Goal: Contribute content: Contribute content

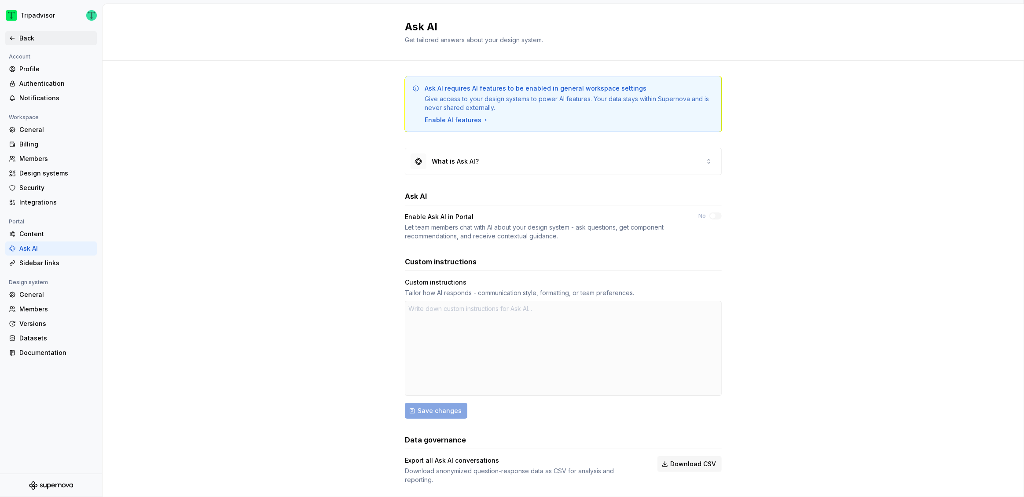
click at [17, 35] on div "Back" at bounding box center [51, 38] width 84 height 9
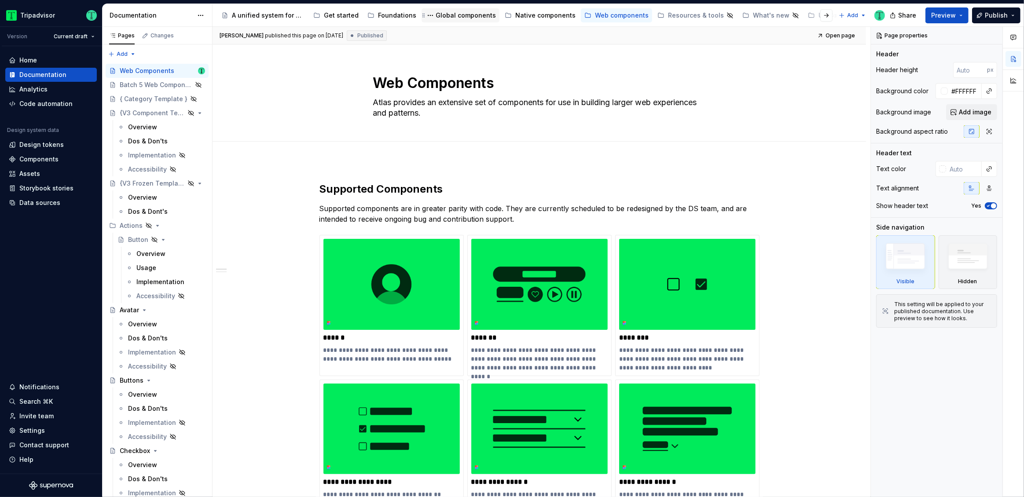
click at [456, 15] on div "Global components" at bounding box center [466, 15] width 60 height 9
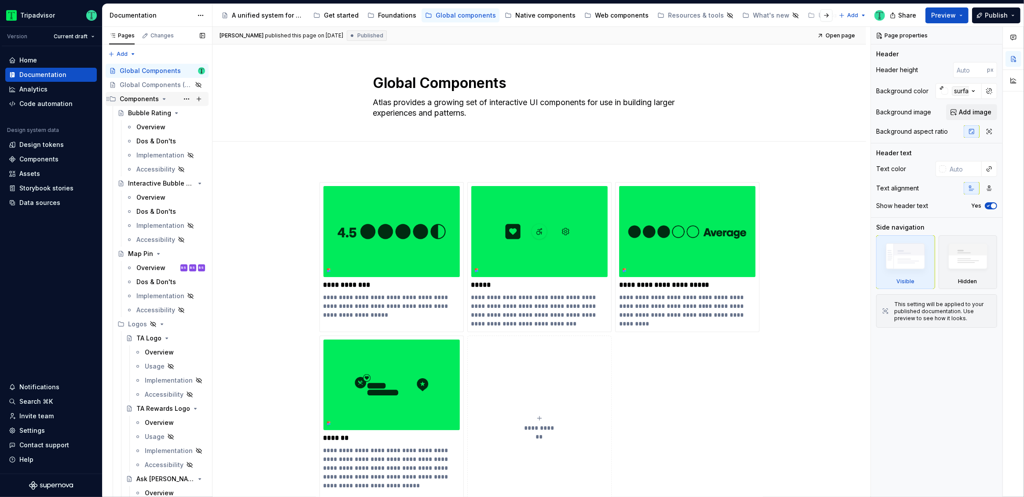
click at [161, 98] on icon "Page tree" at bounding box center [164, 98] width 7 height 7
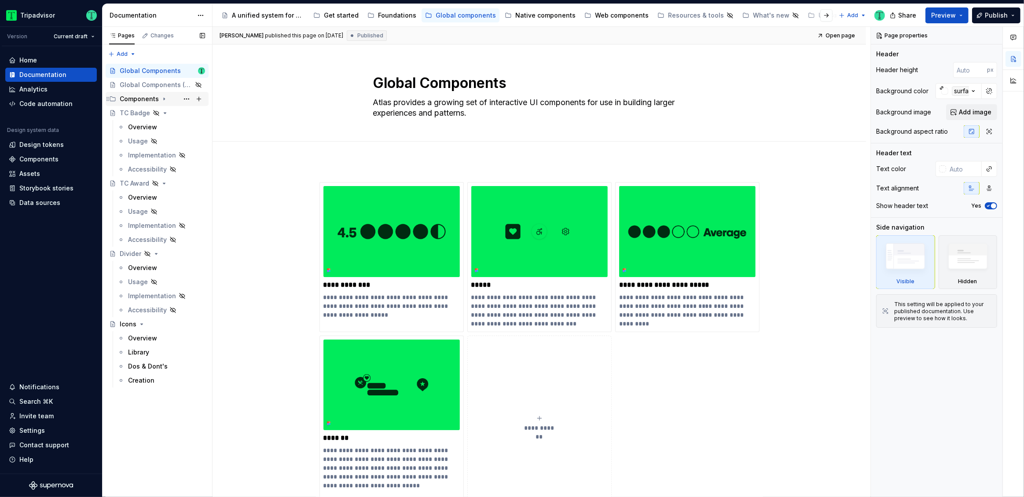
click at [161, 96] on icon "Page tree" at bounding box center [164, 98] width 7 height 7
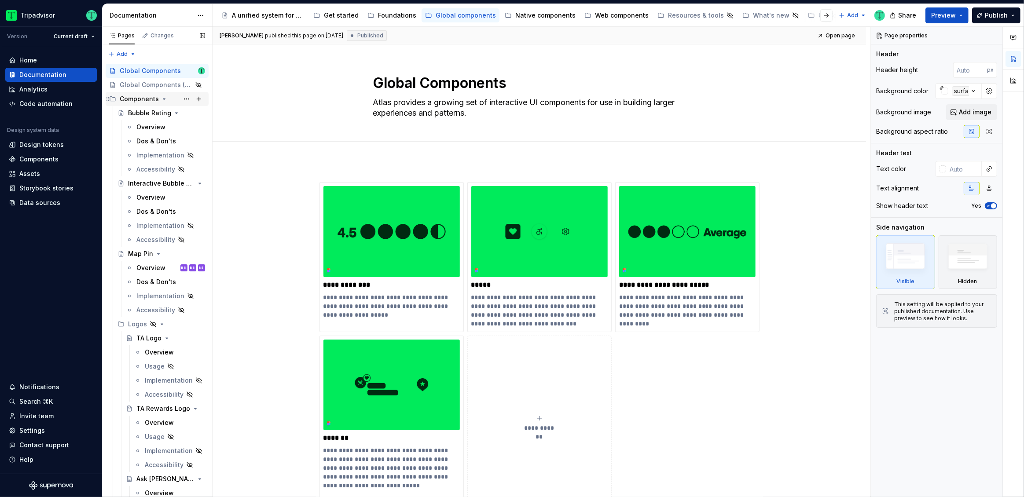
click at [161, 96] on icon "Page tree" at bounding box center [164, 98] width 7 height 7
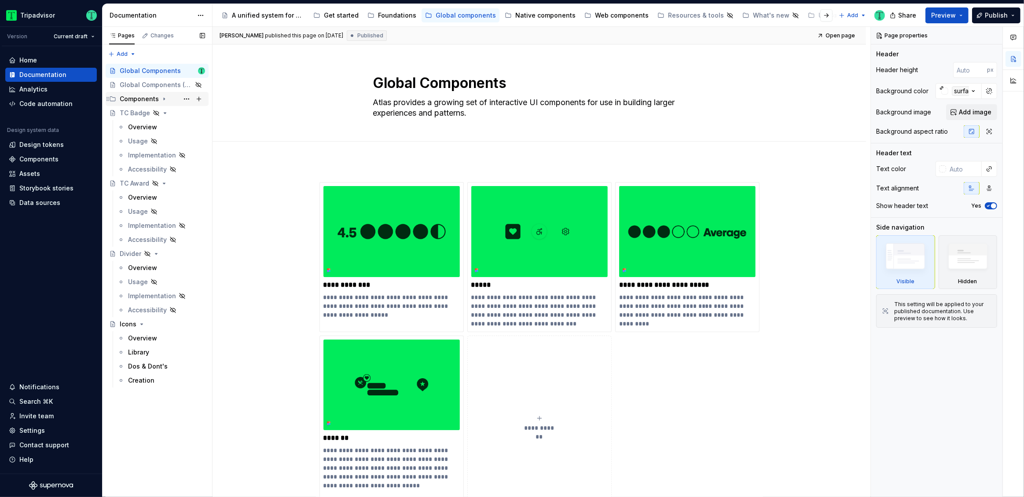
click at [161, 96] on icon "Page tree" at bounding box center [164, 98] width 7 height 7
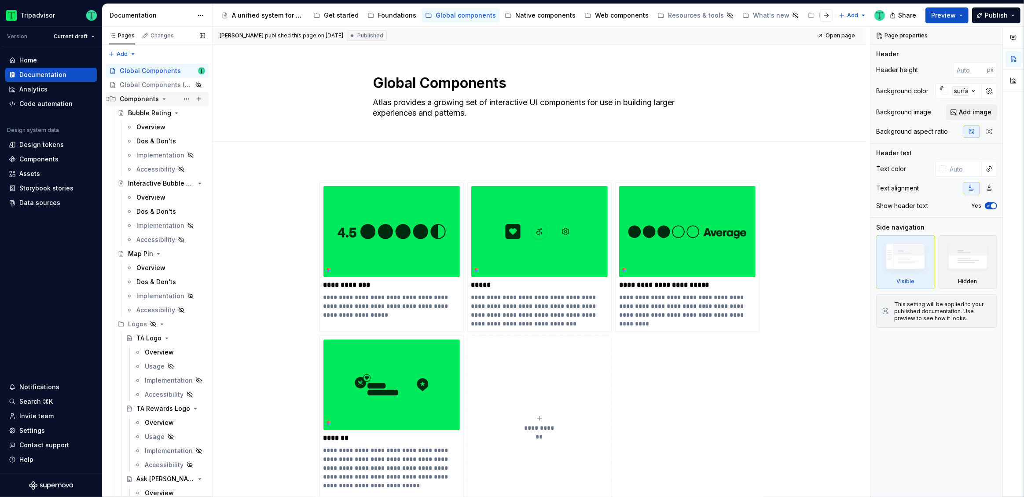
click at [161, 96] on icon "Page tree" at bounding box center [164, 98] width 7 height 7
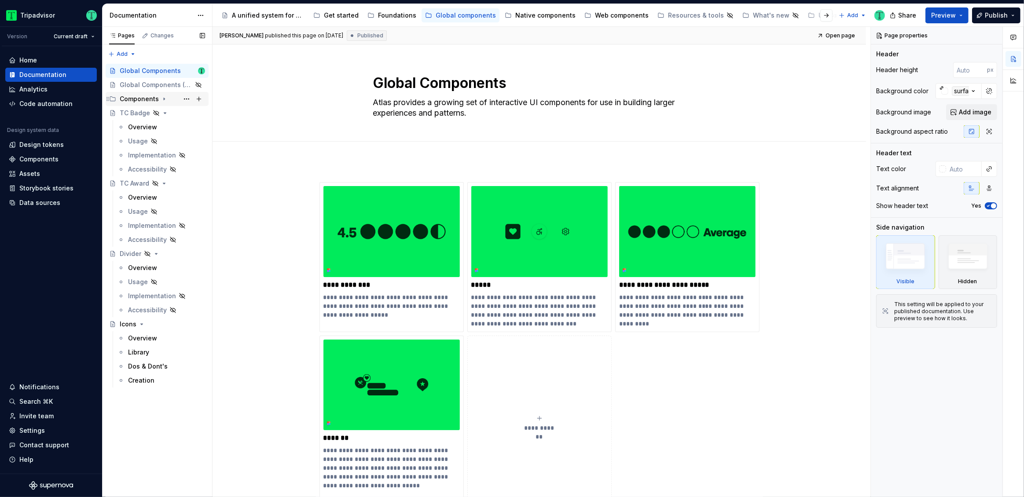
click at [161, 96] on icon "Page tree" at bounding box center [164, 98] width 7 height 7
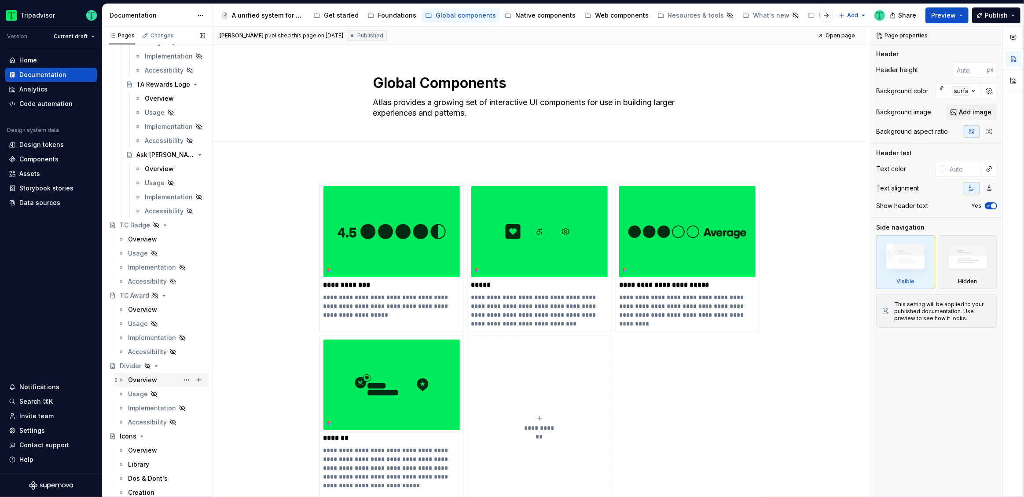
scroll to position [323, 0]
click at [140, 383] on div "Overview" at bounding box center [142, 381] width 29 height 9
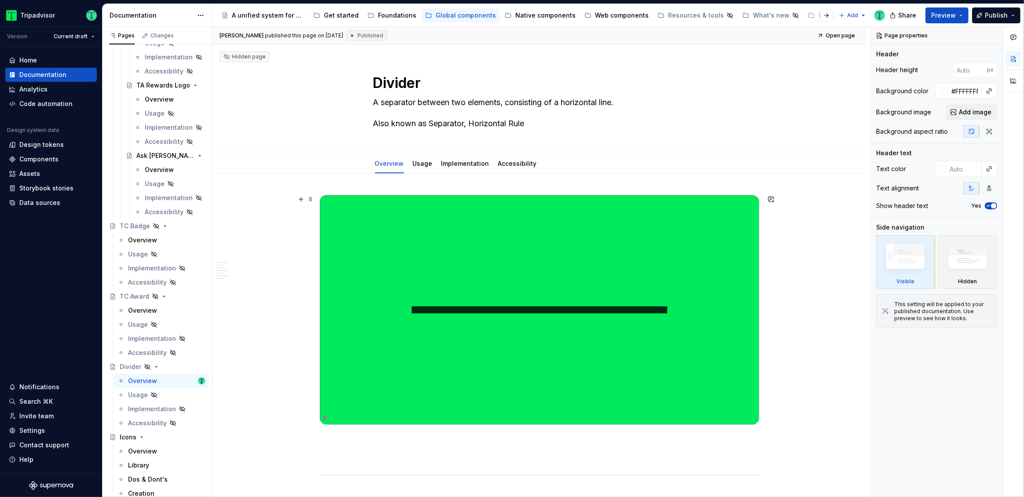
scroll to position [1, 0]
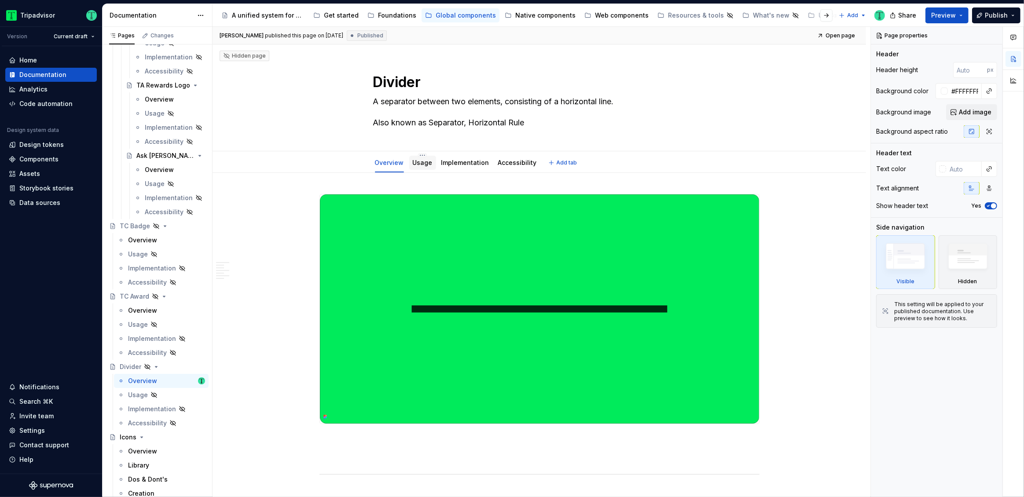
click at [423, 163] on link "Usage" at bounding box center [423, 162] width 20 height 7
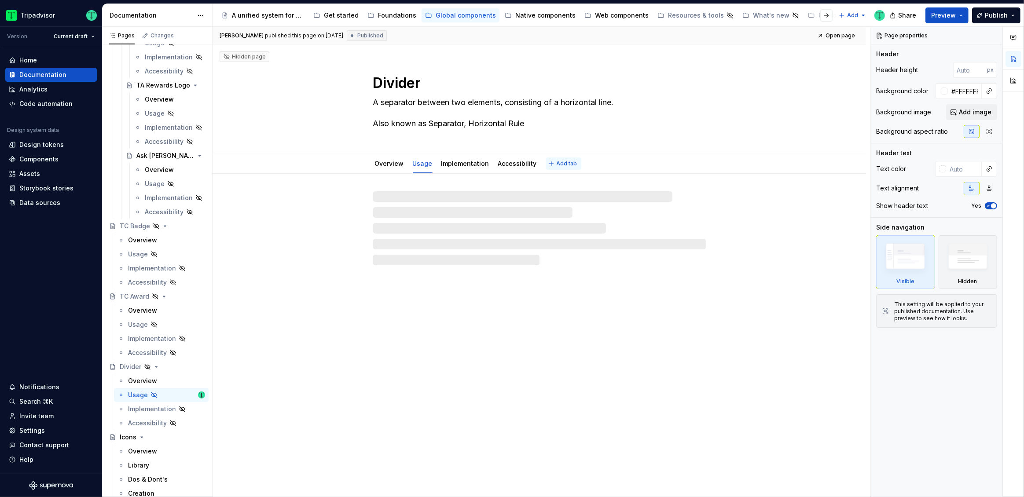
click at [558, 163] on span "Add tab" at bounding box center [567, 163] width 21 height 7
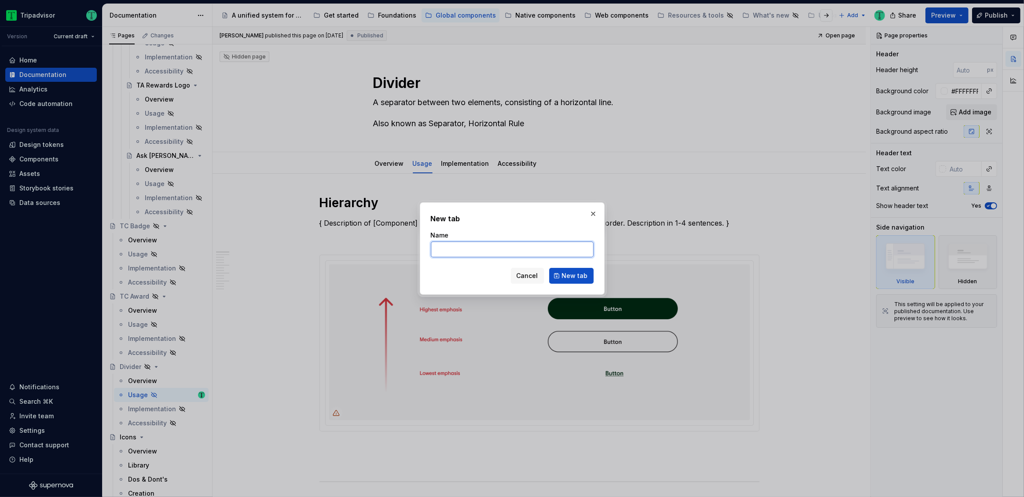
type textarea "*"
paste input "Dos & Don'ts"
type input "Dos & Don'ts"
click at [576, 275] on span "New tab" at bounding box center [575, 276] width 26 height 9
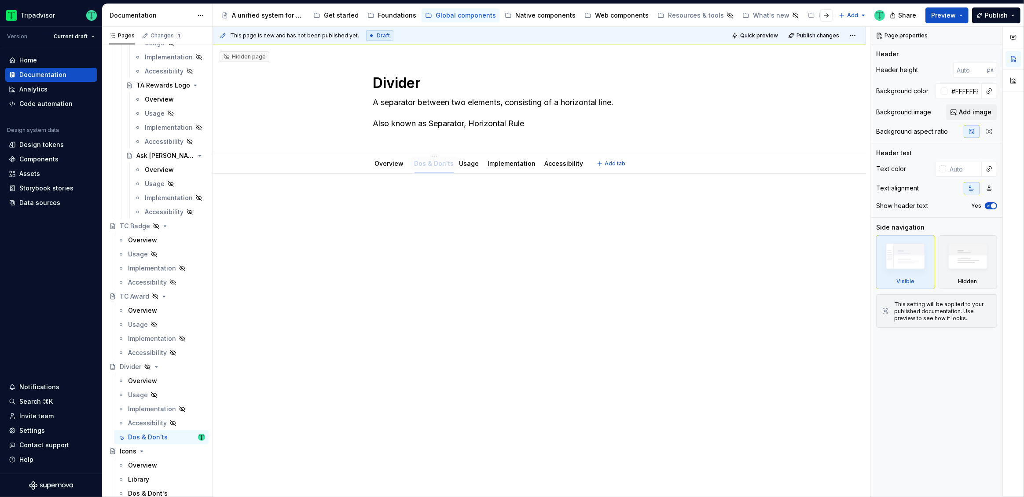
drag, startPoint x: 553, startPoint y: 165, endPoint x: 422, endPoint y: 164, distance: 131.1
click at [437, 264] on div "This page is new and has not been published yet. Draft Quick preview Publish ch…" at bounding box center [542, 262] width 658 height 471
click at [442, 224] on div at bounding box center [539, 211] width 440 height 33
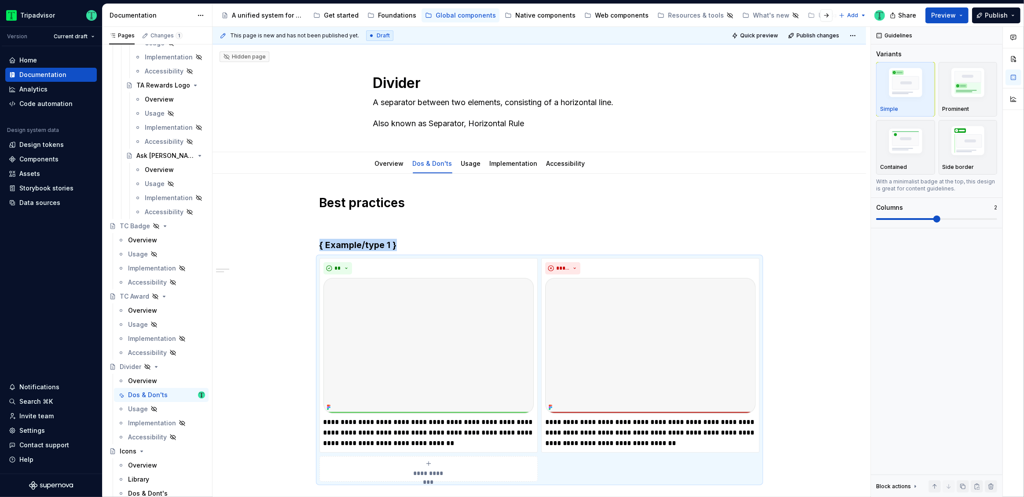
type textarea "*"
click at [369, 241] on h3 "{ Example/type 1 }" at bounding box center [539, 245] width 440 height 12
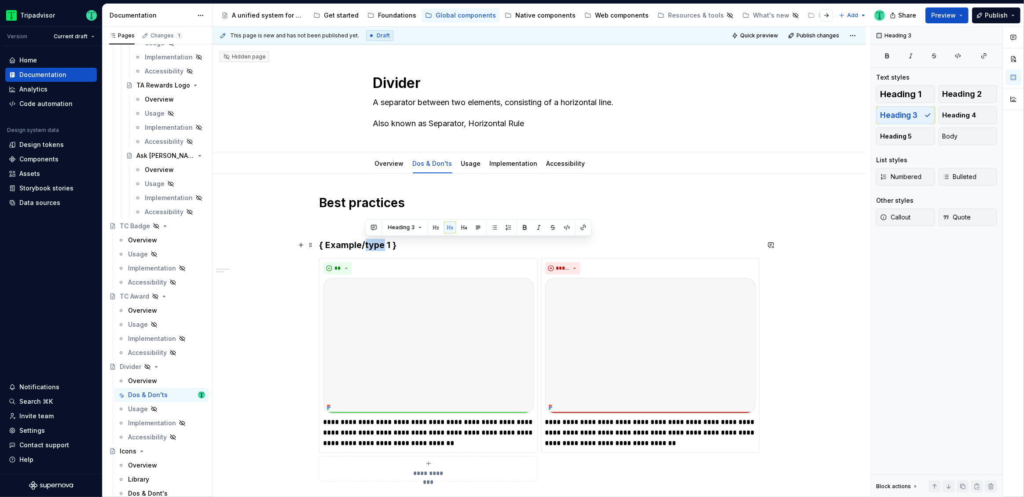
click at [369, 241] on h3 "{ Example/type 1 }" at bounding box center [539, 245] width 440 height 12
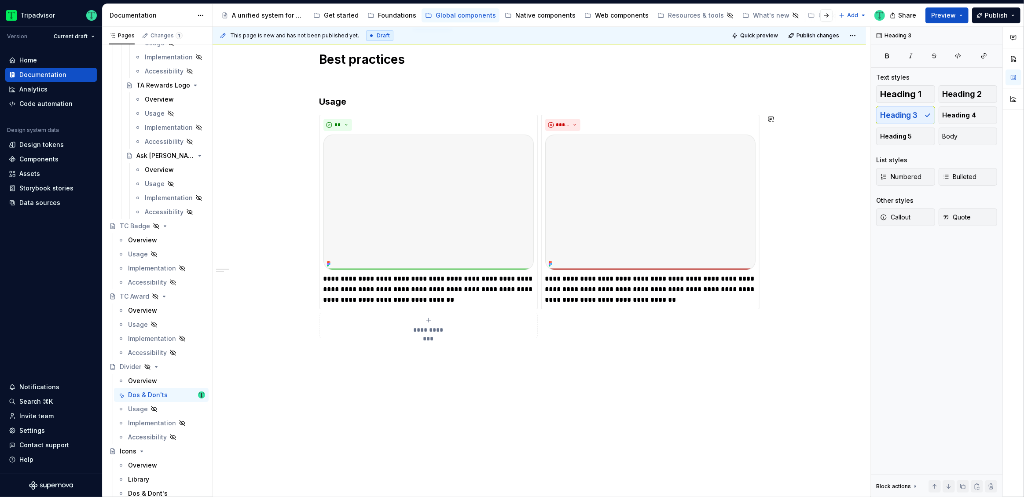
scroll to position [90, 0]
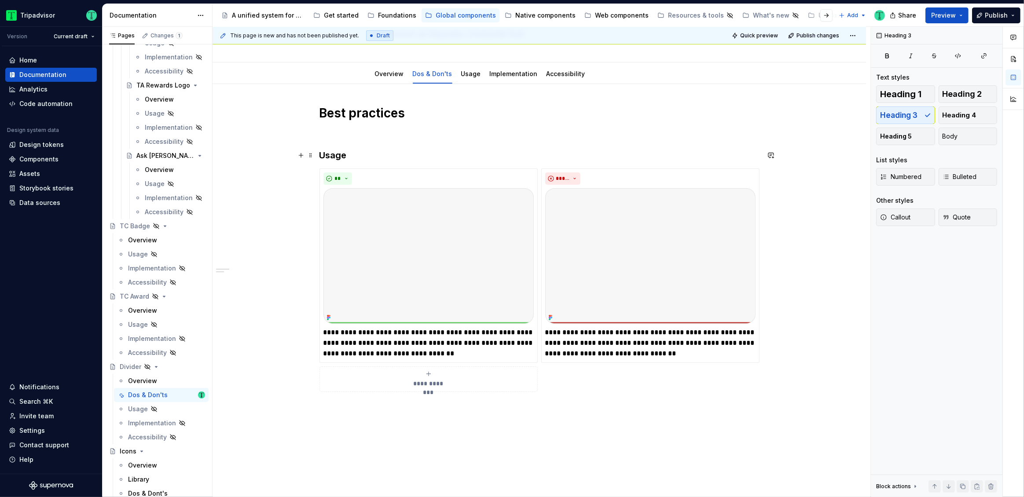
click at [331, 155] on h3 "Usage" at bounding box center [539, 155] width 440 height 12
click at [584, 344] on p "**********" at bounding box center [650, 343] width 210 height 32
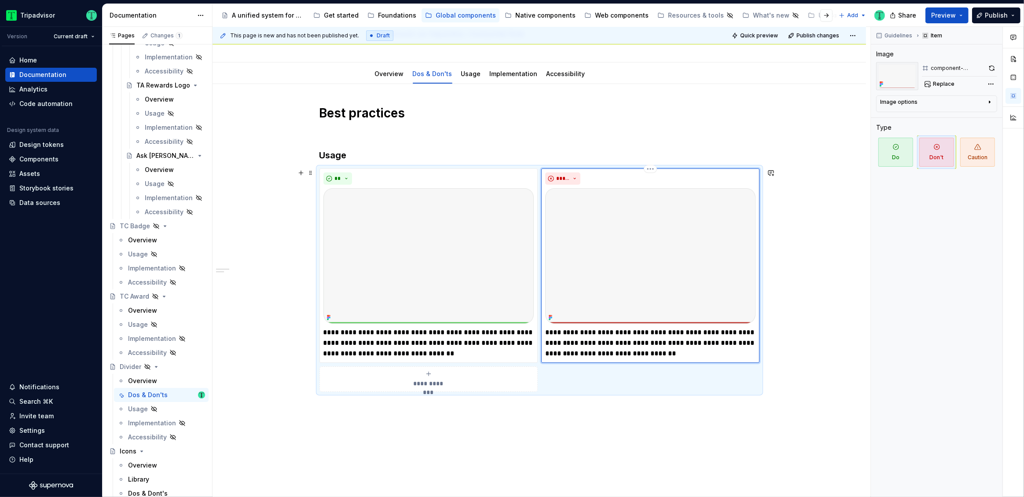
click at [584, 345] on p "**********" at bounding box center [650, 343] width 210 height 32
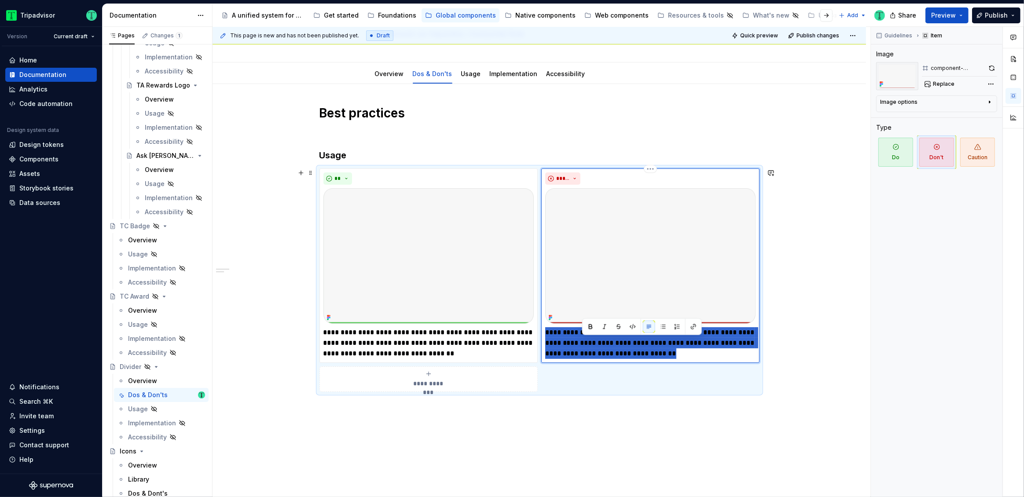
click at [584, 345] on p "**********" at bounding box center [650, 343] width 210 height 32
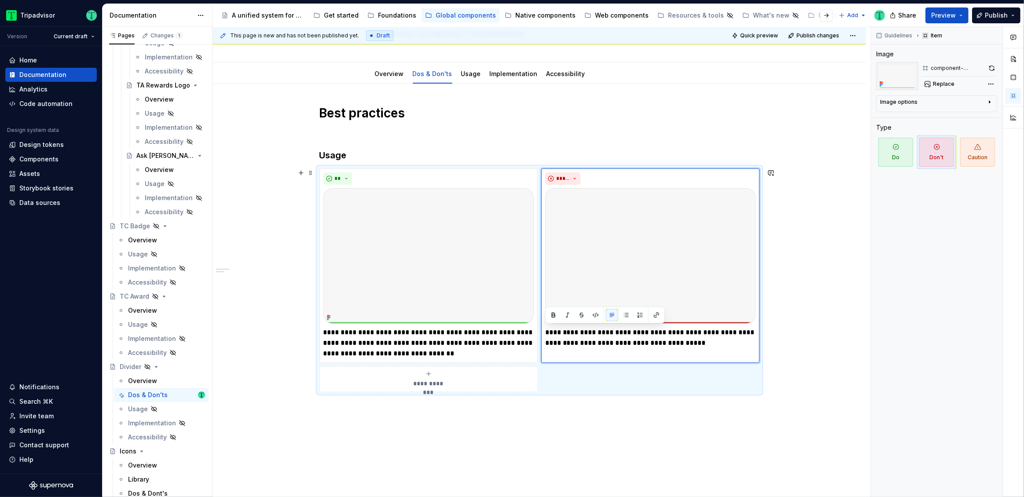
click at [282, 217] on div "**********" at bounding box center [540, 318] width 654 height 468
click at [339, 153] on h3 "Usage" at bounding box center [539, 155] width 440 height 12
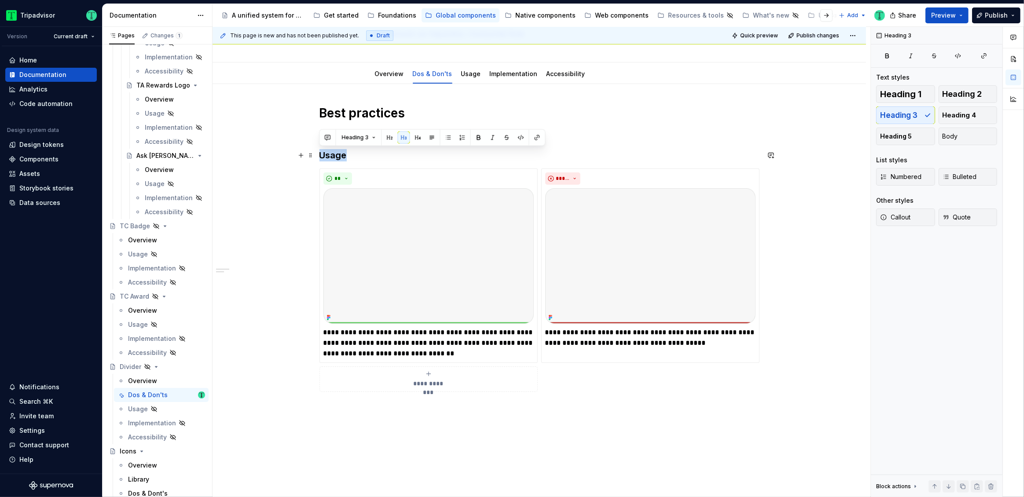
click at [339, 153] on h3 "Usage" at bounding box center [539, 155] width 440 height 12
click at [273, 211] on div "**********" at bounding box center [542, 262] width 658 height 471
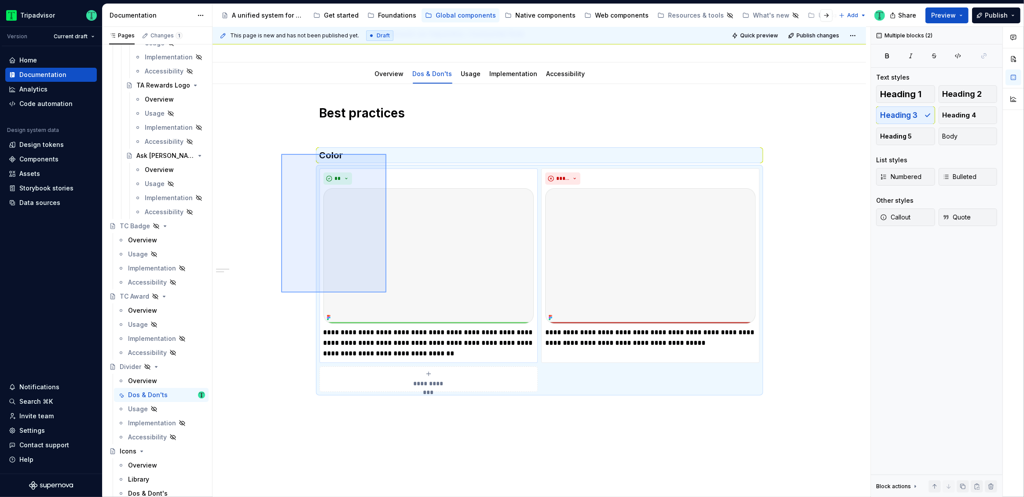
drag, startPoint x: 281, startPoint y: 154, endPoint x: 364, endPoint y: 277, distance: 148.4
click at [386, 293] on div "**********" at bounding box center [542, 262] width 658 height 471
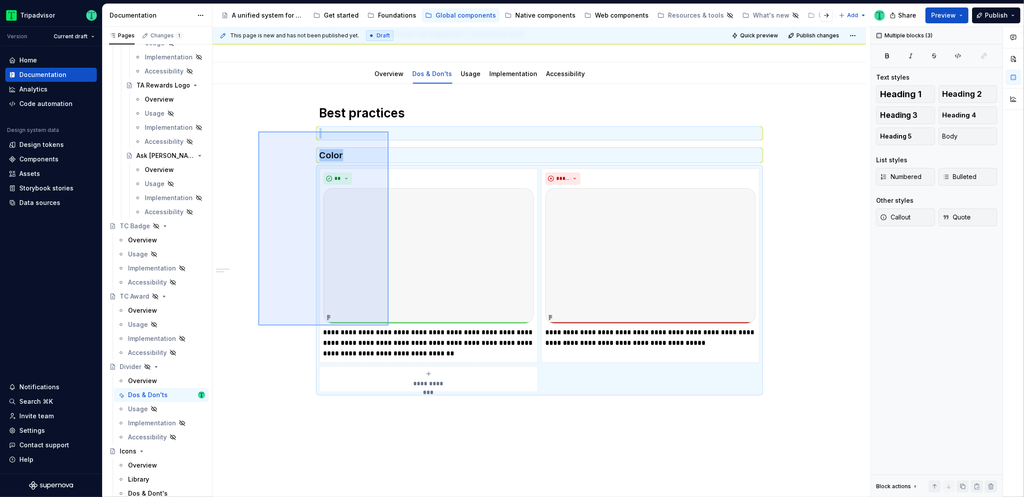
drag, startPoint x: 258, startPoint y: 132, endPoint x: 389, endPoint y: 326, distance: 233.7
click at [389, 326] on div "**********" at bounding box center [542, 262] width 658 height 471
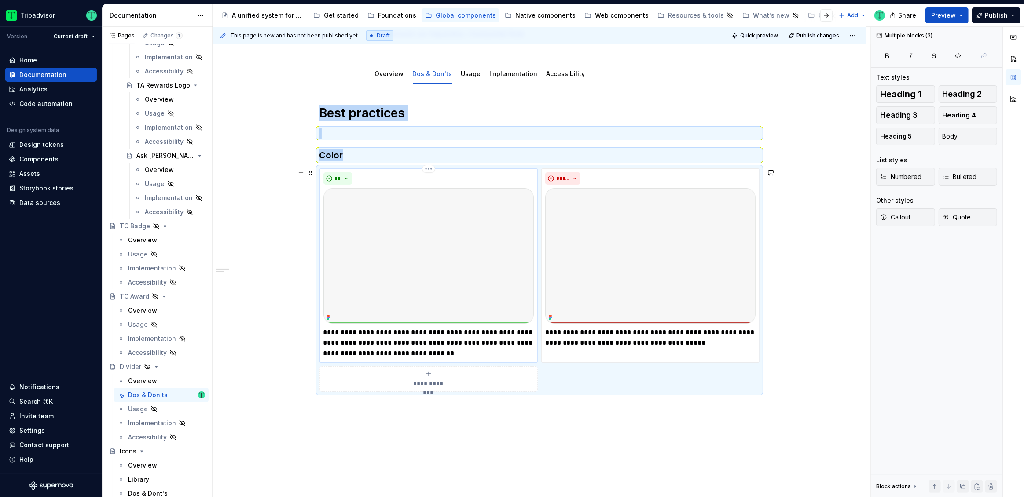
copy div "Best practices Color"
click at [384, 416] on div "**********" at bounding box center [542, 262] width 658 height 471
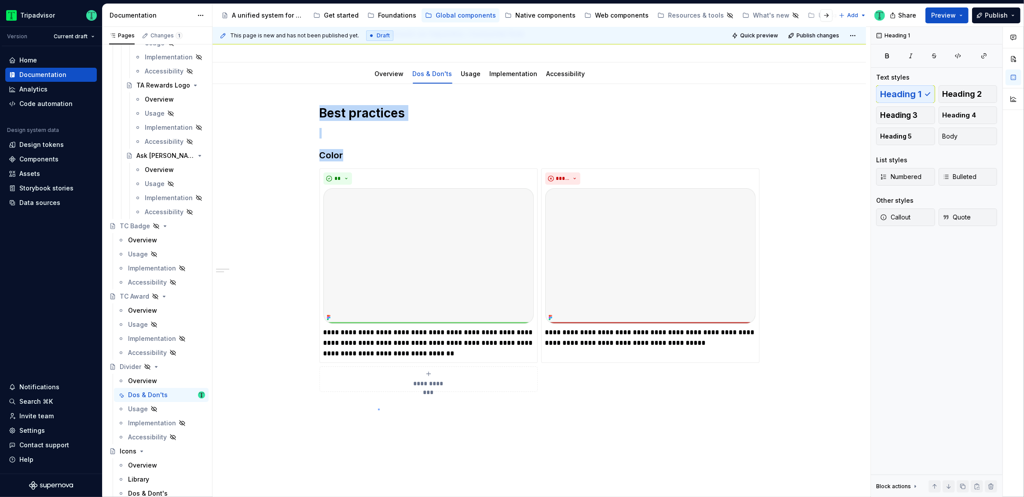
click at [378, 409] on div "**********" at bounding box center [542, 262] width 658 height 471
click at [334, 404] on div "**********" at bounding box center [540, 318] width 654 height 468
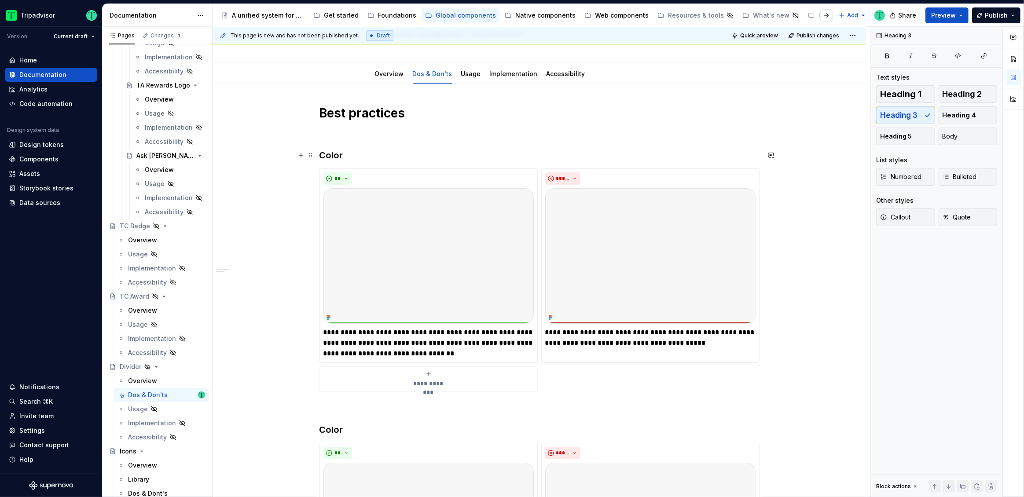
click at [328, 154] on h3 "Color" at bounding box center [539, 155] width 440 height 12
click at [614, 342] on p "**********" at bounding box center [650, 337] width 210 height 21
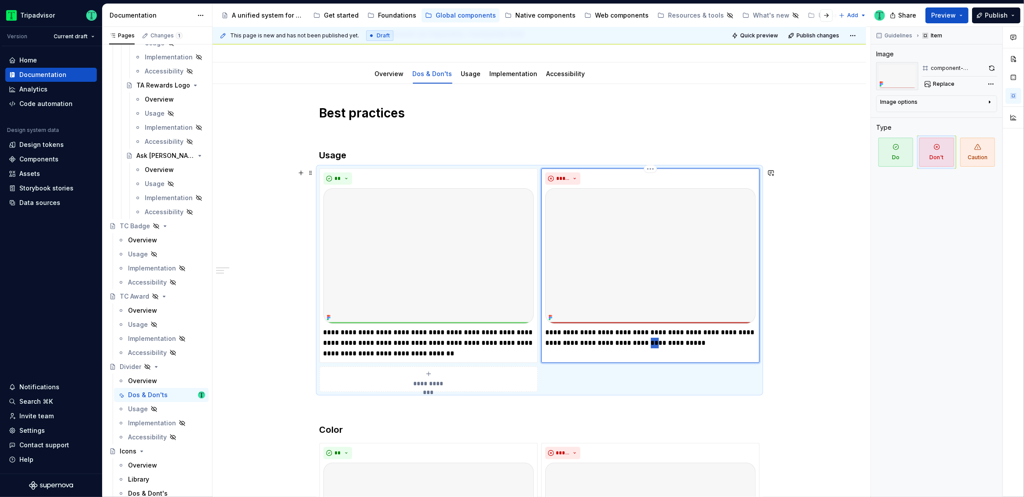
click at [614, 342] on p "**********" at bounding box center [650, 337] width 210 height 21
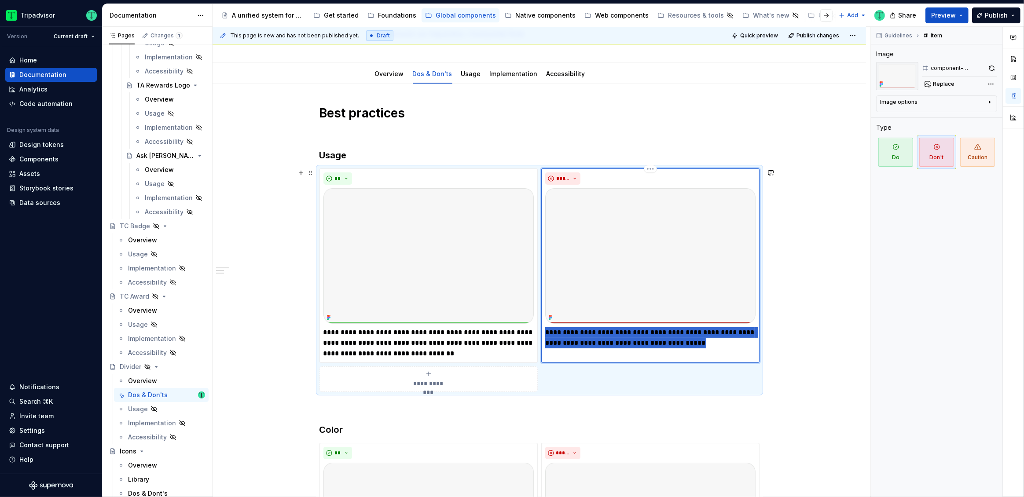
click at [614, 342] on p "**********" at bounding box center [650, 337] width 210 height 21
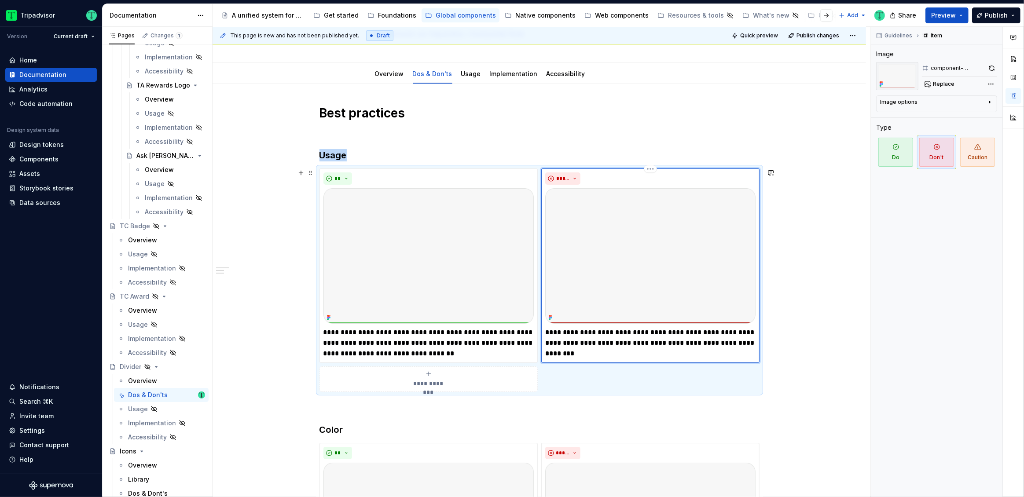
click at [664, 246] on img at bounding box center [650, 256] width 210 height 136
click at [941, 84] on span "Replace" at bounding box center [944, 84] width 22 height 7
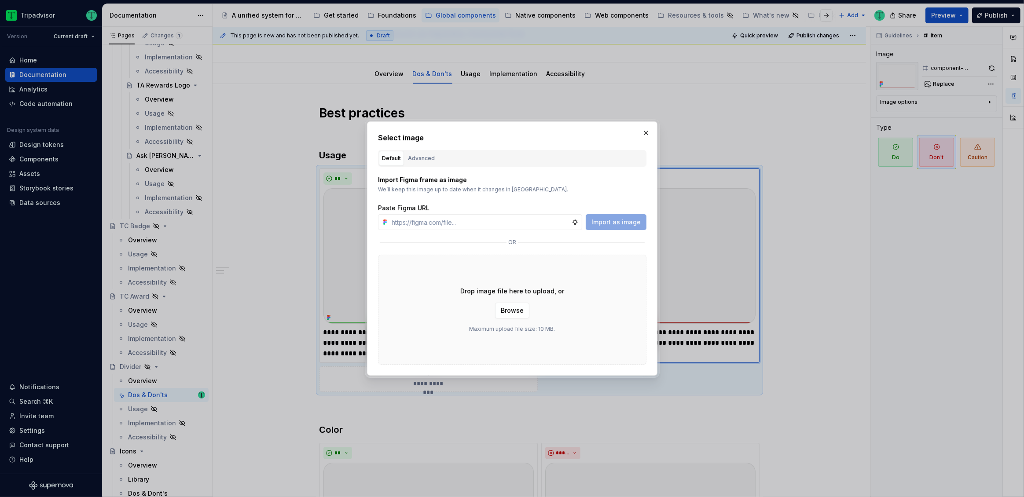
type textarea "*"
type input "[URL][DOMAIN_NAME]"
type textarea "*"
type input "[URL][DOMAIN_NAME]"
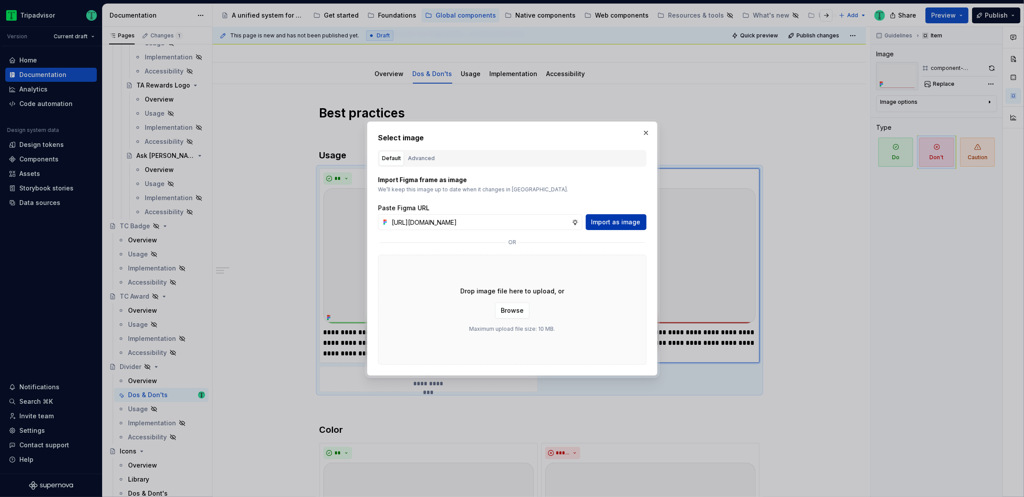
click at [617, 224] on span "Import as image" at bounding box center [615, 222] width 49 height 9
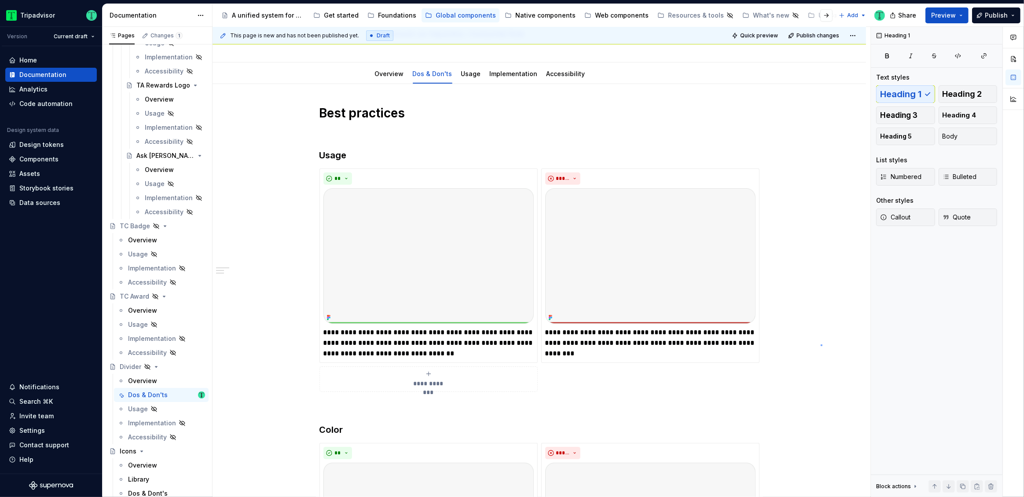
click at [821, 345] on div "**********" at bounding box center [542, 262] width 658 height 471
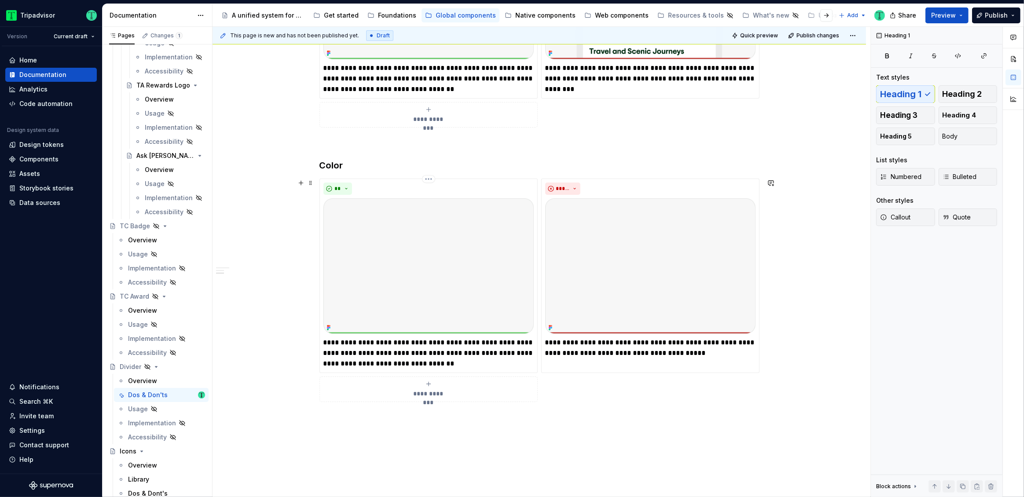
scroll to position [342, 0]
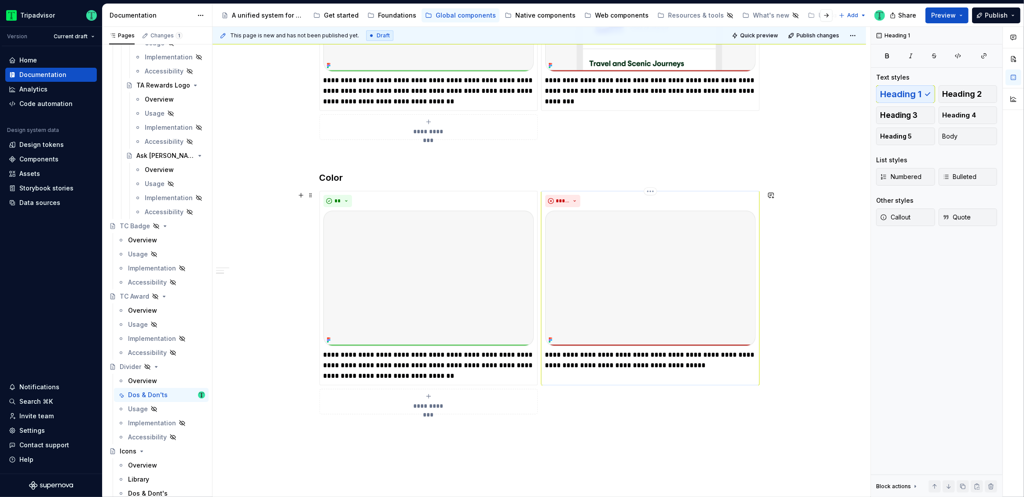
type textarea "*"
click at [630, 337] on img at bounding box center [650, 279] width 210 height 136
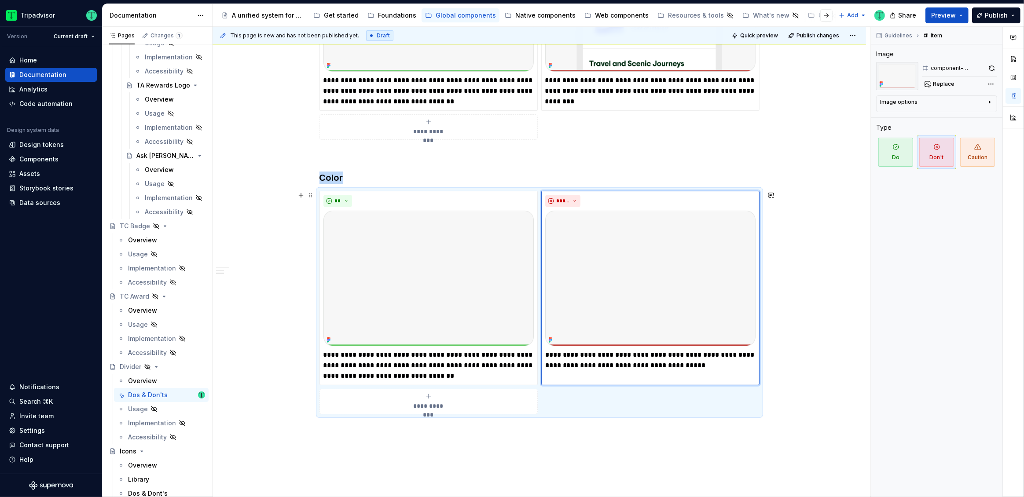
scroll to position [387, 0]
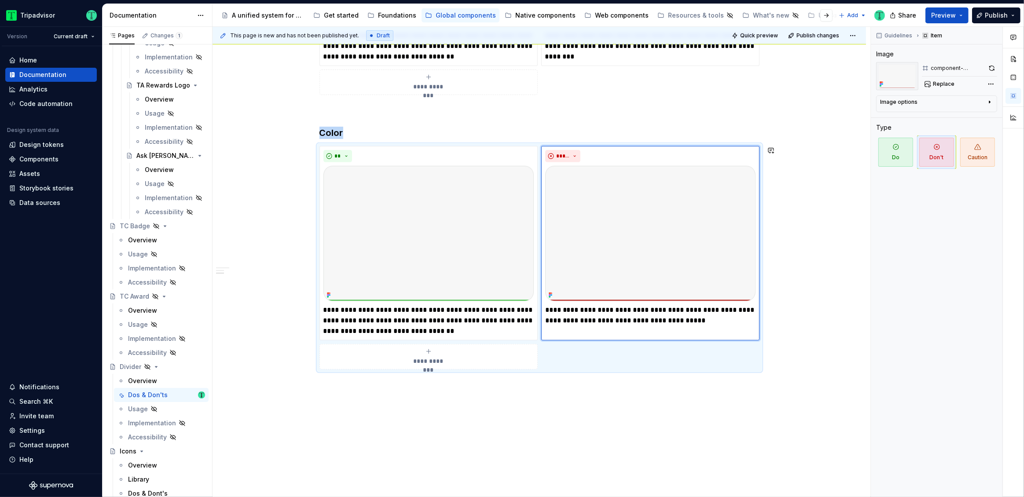
click at [470, 422] on div "**********" at bounding box center [542, 262] width 658 height 471
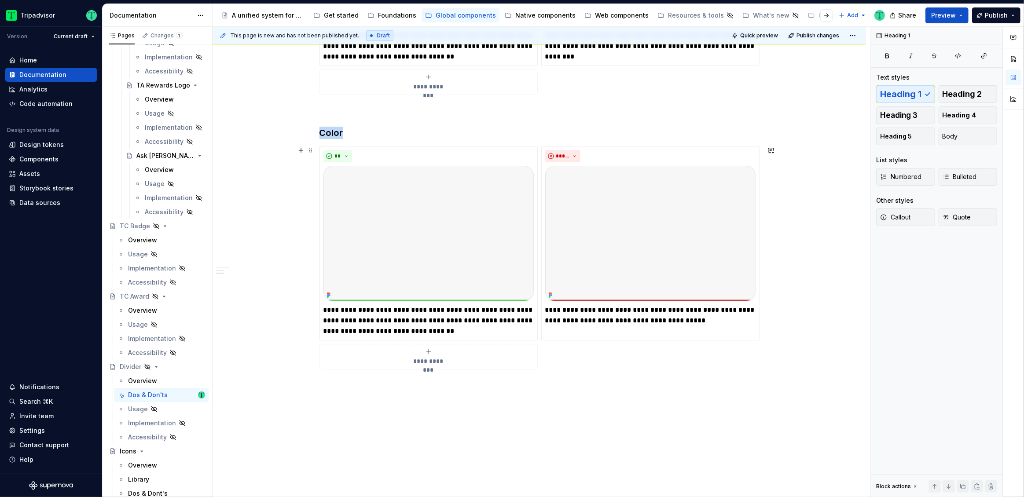
click at [411, 360] on span "**********" at bounding box center [428, 361] width 40 height 9
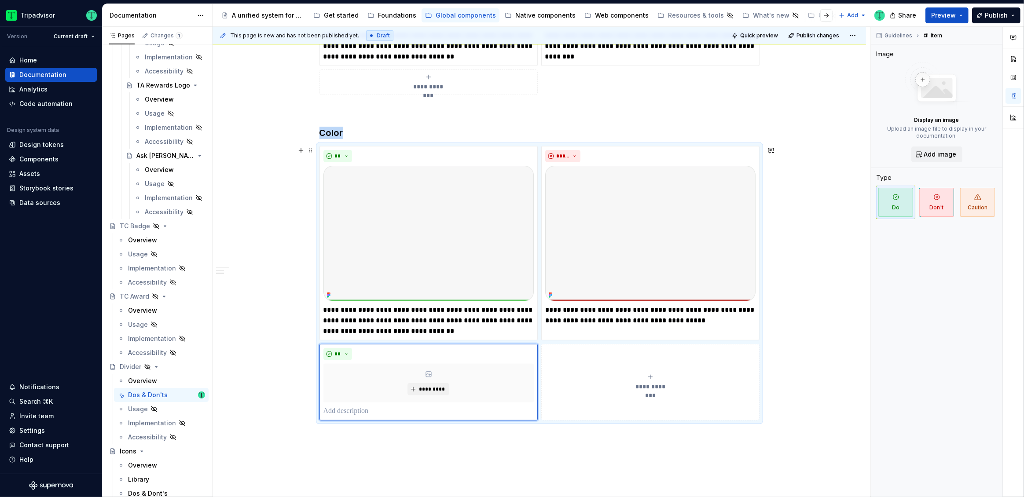
click at [646, 379] on div "**********" at bounding box center [650, 383] width 210 height 18
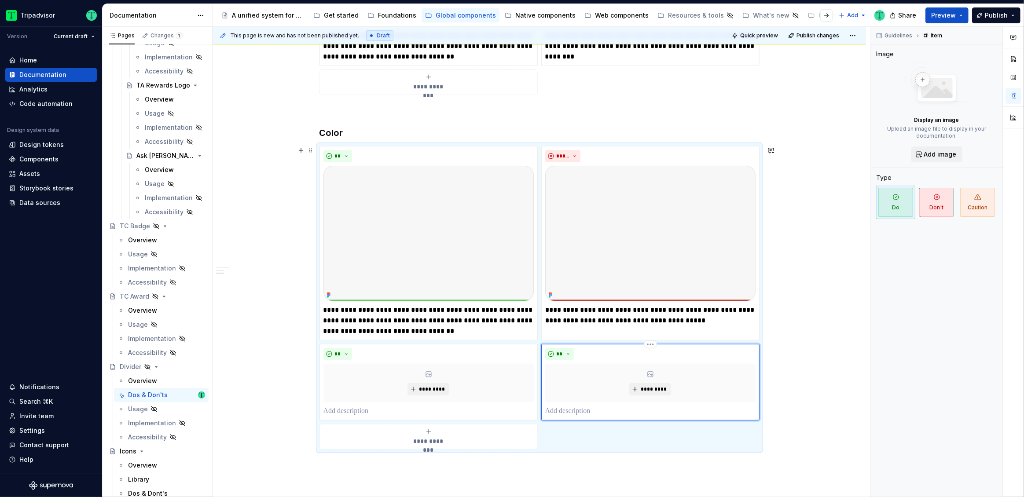
click at [635, 409] on p at bounding box center [650, 411] width 210 height 11
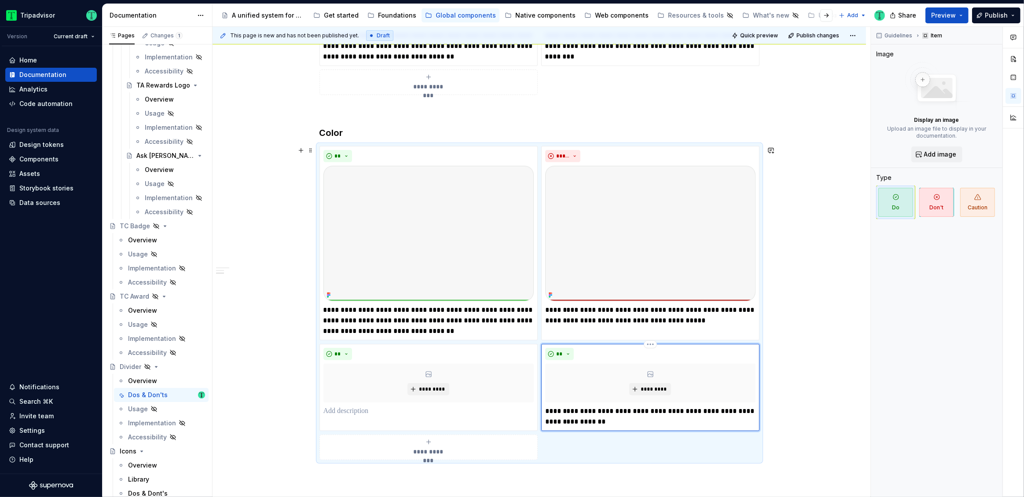
click at [610, 420] on p "**********" at bounding box center [650, 416] width 210 height 21
click at [642, 411] on p "**********" at bounding box center [650, 416] width 210 height 21
click at [652, 418] on p "**********" at bounding box center [650, 416] width 210 height 21
click at [782, 398] on div "**********" at bounding box center [540, 203] width 654 height 833
click at [739, 411] on p "**********" at bounding box center [650, 416] width 210 height 21
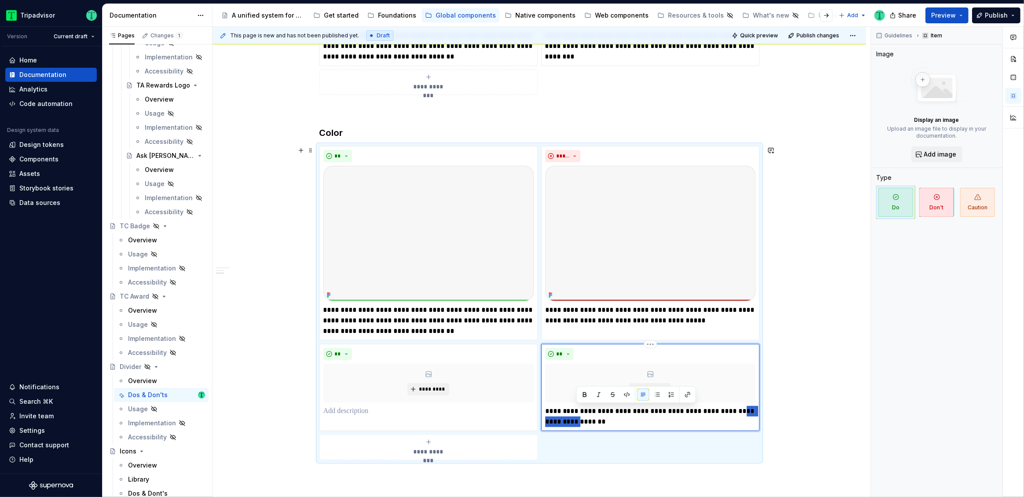
drag, startPoint x: 739, startPoint y: 411, endPoint x: 578, endPoint y: 422, distance: 161.0
click at [578, 422] on p "**********" at bounding box center [650, 416] width 210 height 21
click at [842, 373] on div "**********" at bounding box center [540, 203] width 654 height 833
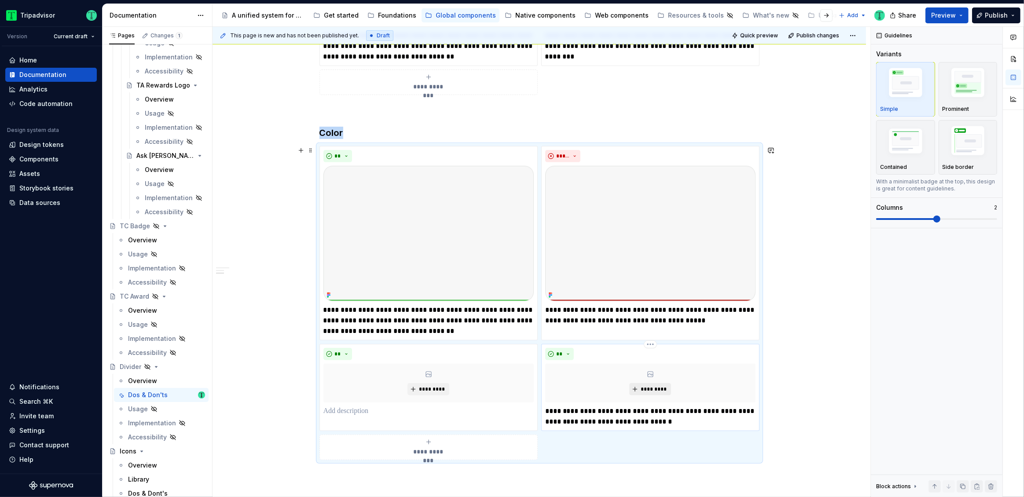
click at [652, 390] on span "*********" at bounding box center [653, 389] width 27 height 7
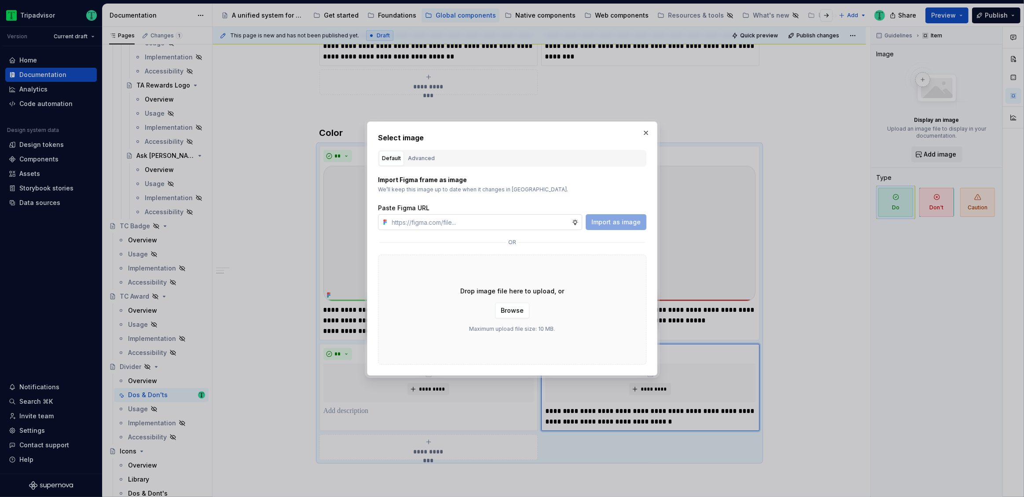
type textarea "*"
click at [547, 224] on input "text" at bounding box center [480, 222] width 183 height 16
type input "[URL][DOMAIN_NAME]"
click at [608, 224] on span "Import as image" at bounding box center [615, 222] width 49 height 9
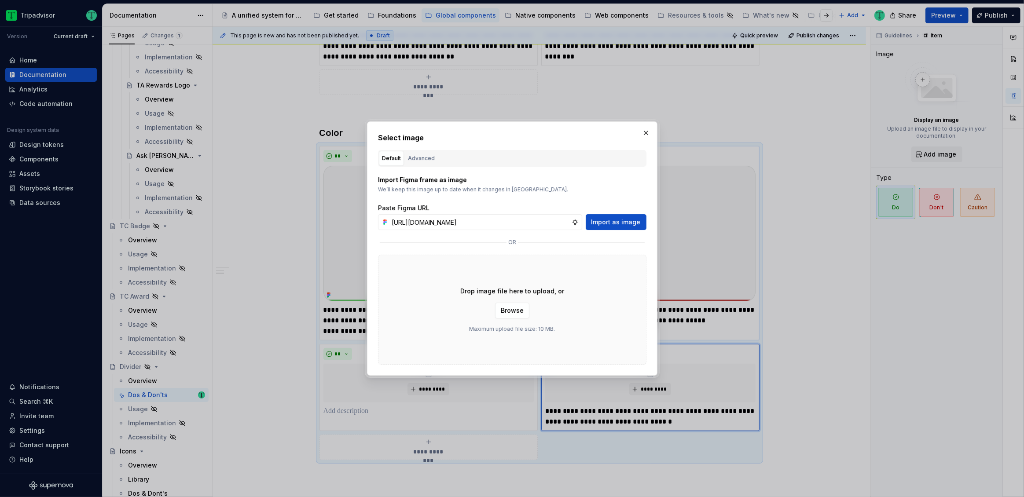
scroll to position [0, 0]
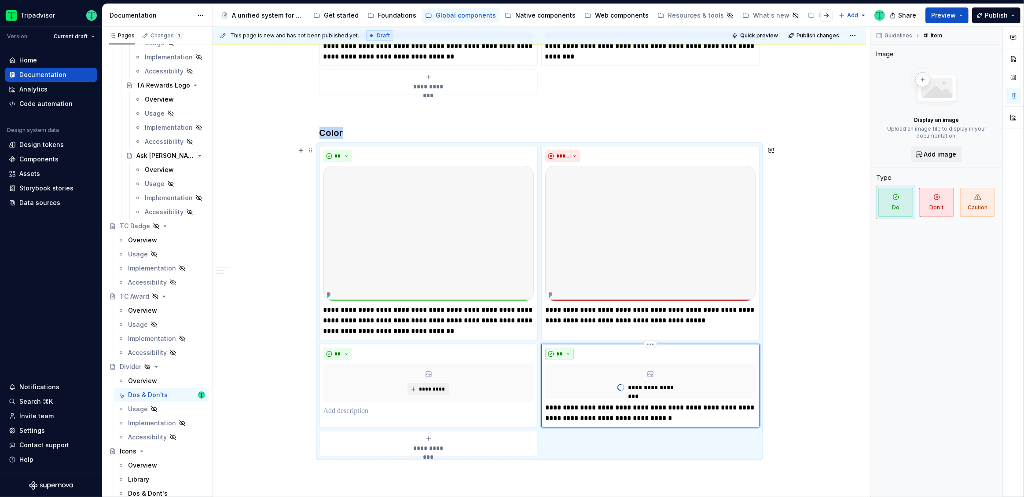
click at [553, 351] on button "**" at bounding box center [559, 354] width 29 height 12
click at [566, 384] on div "Suggestions" at bounding box center [565, 385] width 7 height 7
click at [797, 416] on div "**********" at bounding box center [540, 202] width 654 height 830
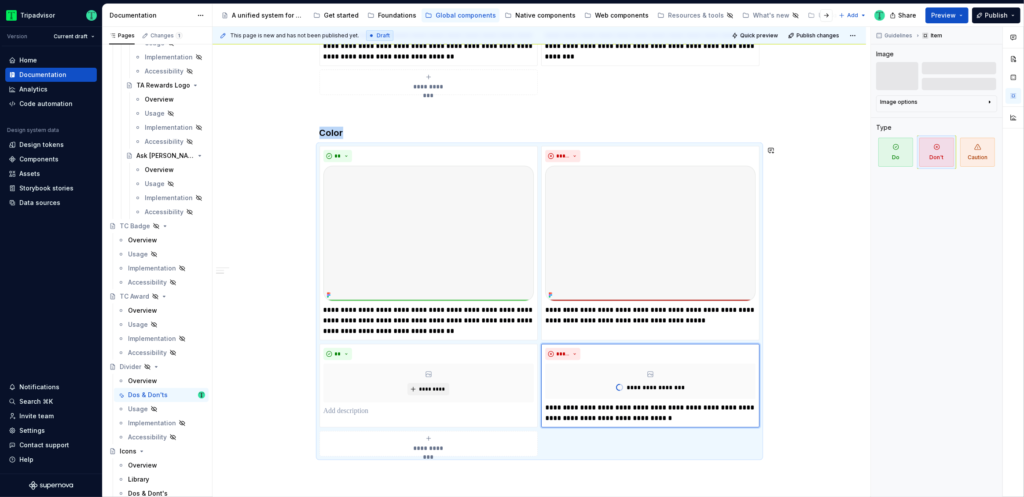
scroll to position [478, 0]
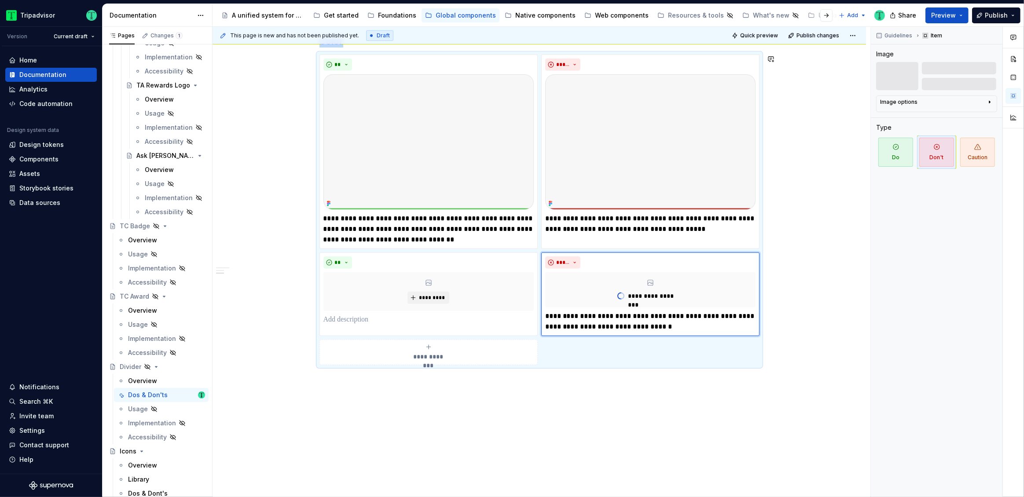
click at [605, 401] on div "**********" at bounding box center [540, 110] width 654 height 830
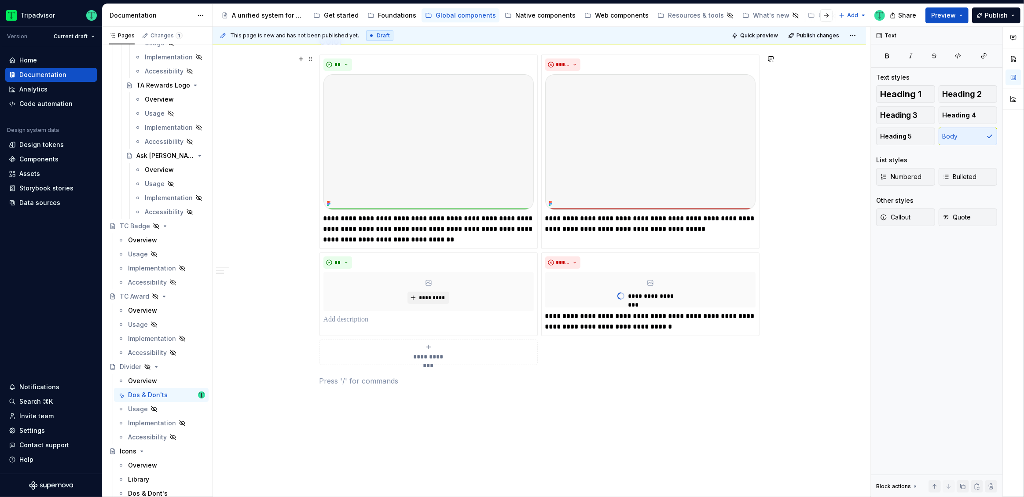
scroll to position [425, 0]
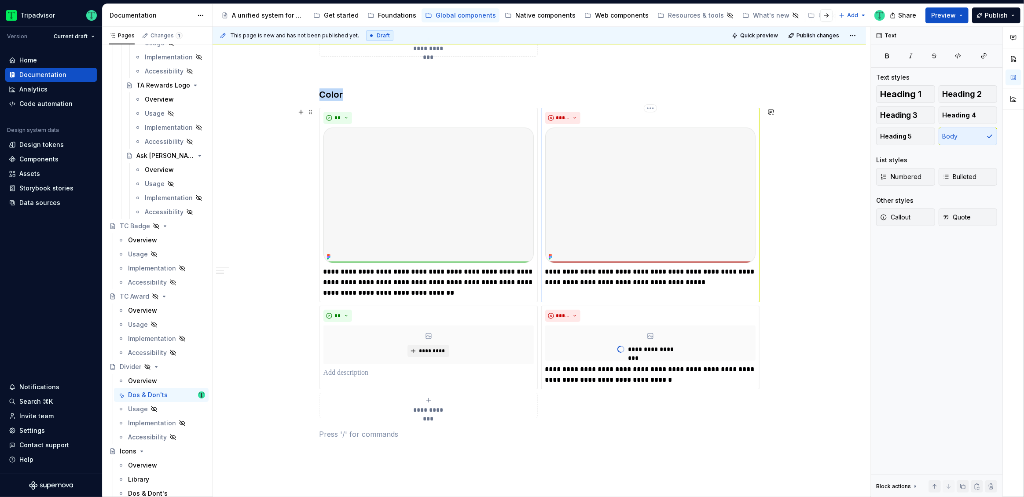
click at [626, 191] on img at bounding box center [650, 196] width 210 height 136
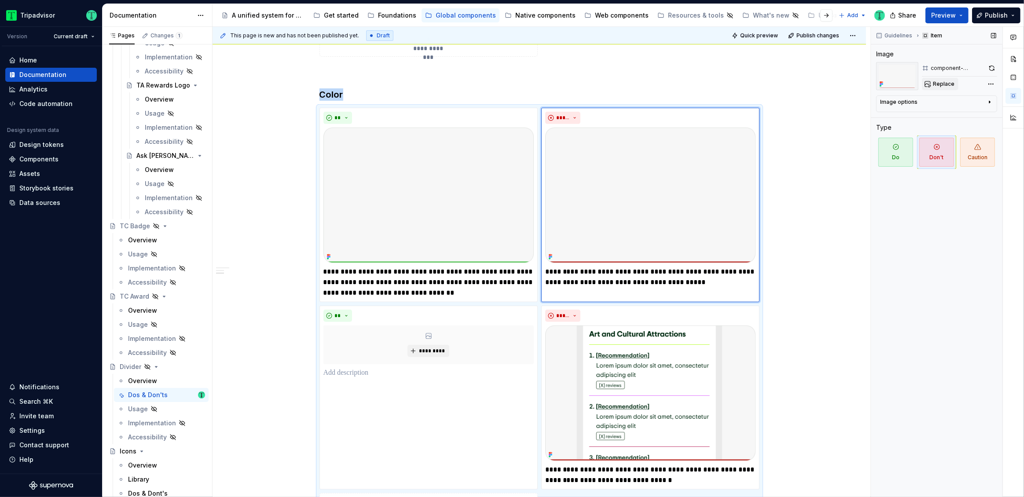
click at [933, 87] on span "Replace" at bounding box center [944, 84] width 22 height 7
type textarea "*"
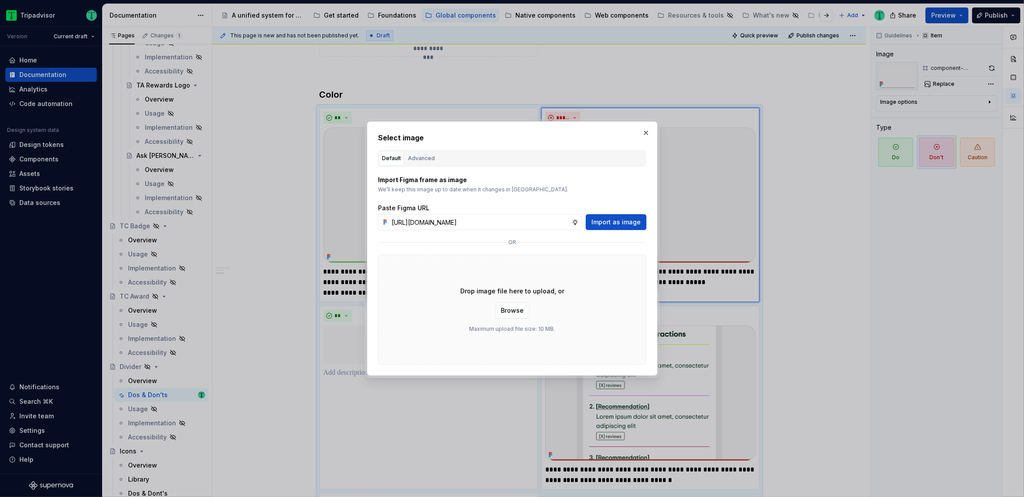
scroll to position [0, 210]
type input "[URL][DOMAIN_NAME]"
click at [615, 224] on span "Import as image" at bounding box center [615, 222] width 49 height 9
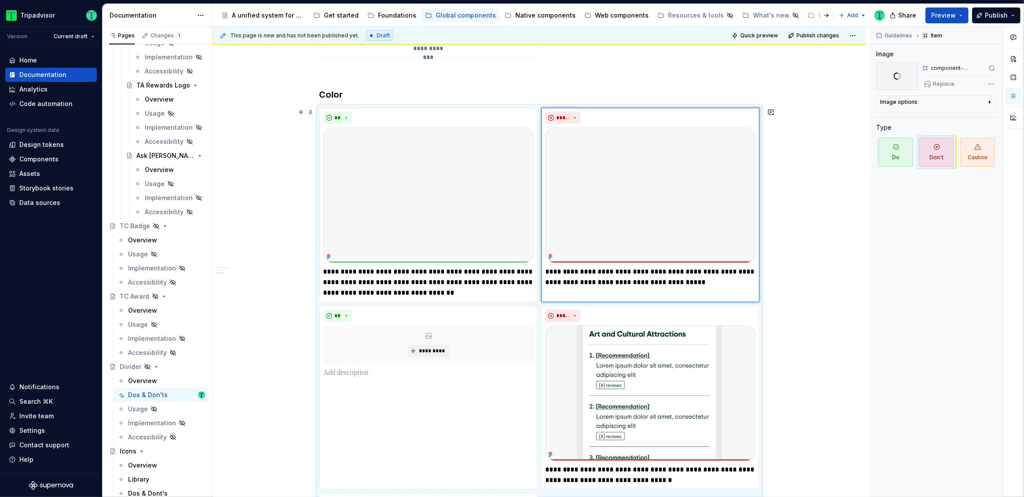
click at [833, 279] on div "**********" at bounding box center [540, 224] width 654 height 951
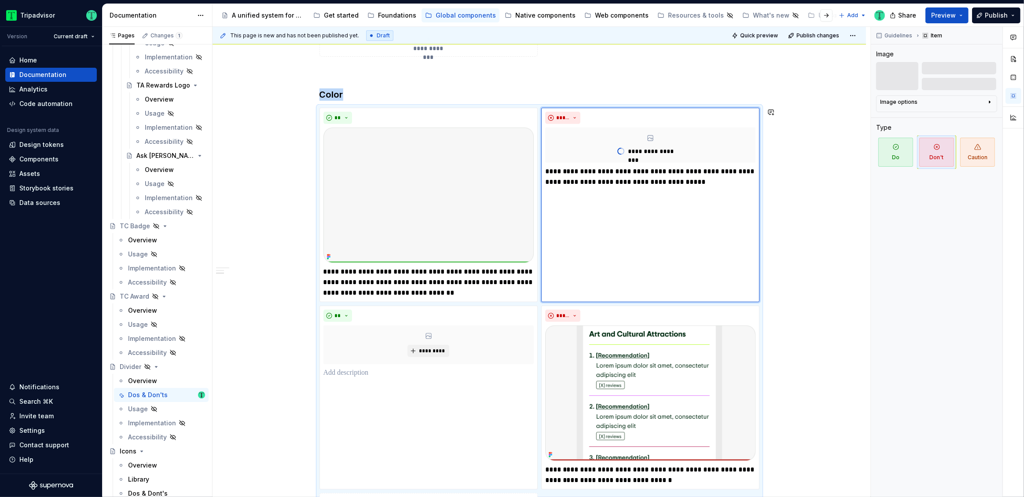
scroll to position [459, 0]
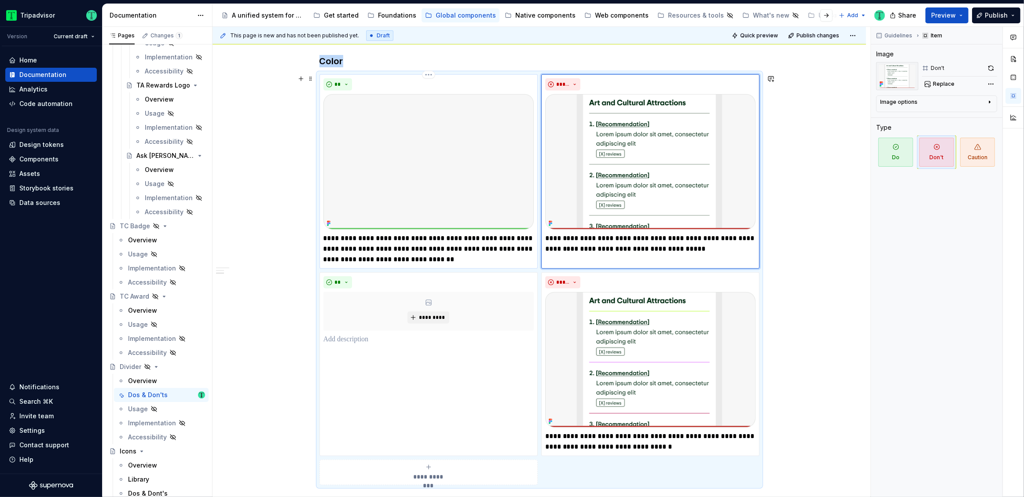
click at [446, 176] on img at bounding box center [428, 162] width 210 height 136
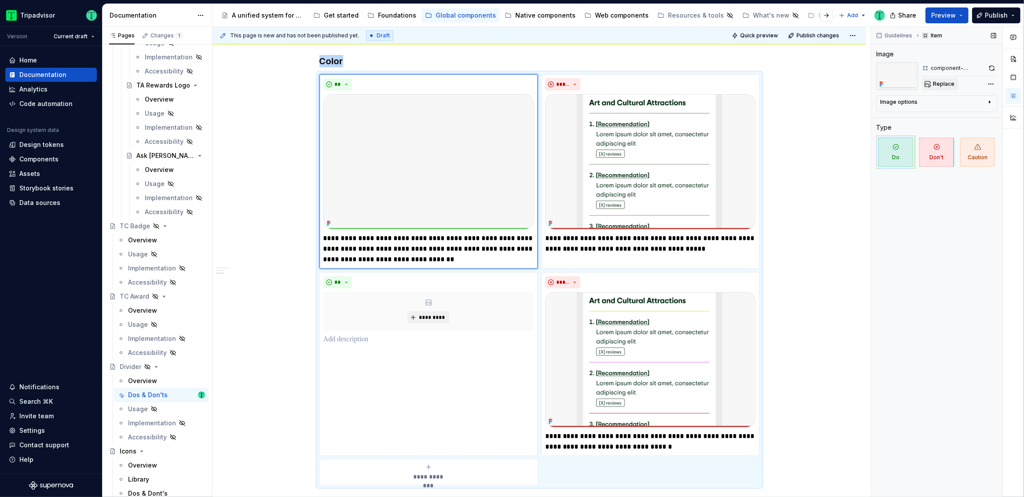
click at [947, 80] on button "Replace" at bounding box center [940, 84] width 37 height 12
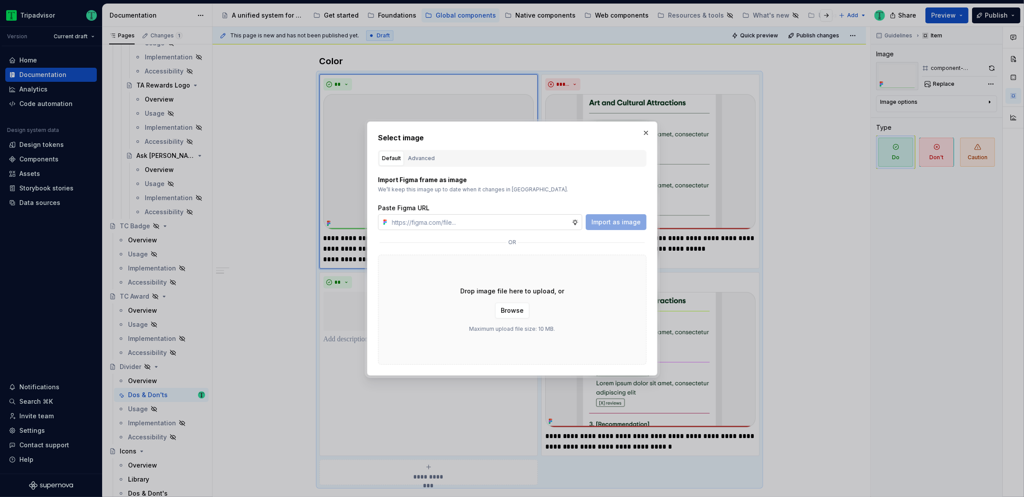
type textarea "*"
type input "[URL][DOMAIN_NAME]"
type textarea "*"
type input "[URL][DOMAIN_NAME]"
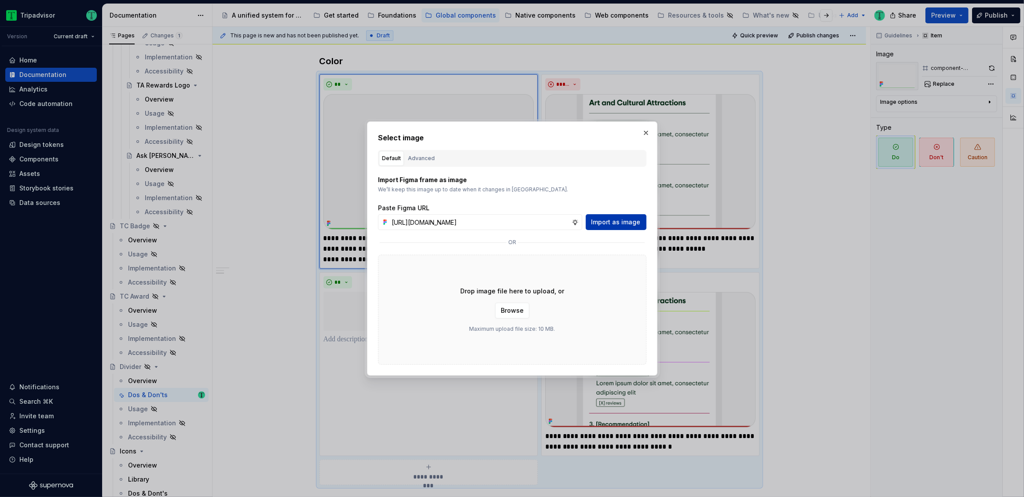
click at [626, 224] on span "Import as image" at bounding box center [615, 222] width 49 height 9
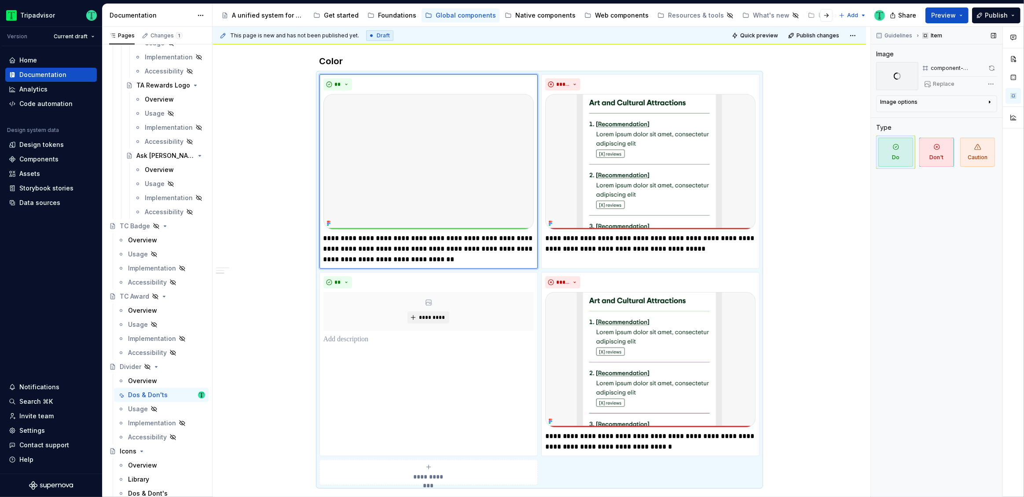
click at [951, 104] on div "Image options" at bounding box center [933, 104] width 106 height 11
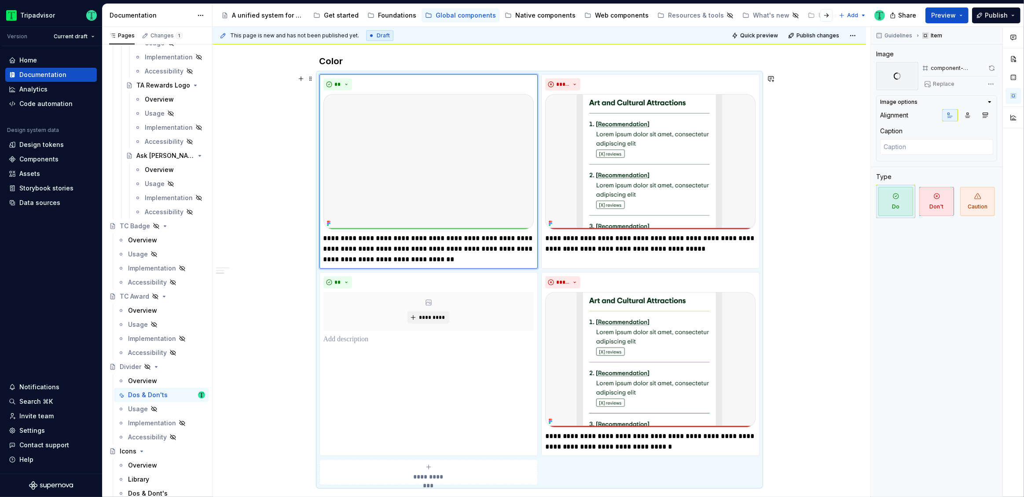
click at [824, 270] on div "**********" at bounding box center [540, 190] width 654 height 951
type textarea "*"
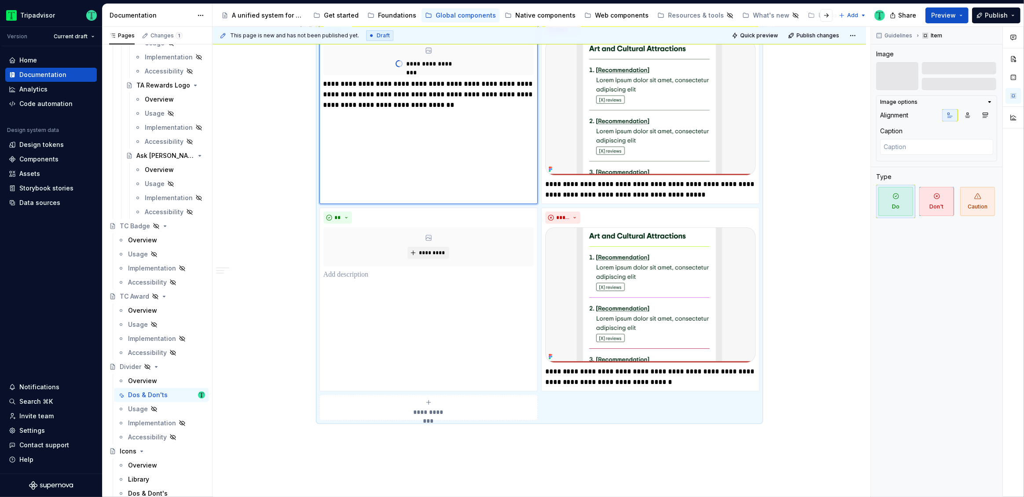
scroll to position [518, 0]
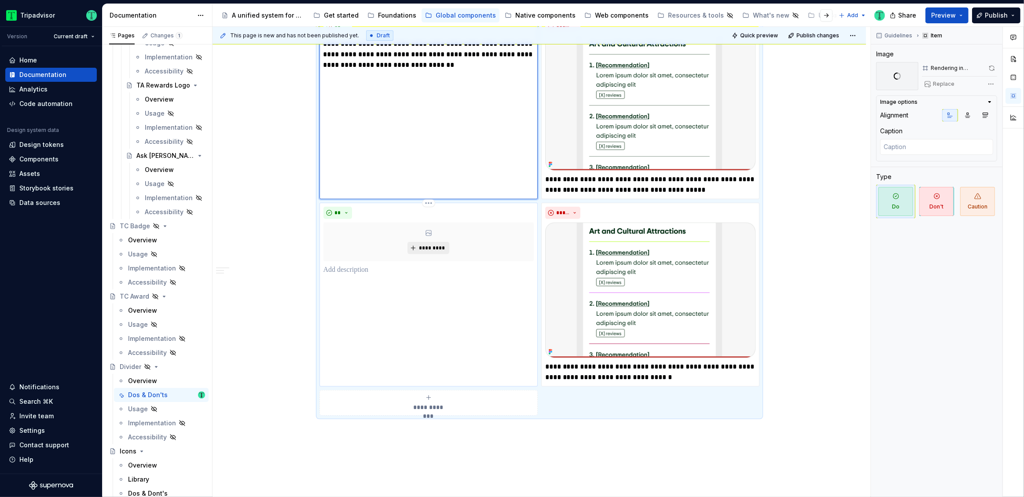
click at [435, 248] on span "*********" at bounding box center [432, 248] width 27 height 7
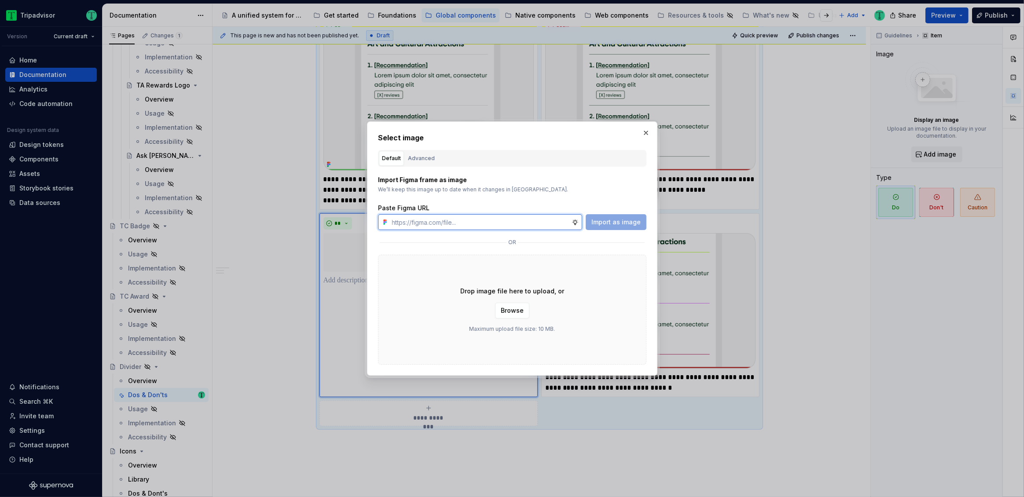
click at [473, 224] on input "text" at bounding box center [480, 222] width 183 height 16
paste input "[URL][DOMAIN_NAME]"
type input "[URL][DOMAIN_NAME]"
click at [627, 225] on span "Import as image" at bounding box center [615, 222] width 49 height 9
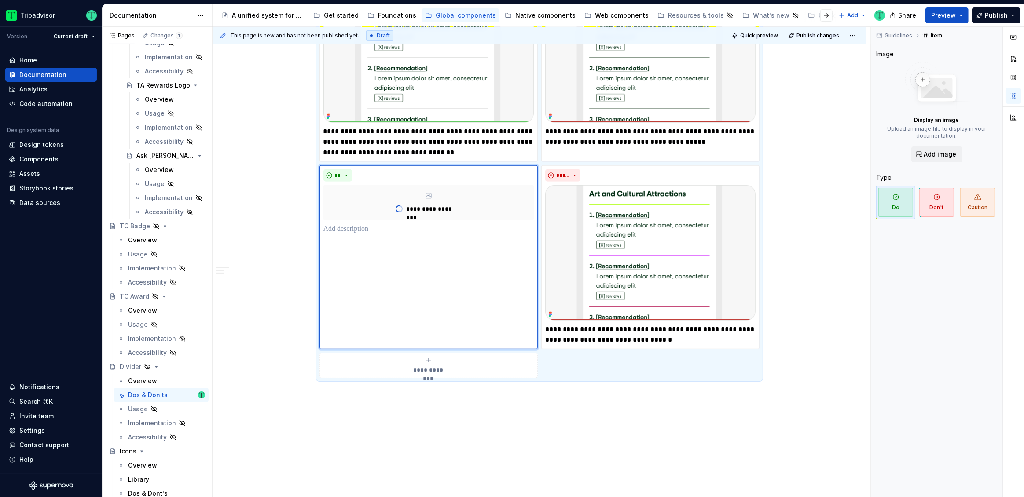
scroll to position [579, 0]
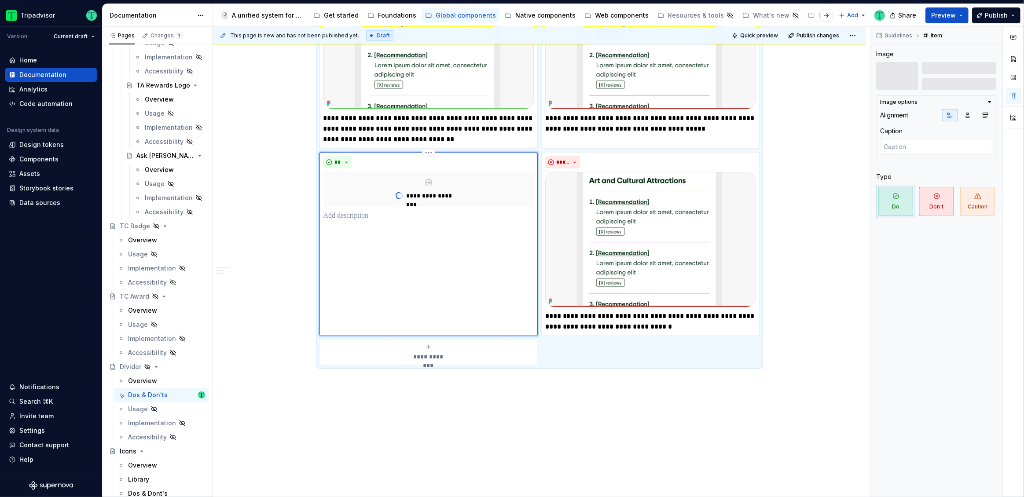
click at [369, 234] on div "**********" at bounding box center [428, 244] width 218 height 184
click at [365, 218] on p at bounding box center [428, 216] width 210 height 11
type textarea "*"
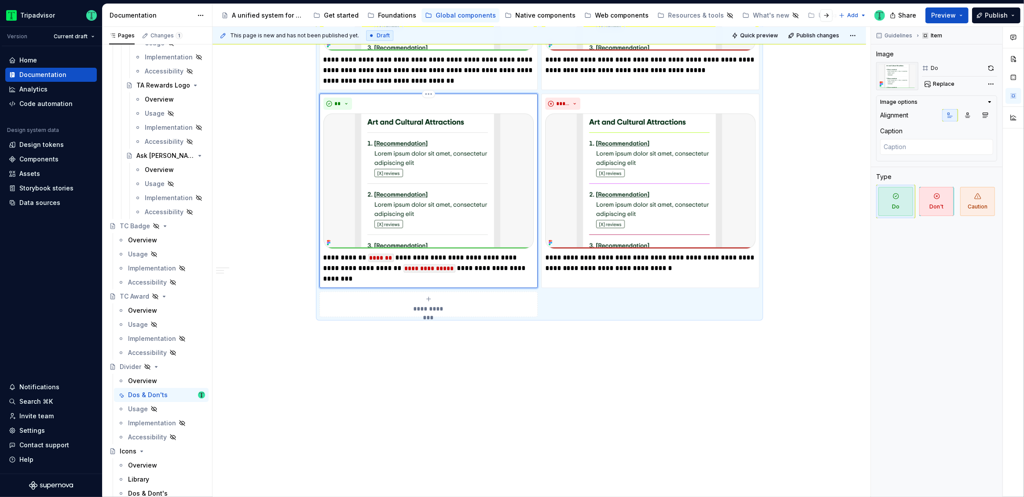
scroll to position [627, 0]
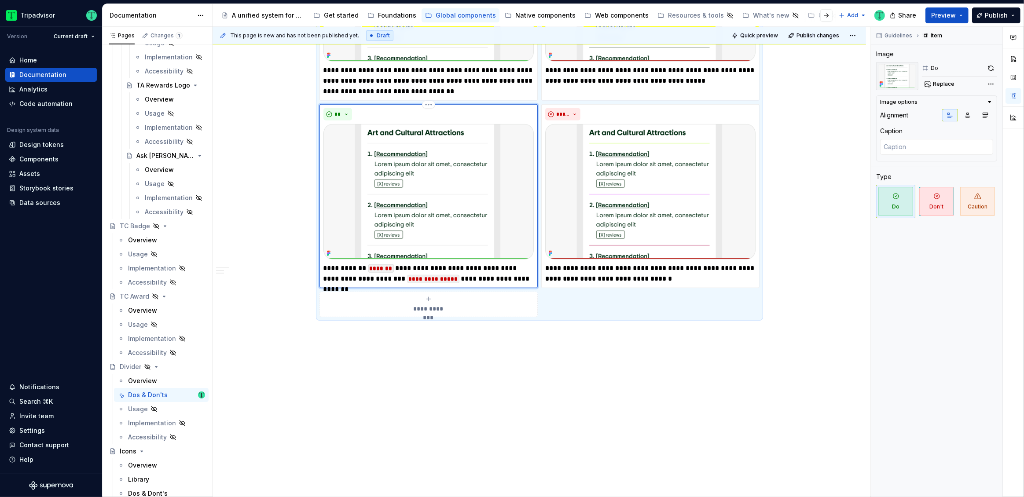
click at [484, 281] on p "**********" at bounding box center [428, 273] width 210 height 21
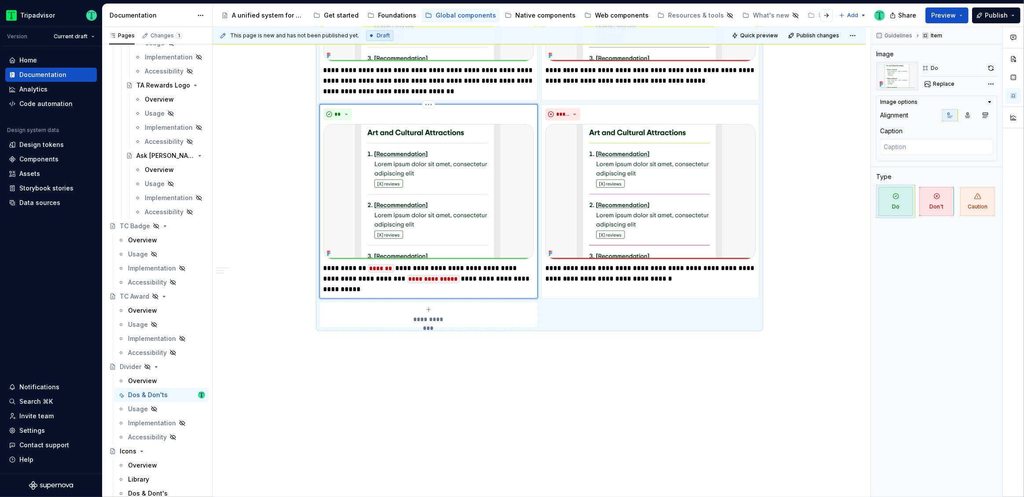
scroll to position [637, 0]
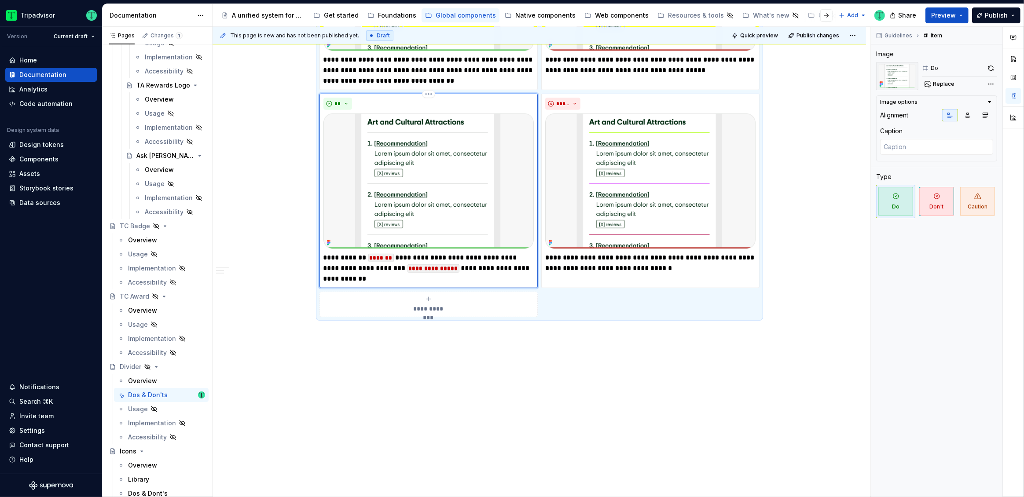
click at [463, 257] on p "**********" at bounding box center [428, 269] width 210 height 32
click at [447, 350] on div "**********" at bounding box center [540, 18] width 654 height 962
click at [944, 87] on span "Replace" at bounding box center [944, 84] width 22 height 7
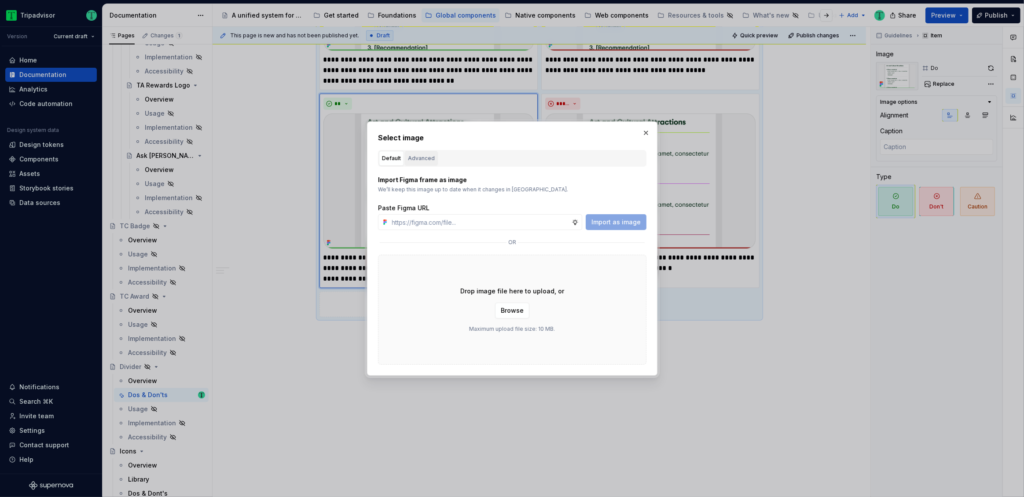
click at [426, 160] on div "Advanced" at bounding box center [421, 158] width 27 height 9
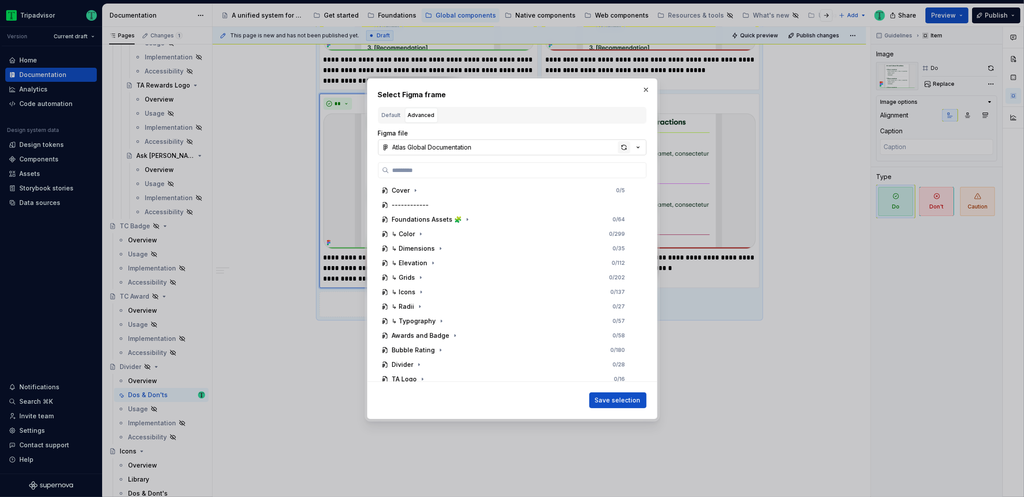
click at [623, 146] on div "button" at bounding box center [624, 147] width 12 height 12
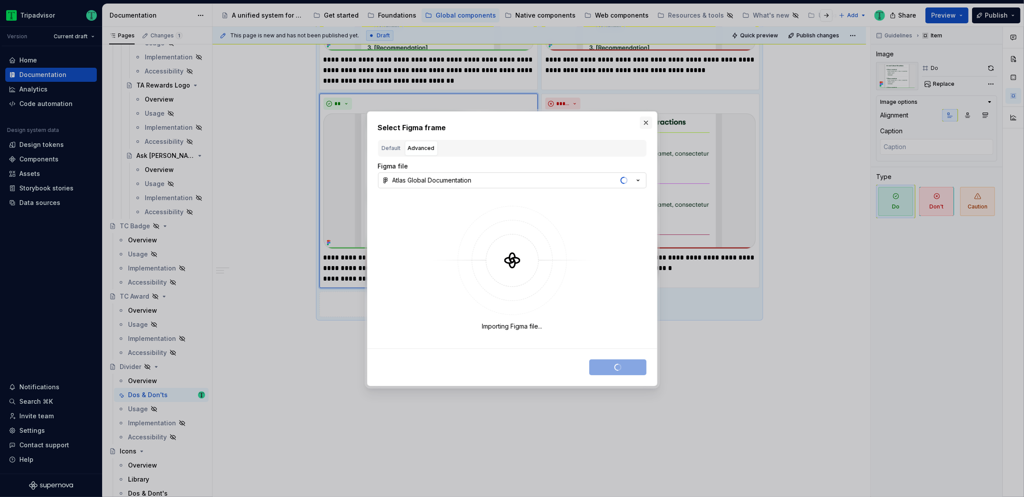
click at [650, 121] on button "button" at bounding box center [646, 123] width 12 height 12
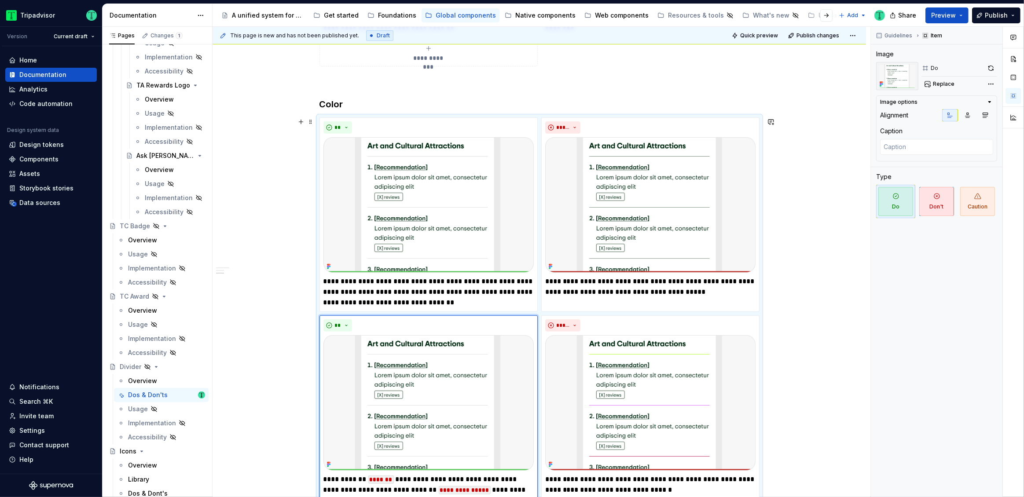
scroll to position [452, 0]
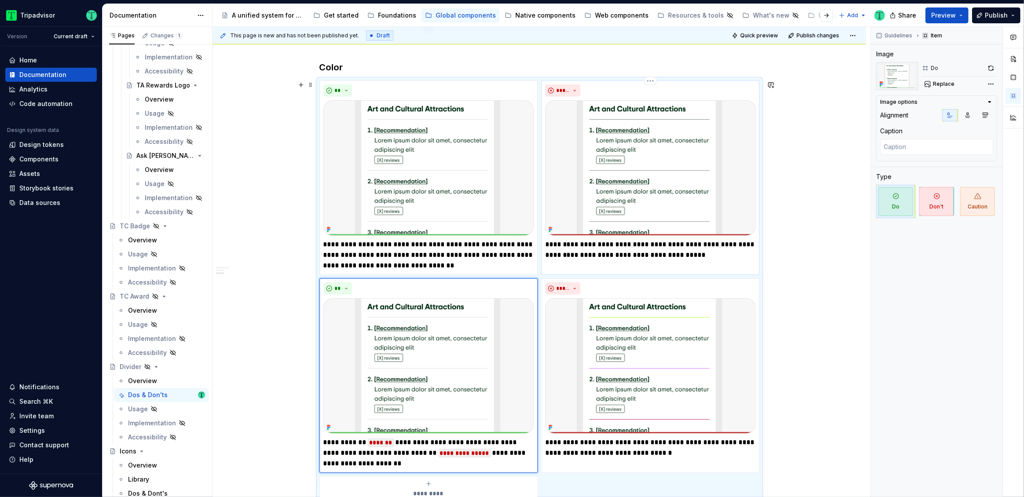
click at [609, 243] on p "**********" at bounding box center [650, 249] width 210 height 21
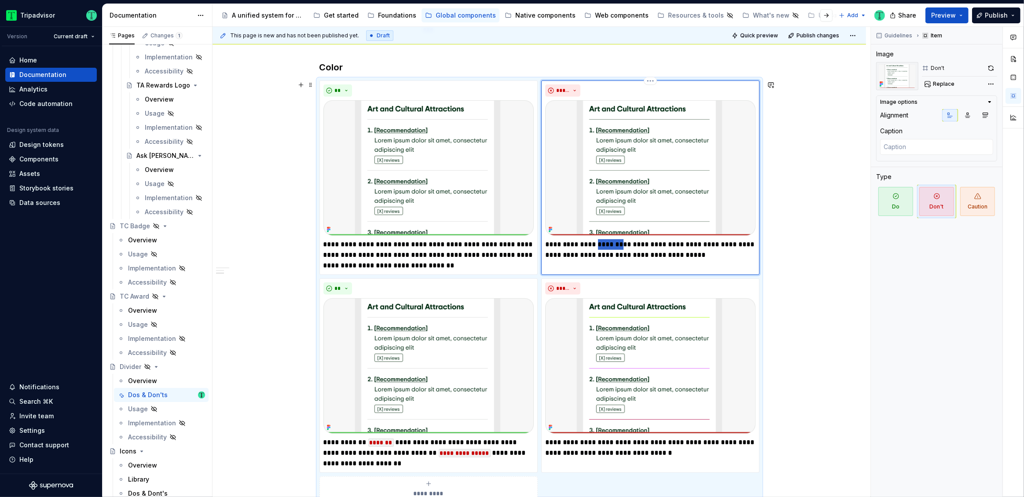
click at [609, 243] on p "**********" at bounding box center [650, 249] width 210 height 21
type textarea "*"
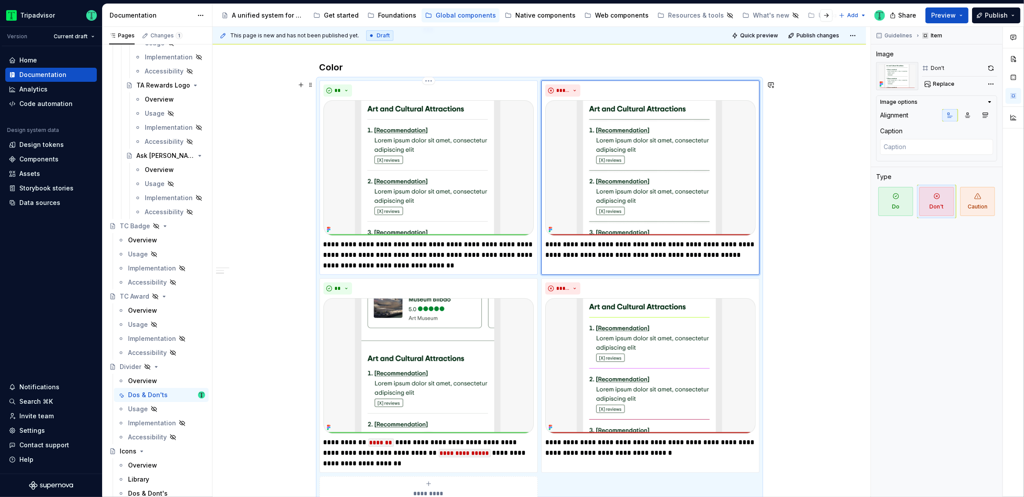
click at [420, 250] on p "**********" at bounding box center [428, 255] width 210 height 32
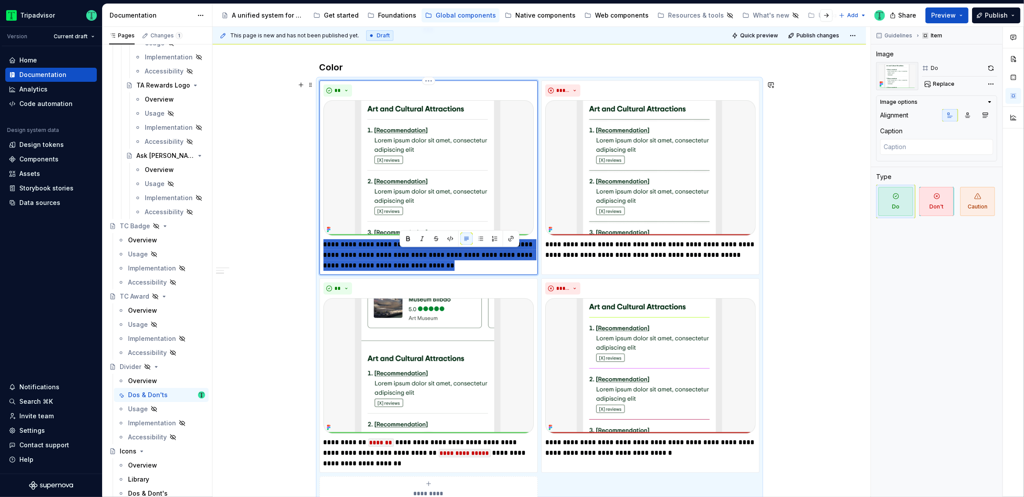
click at [420, 250] on p "**********" at bounding box center [428, 255] width 210 height 32
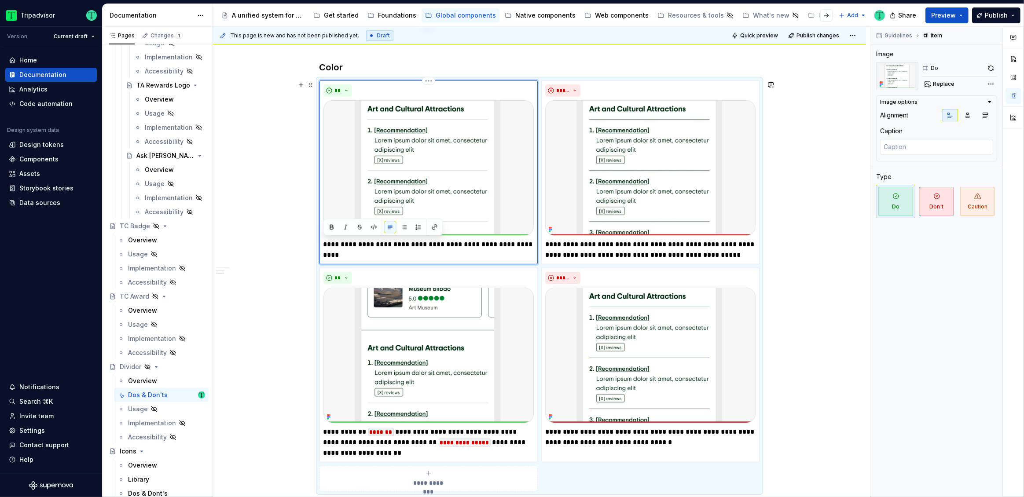
click at [328, 245] on p "**********" at bounding box center [428, 244] width 210 height 11
type textarea "*"
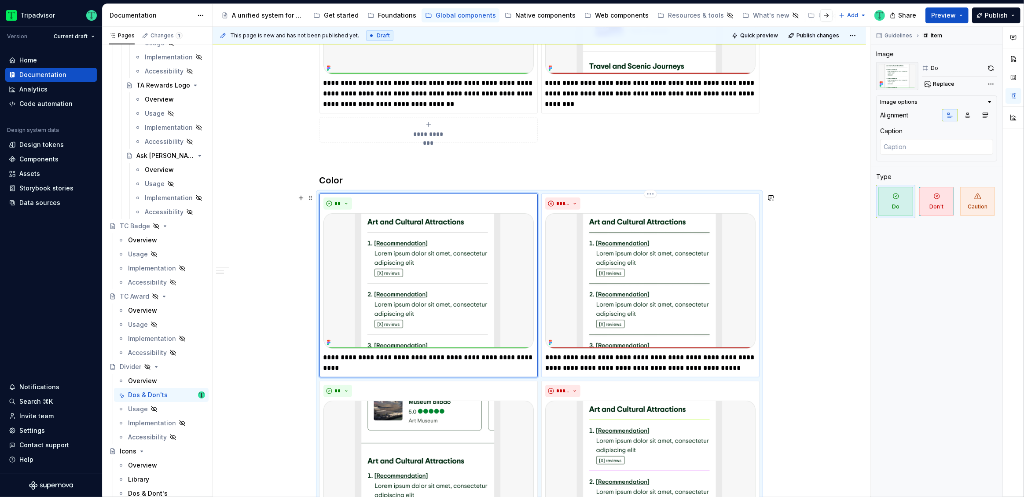
scroll to position [340, 0]
click at [440, 358] on p "**********" at bounding box center [428, 357] width 210 height 11
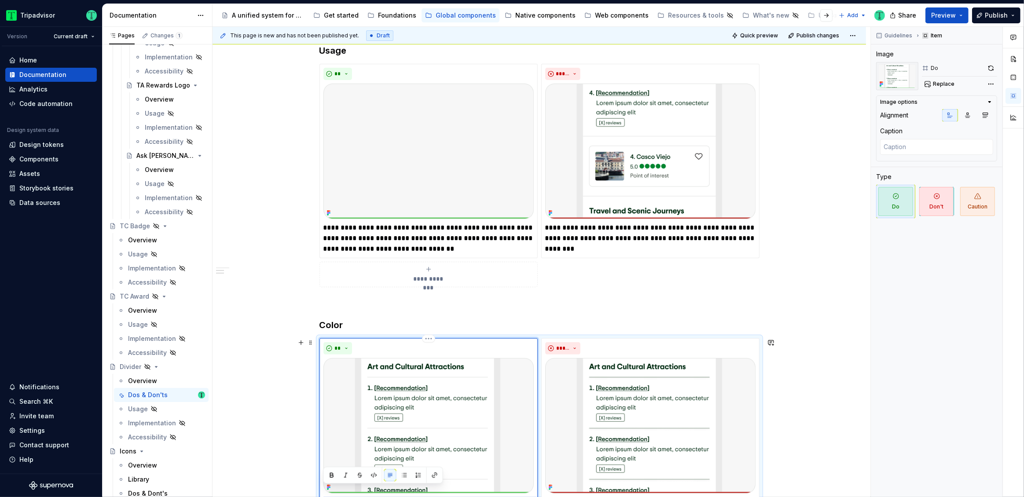
scroll to position [210, 0]
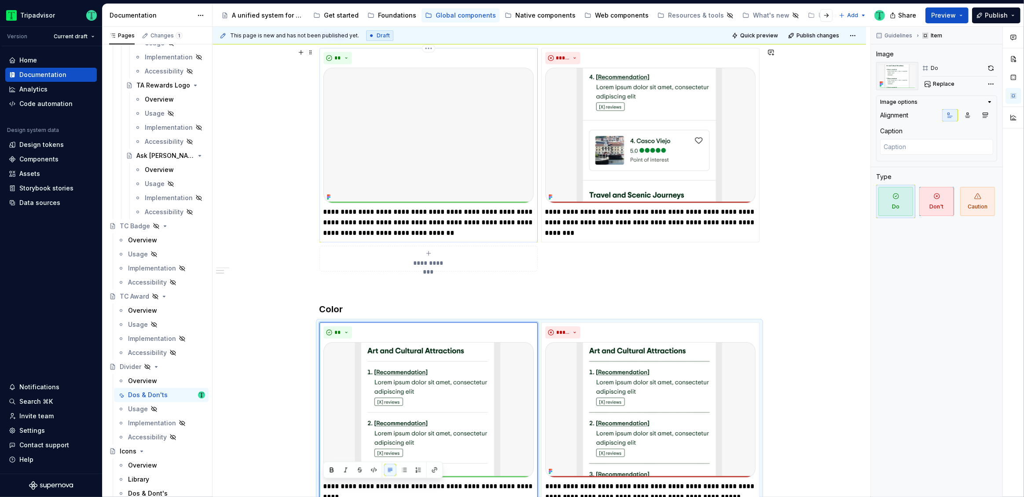
click at [423, 213] on p "**********" at bounding box center [428, 223] width 210 height 32
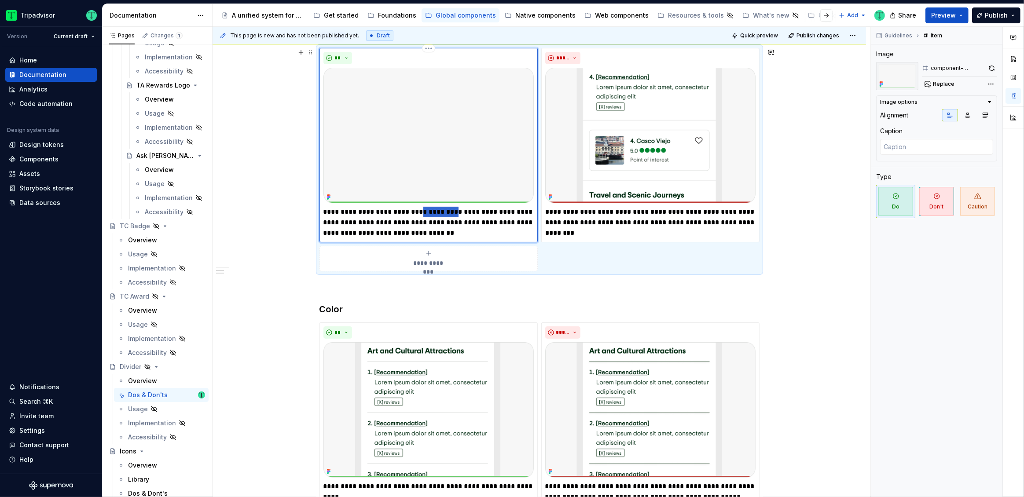
click at [423, 213] on p "**********" at bounding box center [428, 223] width 210 height 32
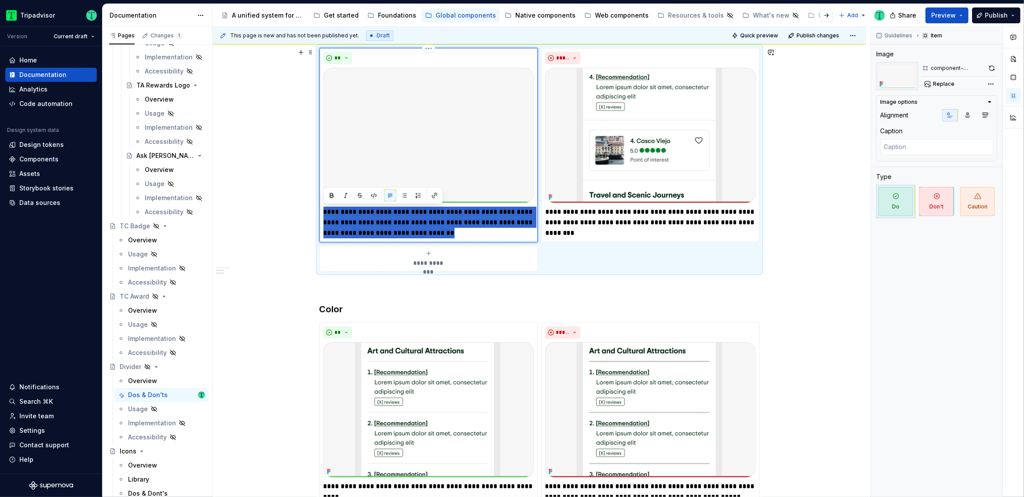
click at [423, 213] on p "**********" at bounding box center [428, 223] width 210 height 32
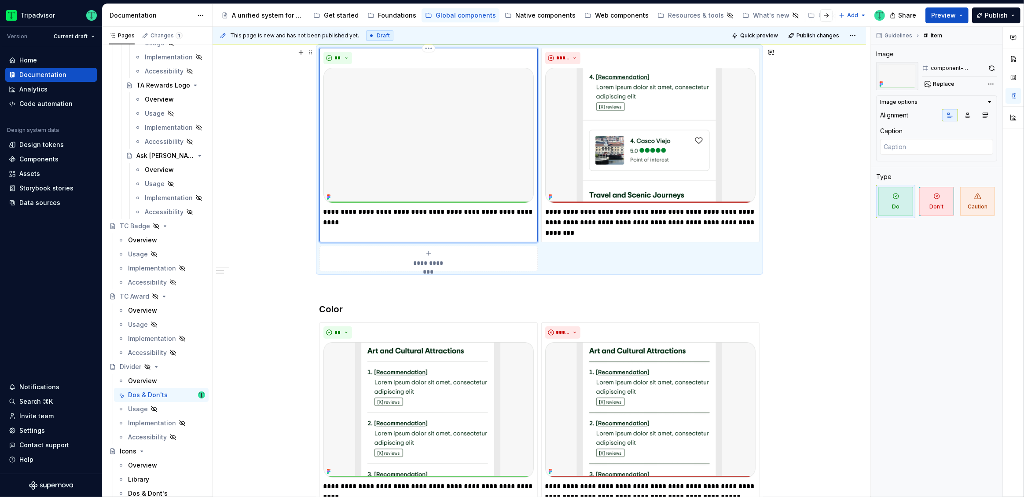
type textarea "*"
click at [378, 213] on p "**********" at bounding box center [428, 212] width 210 height 11
click at [290, 222] on div "**********" at bounding box center [540, 438] width 654 height 951
click at [272, 375] on div "**********" at bounding box center [540, 438] width 654 height 951
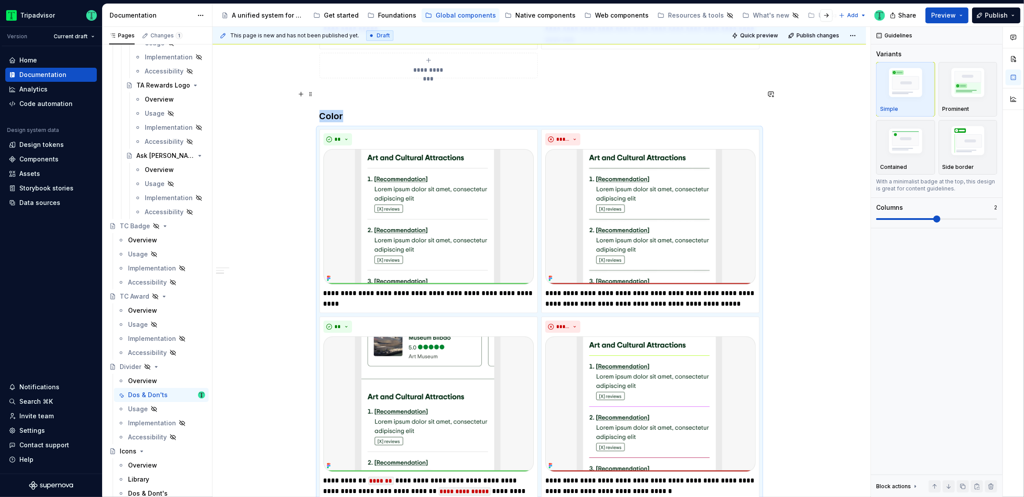
scroll to position [227, 0]
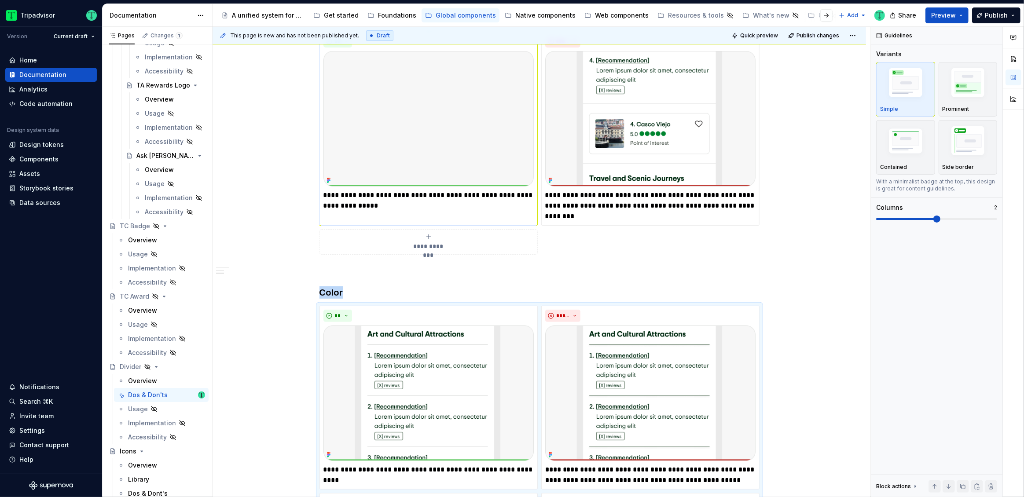
click at [405, 159] on img at bounding box center [428, 119] width 210 height 136
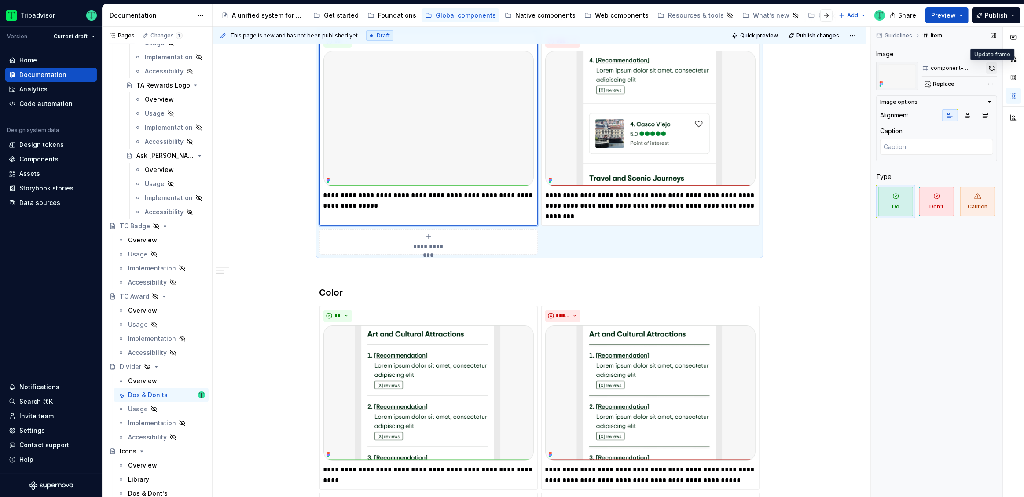
click at [990, 68] on button "button" at bounding box center [991, 68] width 11 height 12
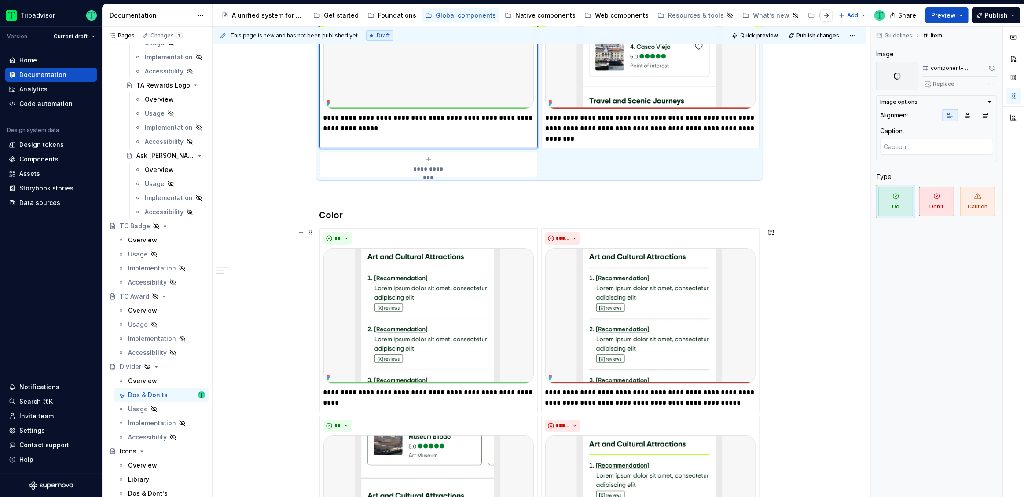
scroll to position [305, 0]
click at [946, 82] on span "Replace" at bounding box center [944, 84] width 22 height 7
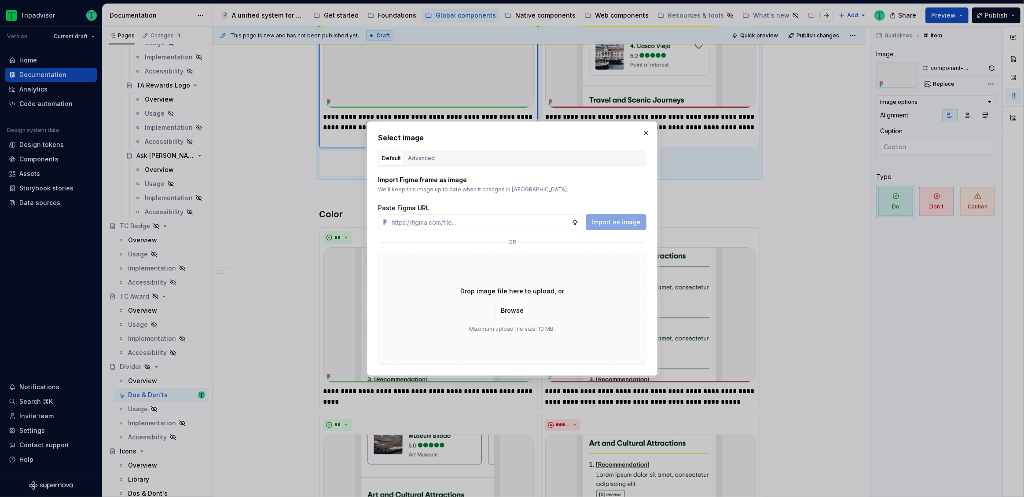
type textarea "*"
paste input "[URL][DOMAIN_NAME]"
type input "[URL][DOMAIN_NAME]"
click at [615, 222] on span "Import as image" at bounding box center [615, 222] width 49 height 9
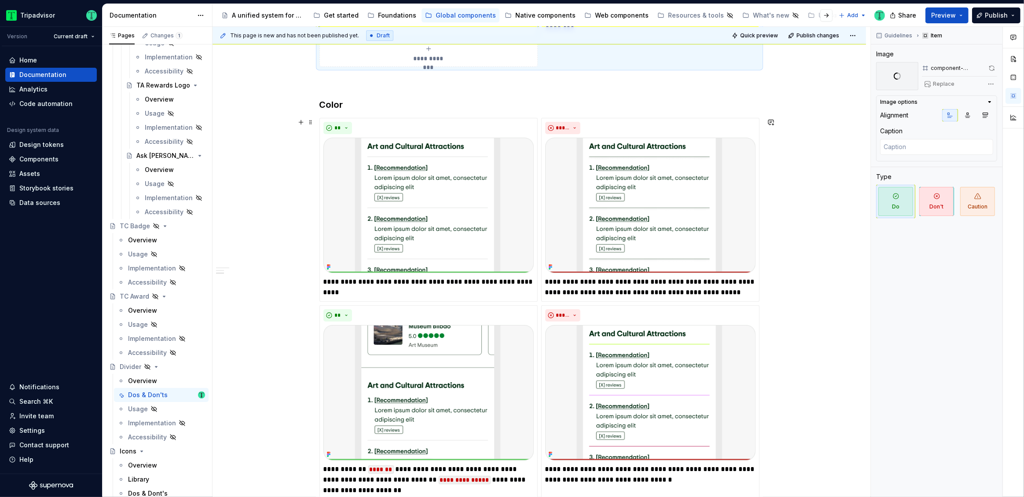
scroll to position [420, 0]
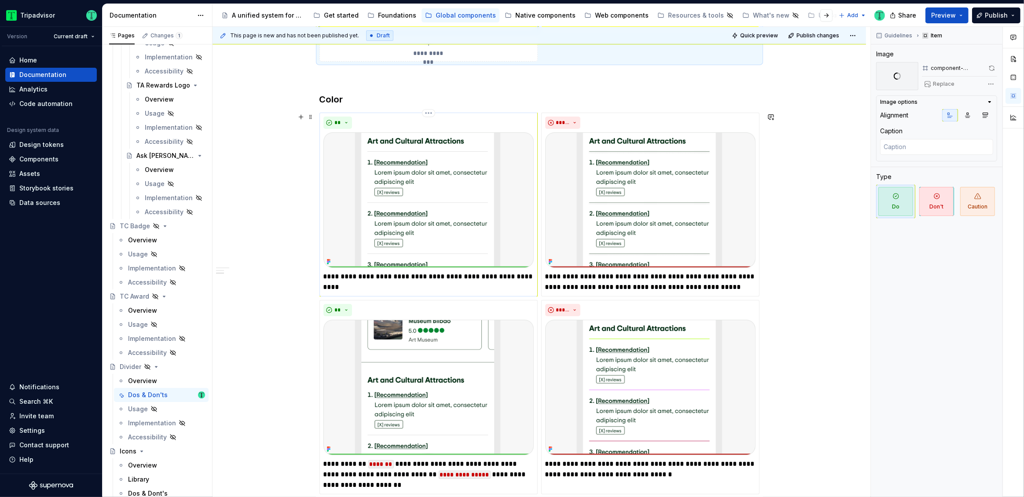
click at [407, 275] on p "**********" at bounding box center [428, 277] width 210 height 11
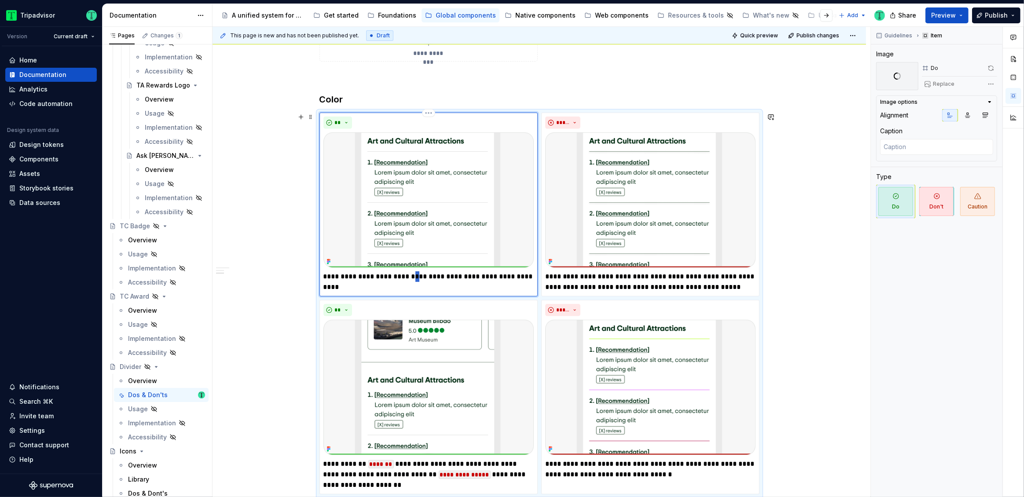
click at [407, 275] on p "**********" at bounding box center [428, 277] width 210 height 11
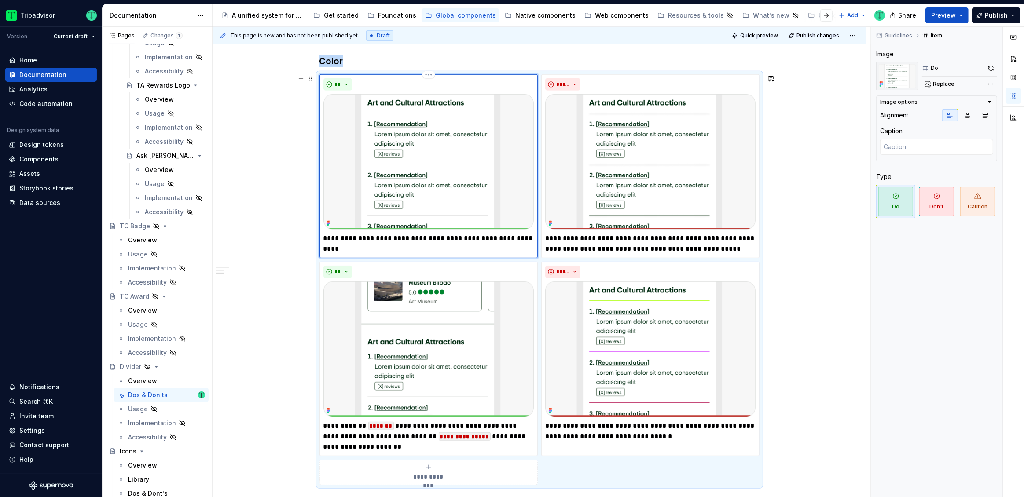
click at [407, 275] on div "**" at bounding box center [428, 272] width 210 height 12
click at [417, 235] on p "**********" at bounding box center [428, 238] width 210 height 11
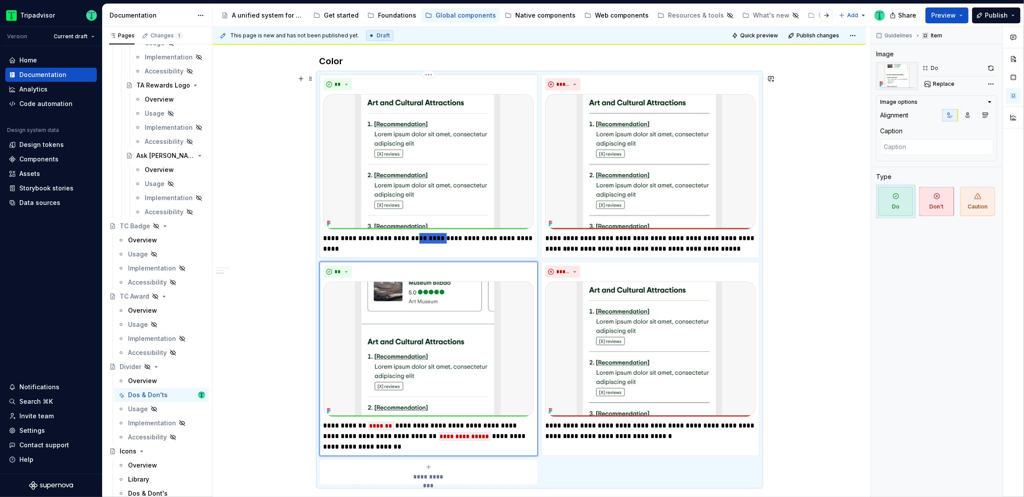
click at [417, 235] on p "**********" at bounding box center [428, 238] width 210 height 11
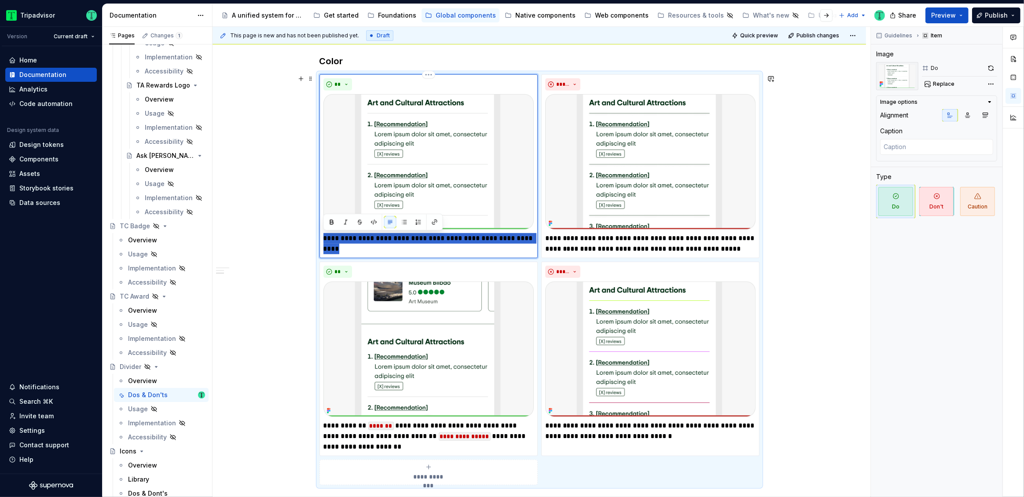
click at [417, 235] on p "**********" at bounding box center [428, 238] width 210 height 11
click at [834, 257] on div "**********" at bounding box center [540, 190] width 654 height 951
click at [693, 242] on p "**********" at bounding box center [650, 243] width 210 height 21
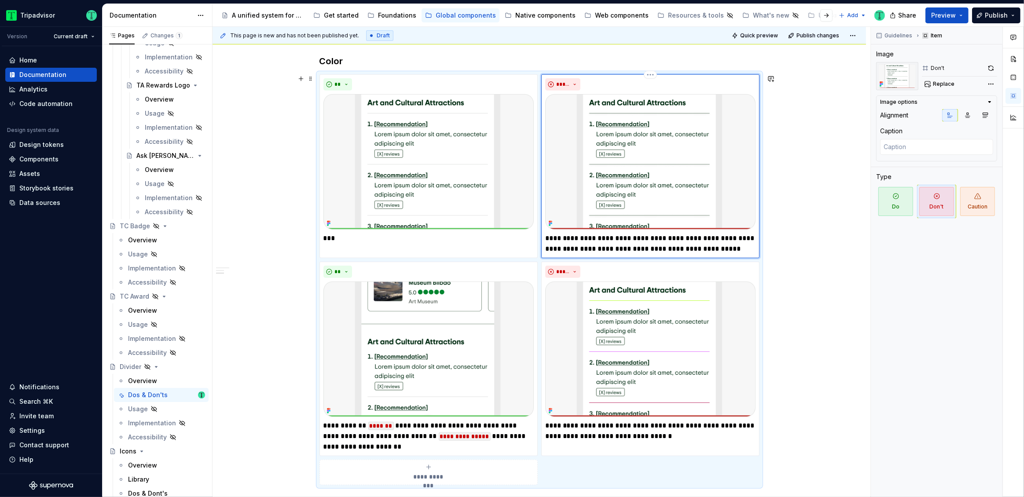
click at [720, 237] on p "**********" at bounding box center [650, 243] width 210 height 21
click at [580, 250] on p "**********" at bounding box center [650, 243] width 210 height 21
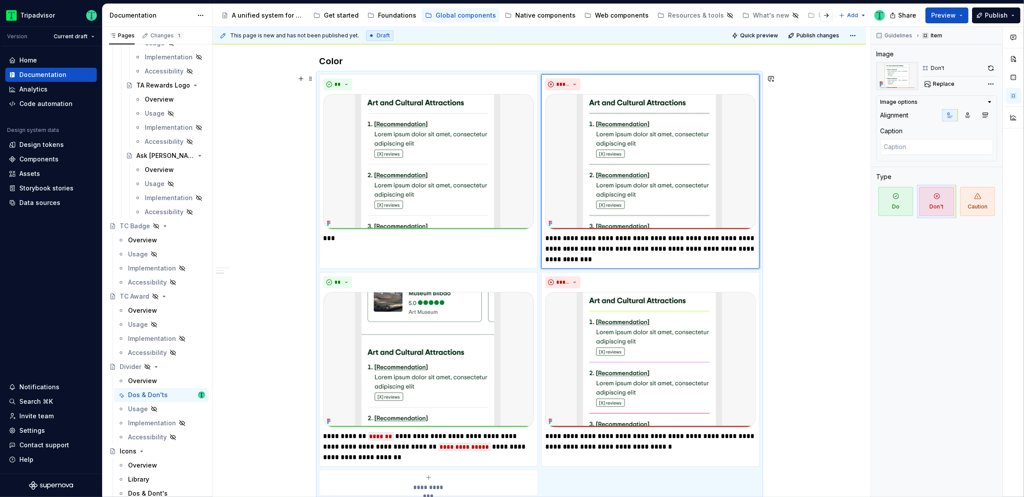
click at [818, 301] on div "**********" at bounding box center [540, 196] width 654 height 962
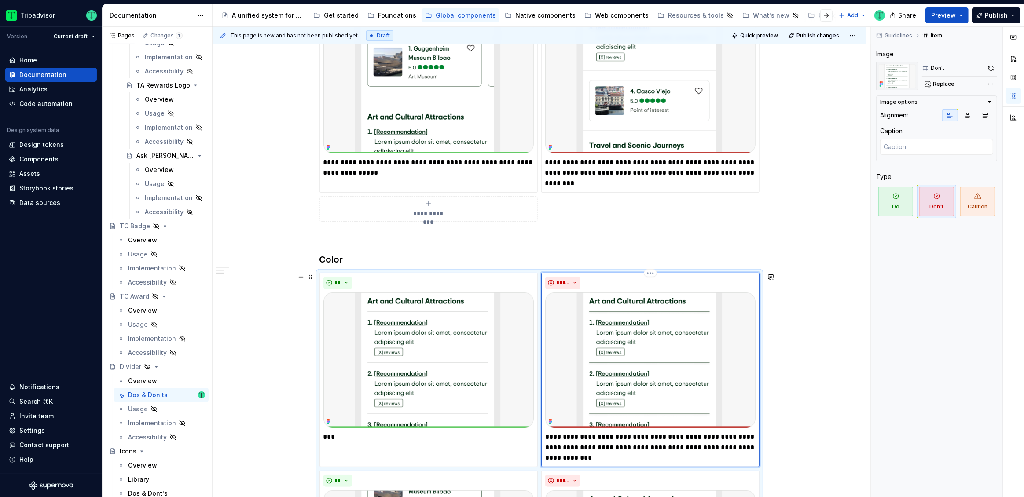
scroll to position [260, 0]
click at [429, 205] on icon "submit" at bounding box center [428, 204] width 7 height 7
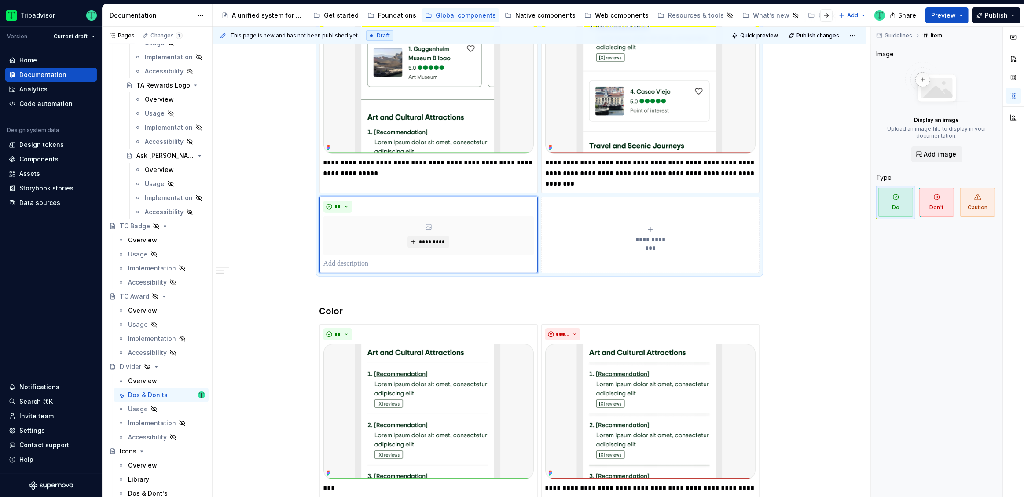
click at [652, 230] on icon "submit" at bounding box center [650, 229] width 7 height 7
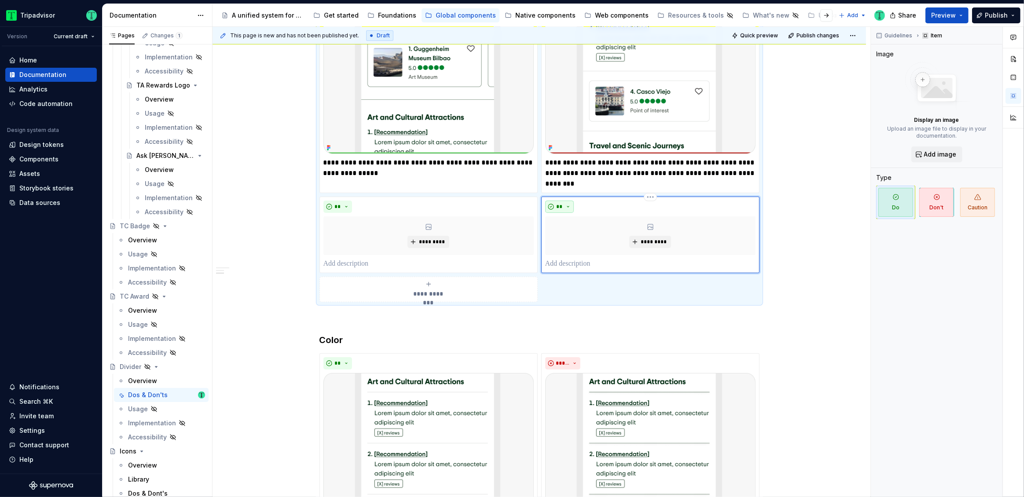
click at [568, 210] on button "**" at bounding box center [559, 207] width 29 height 12
click at [577, 242] on div "Don't" at bounding box center [580, 237] width 16 height 9
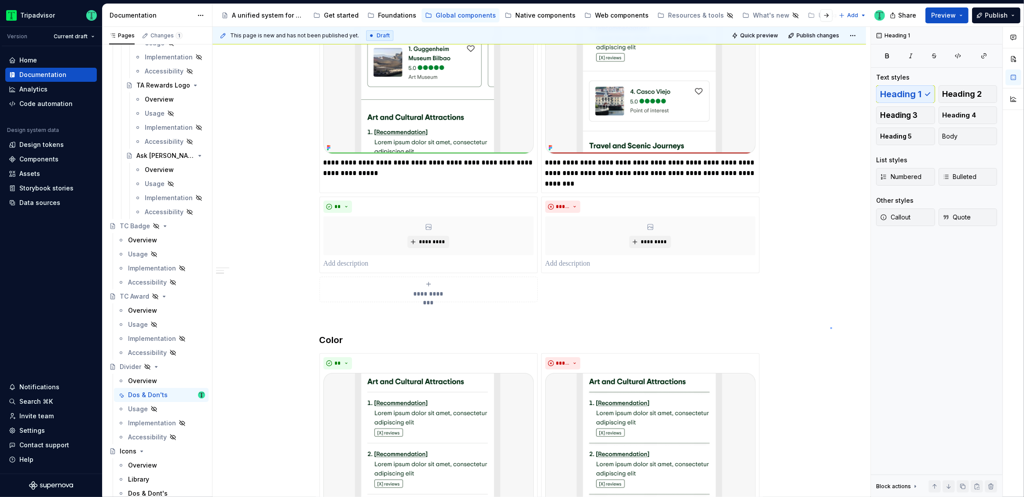
click at [830, 327] on div "**********" at bounding box center [542, 262] width 658 height 471
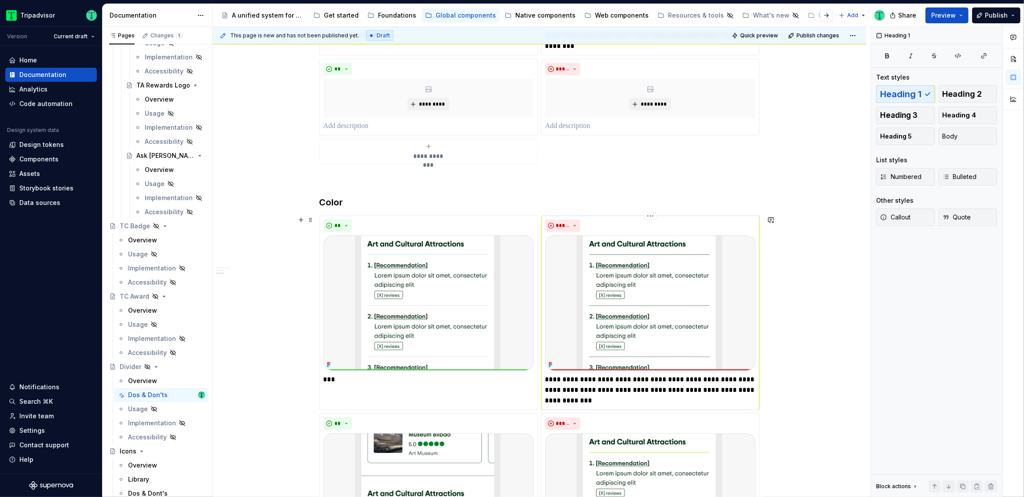
scroll to position [434, 0]
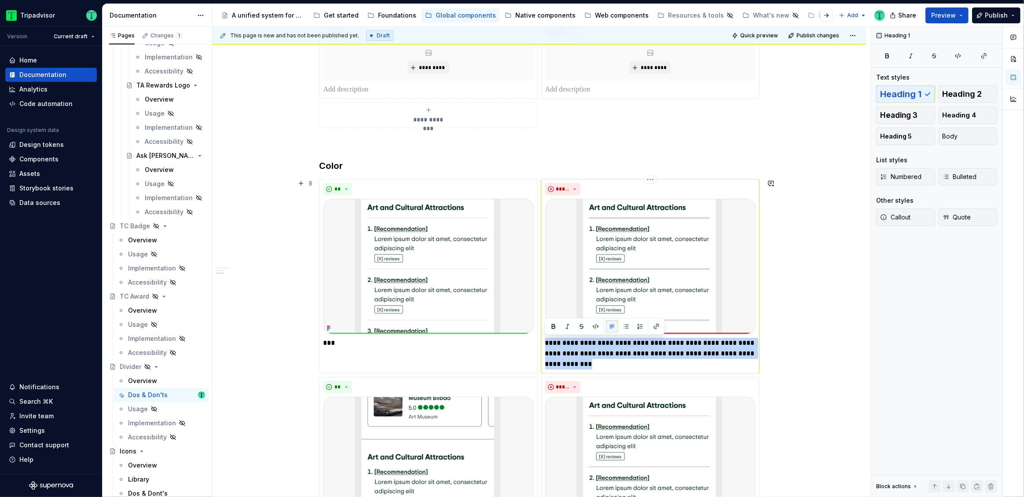
drag, startPoint x: 545, startPoint y: 342, endPoint x: 601, endPoint y: 363, distance: 59.7
click at [601, 363] on p "**********" at bounding box center [650, 354] width 210 height 32
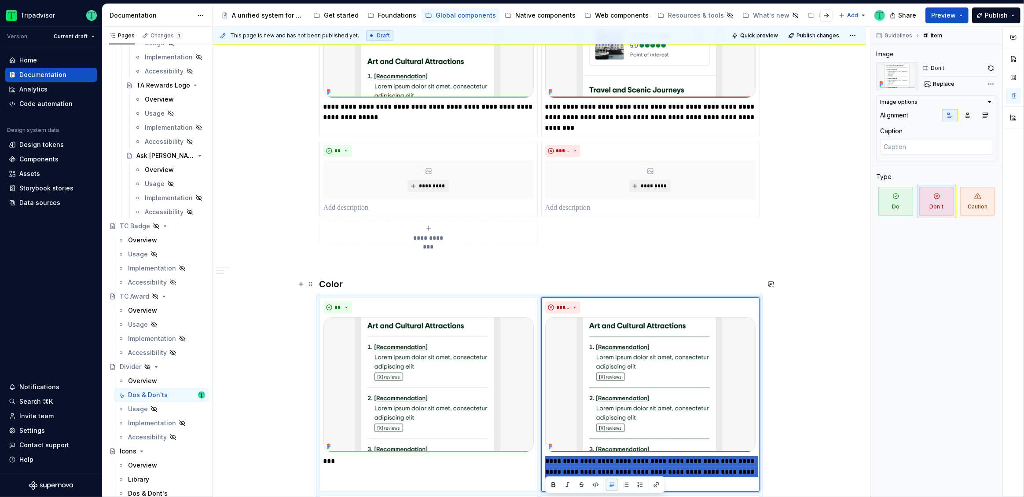
scroll to position [275, 0]
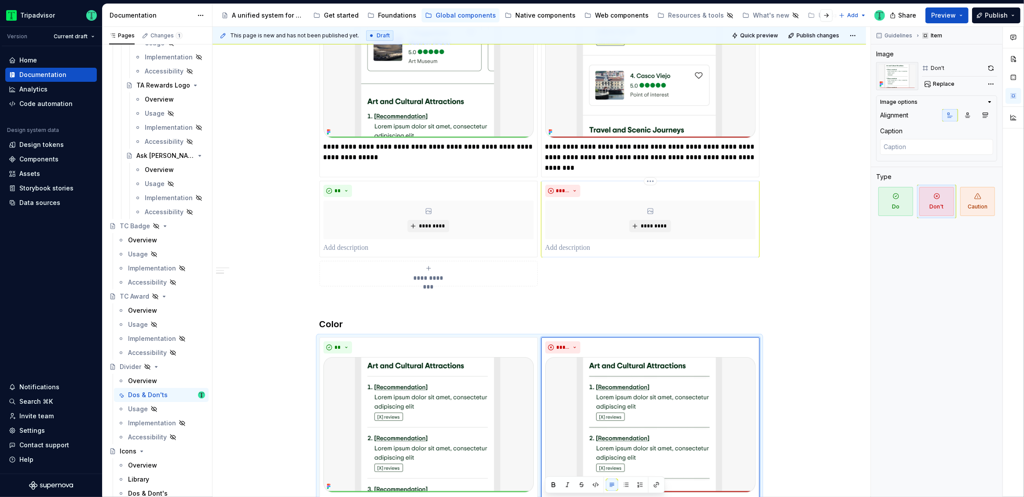
click at [584, 251] on p at bounding box center [650, 248] width 210 height 11
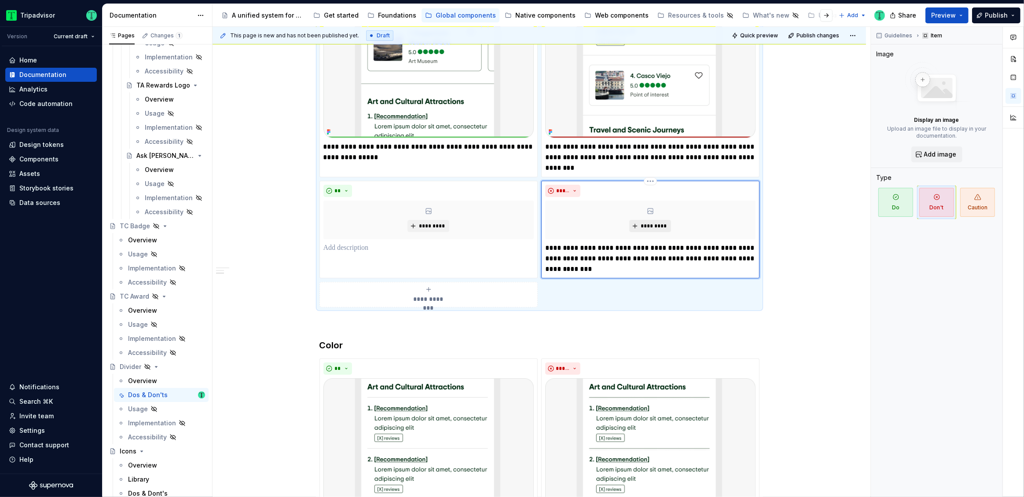
click at [654, 223] on span "*********" at bounding box center [653, 226] width 27 height 7
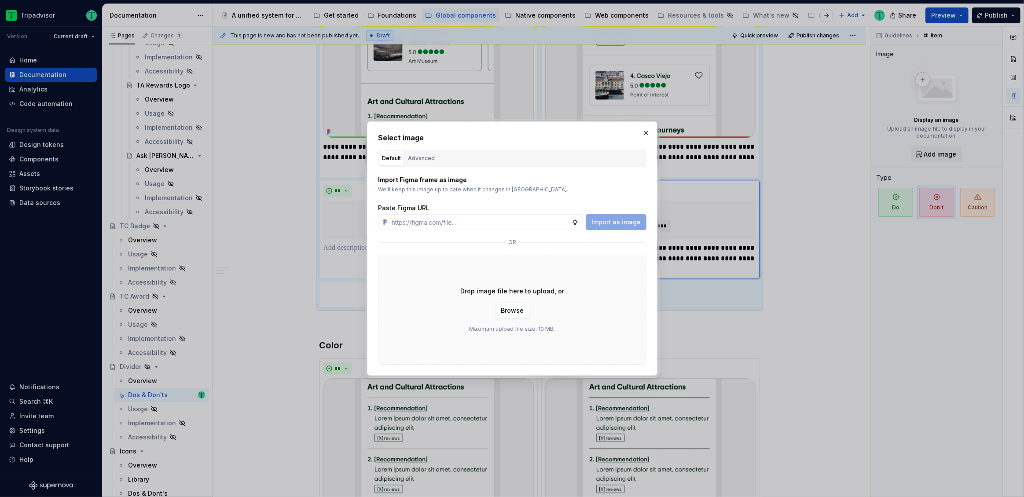
type textarea "*"
paste input "[URL][DOMAIN_NAME]"
type input "[URL][DOMAIN_NAME]"
click at [616, 221] on span "Import as image" at bounding box center [615, 222] width 49 height 9
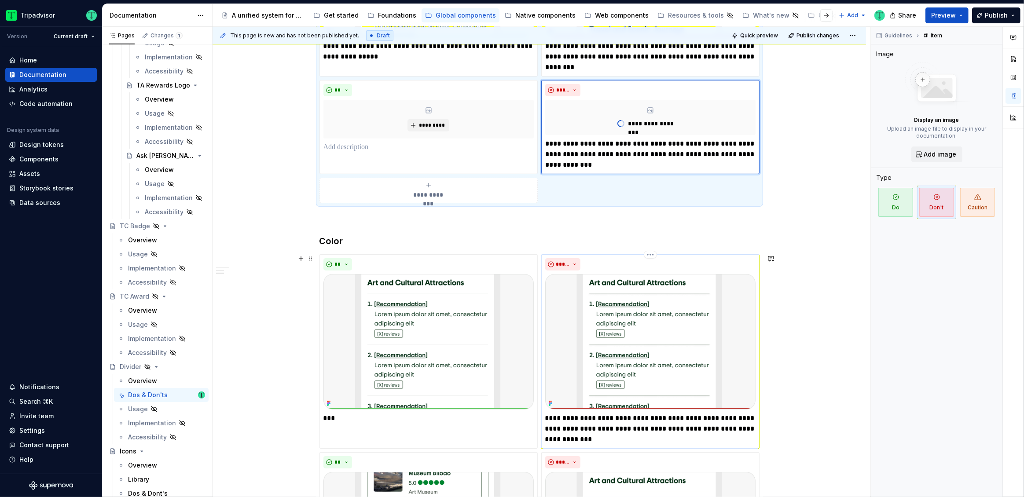
scroll to position [402, 0]
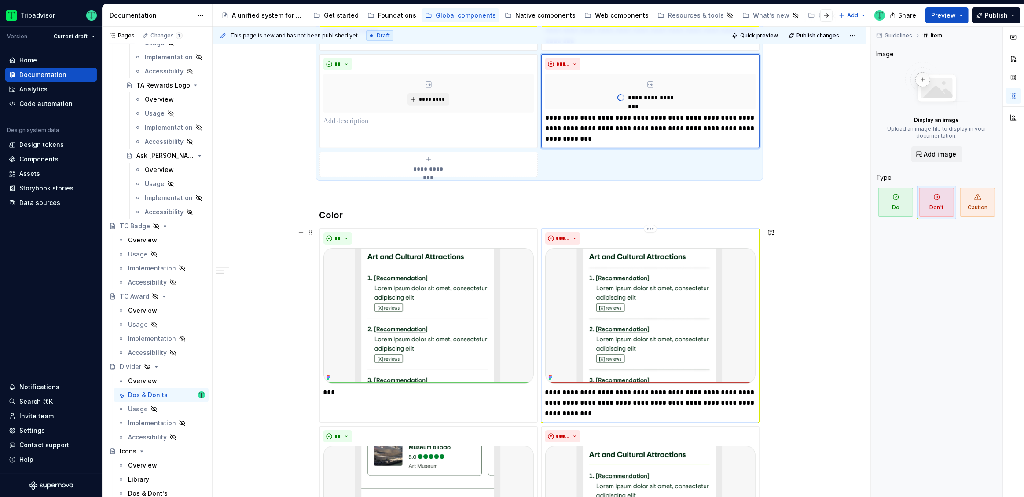
click at [677, 315] on img at bounding box center [650, 316] width 210 height 136
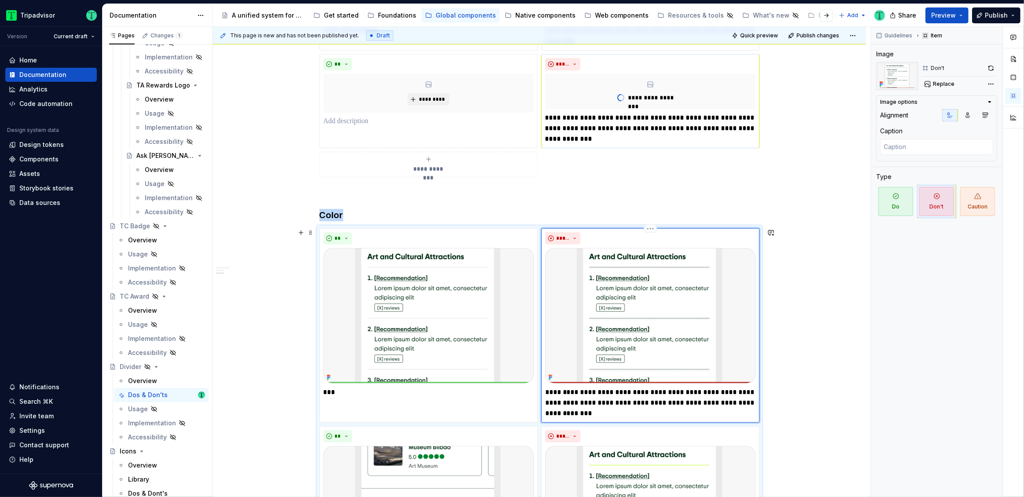
type textarea "*"
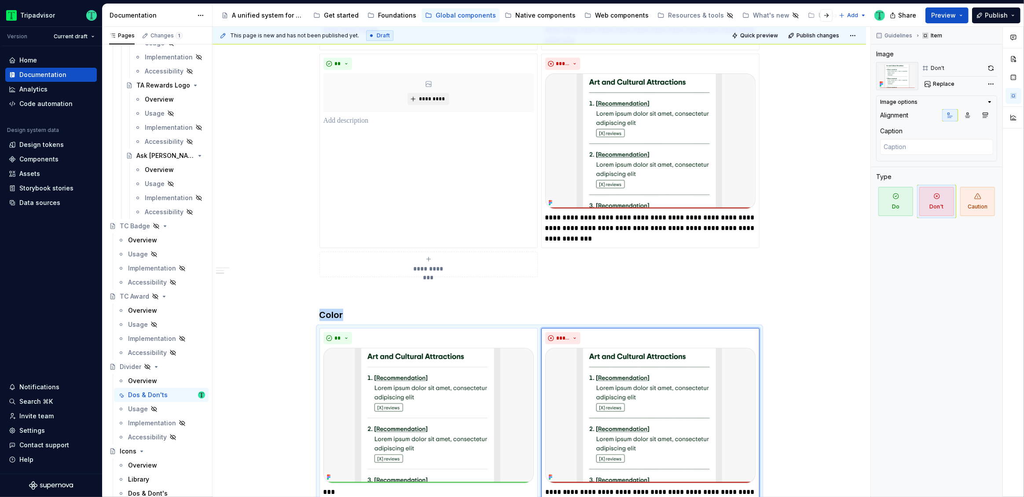
scroll to position [365, 0]
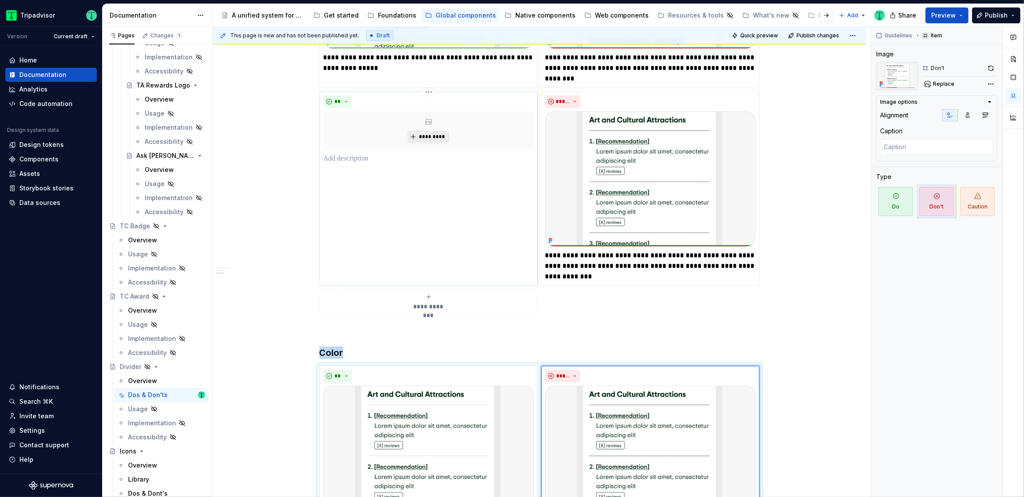
click at [434, 138] on span "*********" at bounding box center [432, 136] width 27 height 7
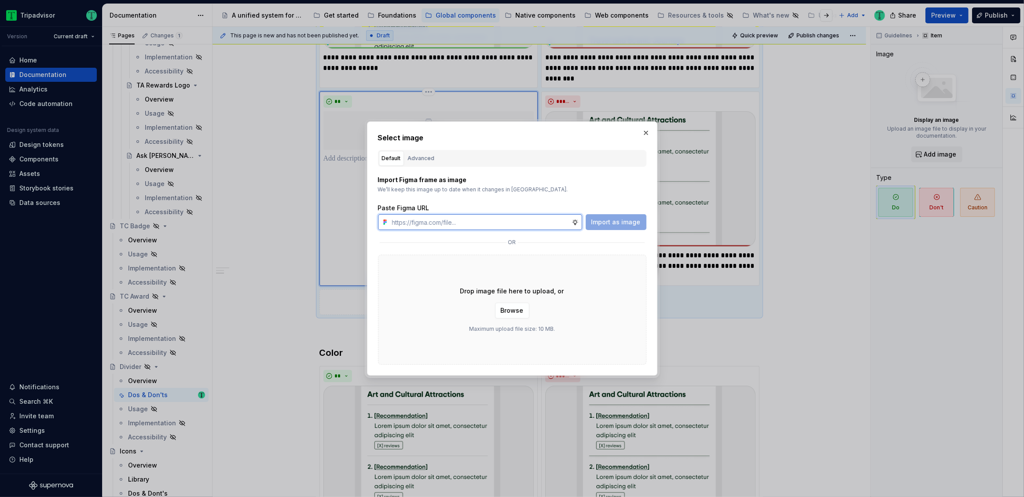
paste input "[URL][DOMAIN_NAME]"
type input "[URL][DOMAIN_NAME]"
click at [608, 222] on span "Import as image" at bounding box center [615, 222] width 49 height 9
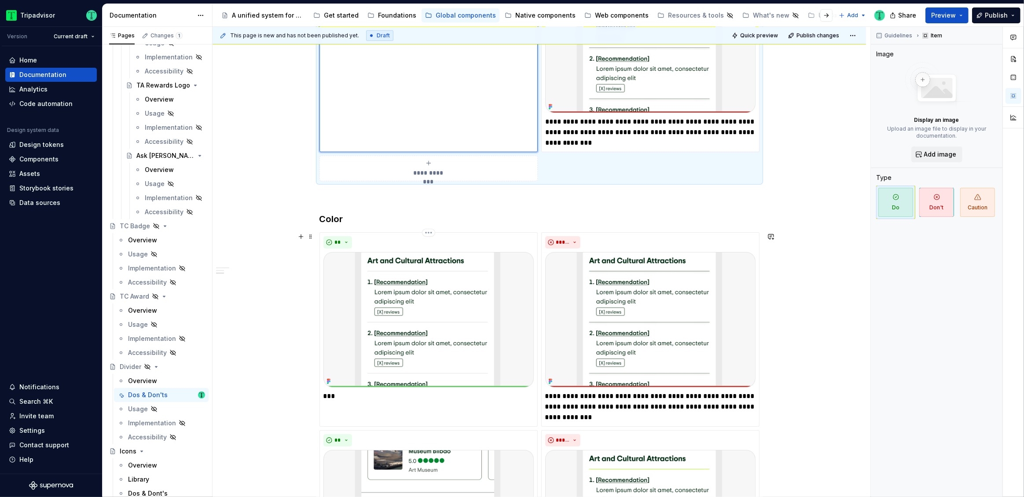
scroll to position [499, 0]
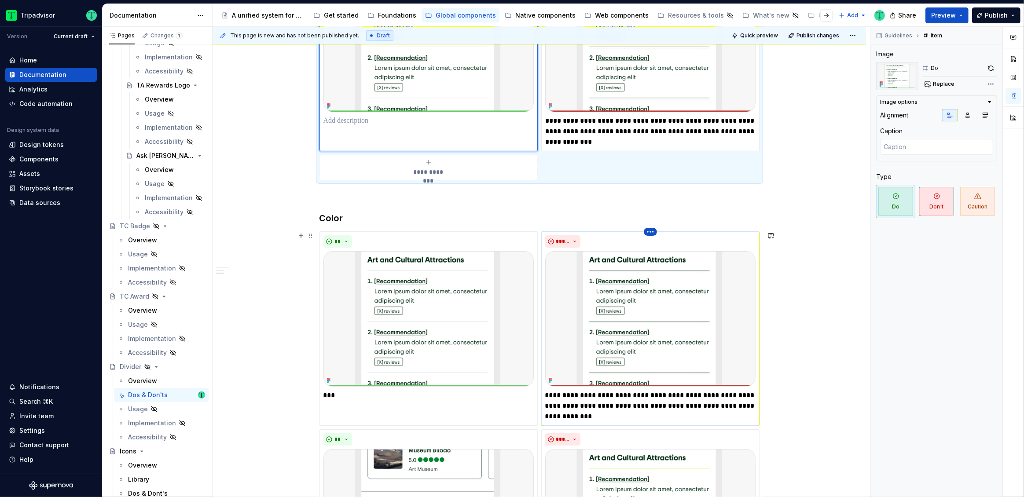
click at [653, 233] on html "Tripadvisor Version Current draft Home Documentation Analytics Code automation …" at bounding box center [512, 248] width 1024 height 497
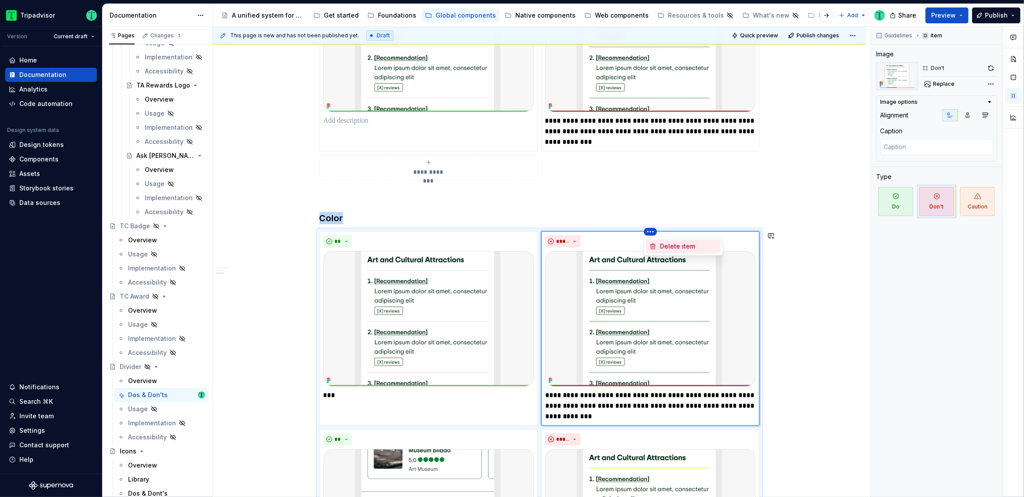
click at [658, 247] on div "Delete item" at bounding box center [683, 246] width 75 height 14
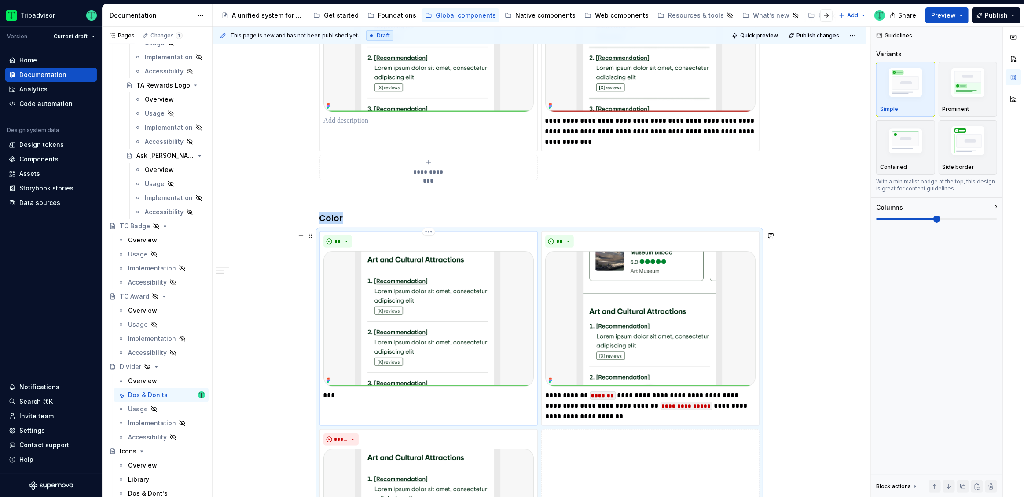
scroll to position [615, 0]
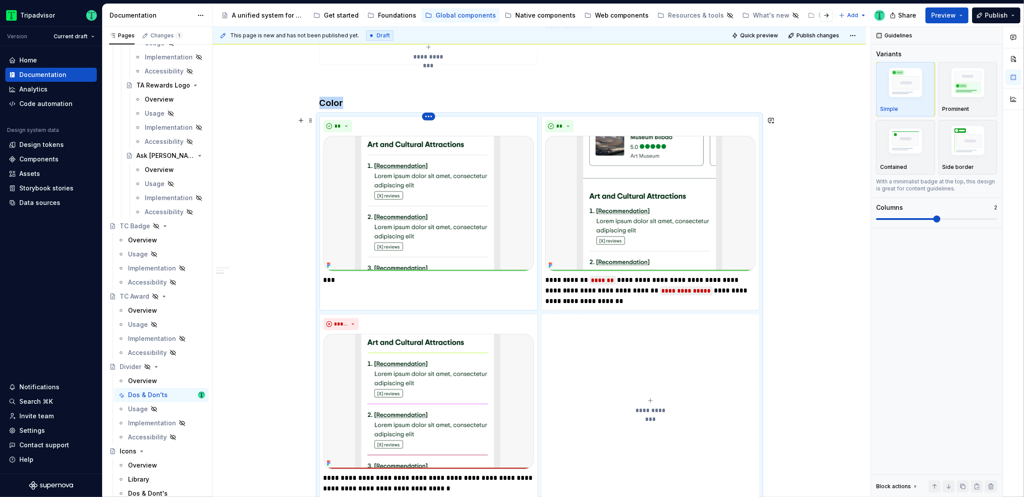
click at [426, 117] on html "Tripadvisor Version Current draft Home Documentation Analytics Code automation …" at bounding box center [512, 248] width 1024 height 497
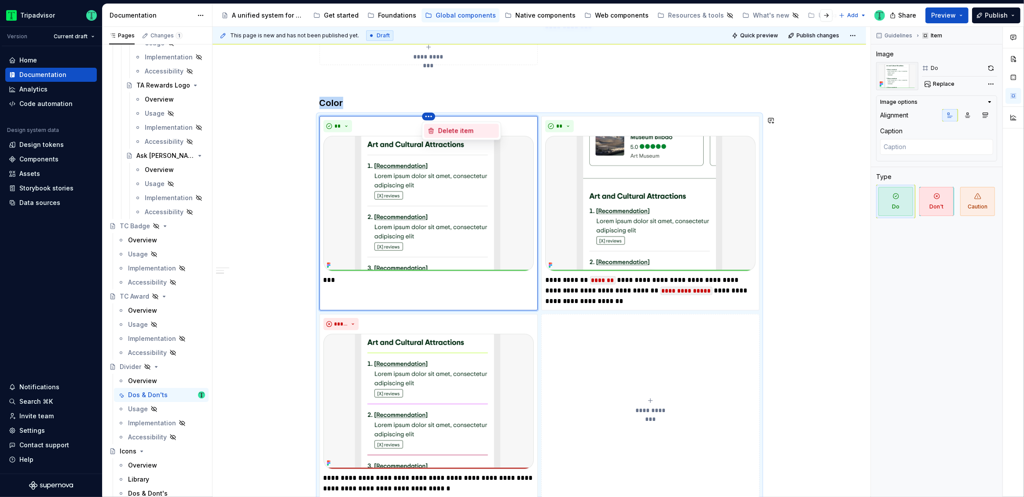
click at [445, 137] on div "Delete item" at bounding box center [461, 131] width 75 height 14
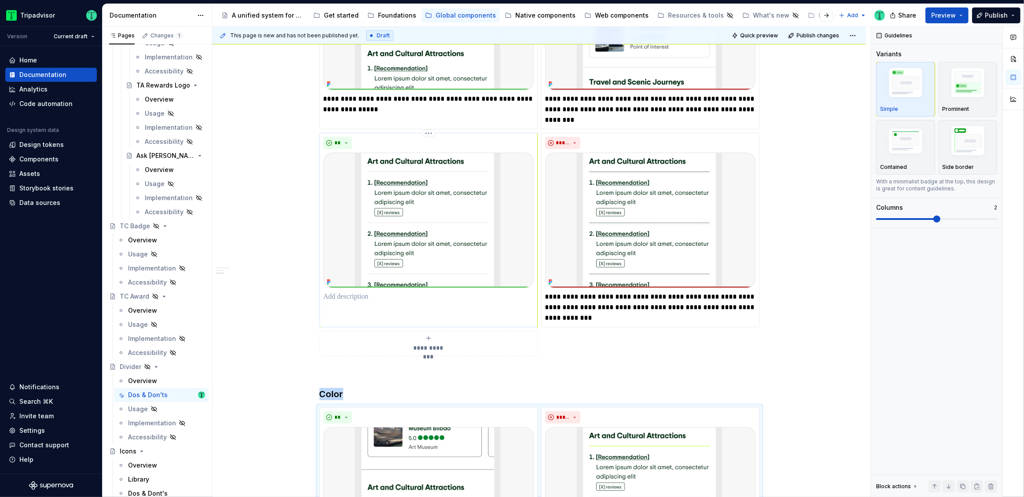
scroll to position [323, 0]
click at [435, 311] on div "**" at bounding box center [428, 231] width 218 height 195
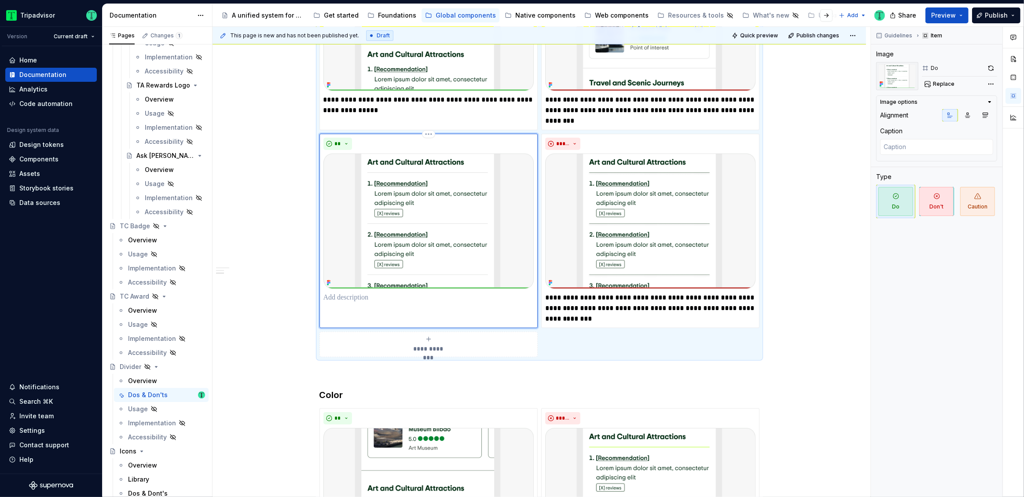
click at [439, 304] on div "**" at bounding box center [428, 231] width 218 height 195
click at [390, 297] on p at bounding box center [428, 298] width 210 height 11
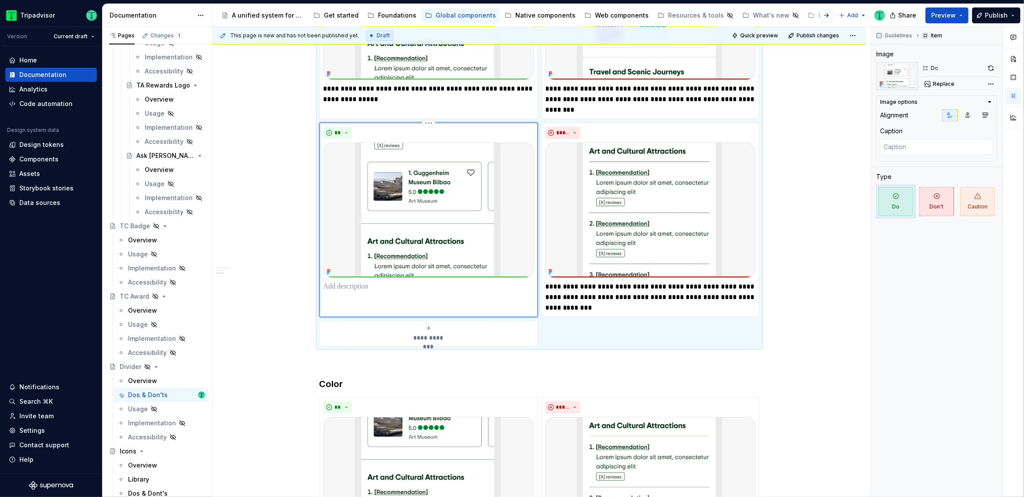
scroll to position [321, 0]
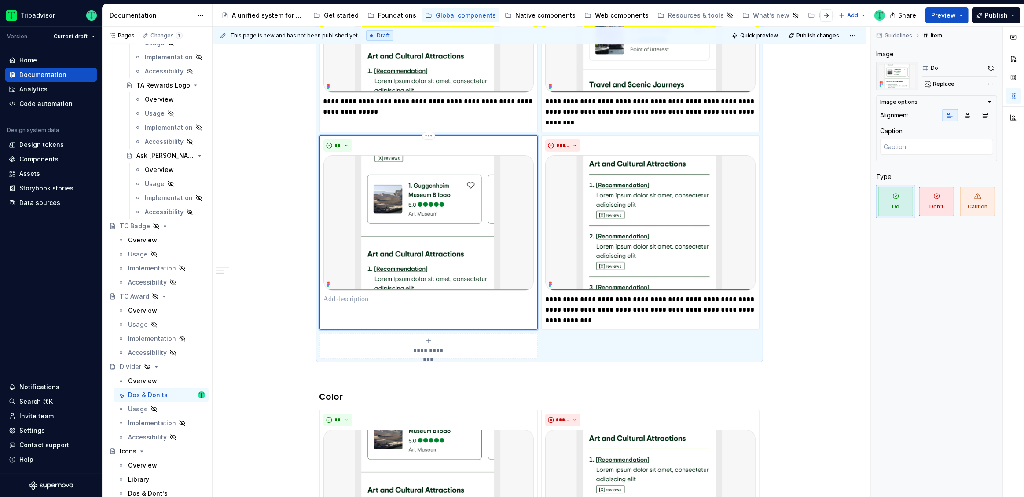
click at [435, 222] on img at bounding box center [428, 223] width 210 height 136
click at [447, 234] on img at bounding box center [428, 223] width 210 height 136
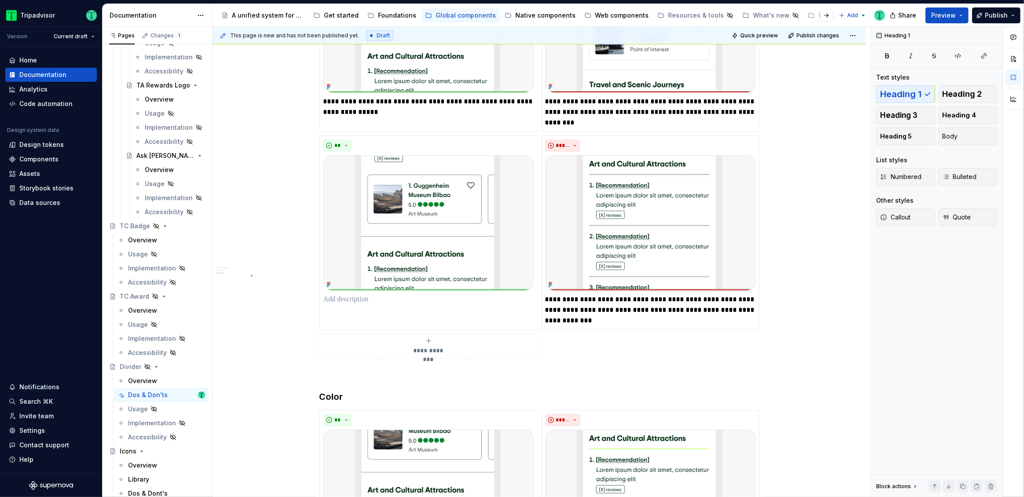
click at [251, 275] on div "**********" at bounding box center [542, 262] width 658 height 471
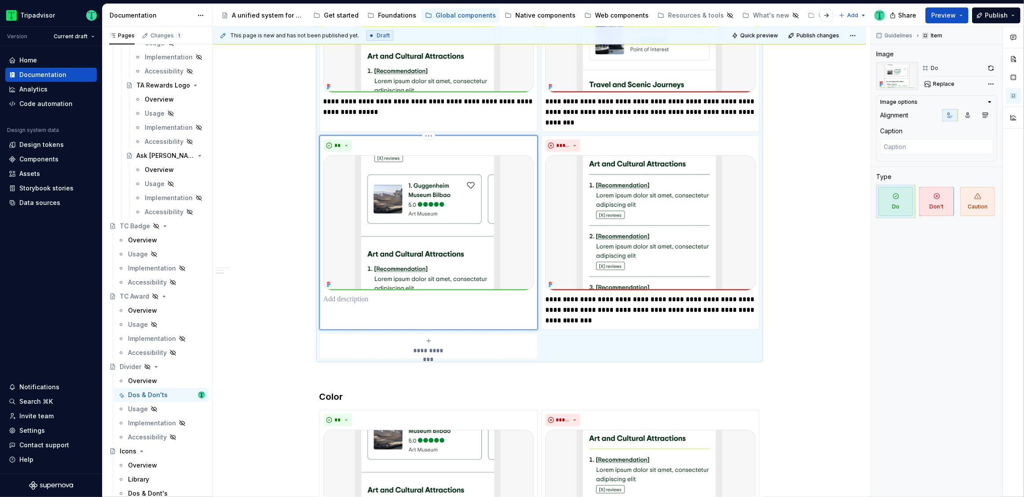
click at [462, 254] on img at bounding box center [428, 223] width 210 height 136
click at [993, 68] on button "button" at bounding box center [991, 68] width 12 height 12
click at [360, 300] on p at bounding box center [428, 299] width 210 height 11
type textarea "*"
click at [340, 308] on p "**********" at bounding box center [428, 304] width 210 height 21
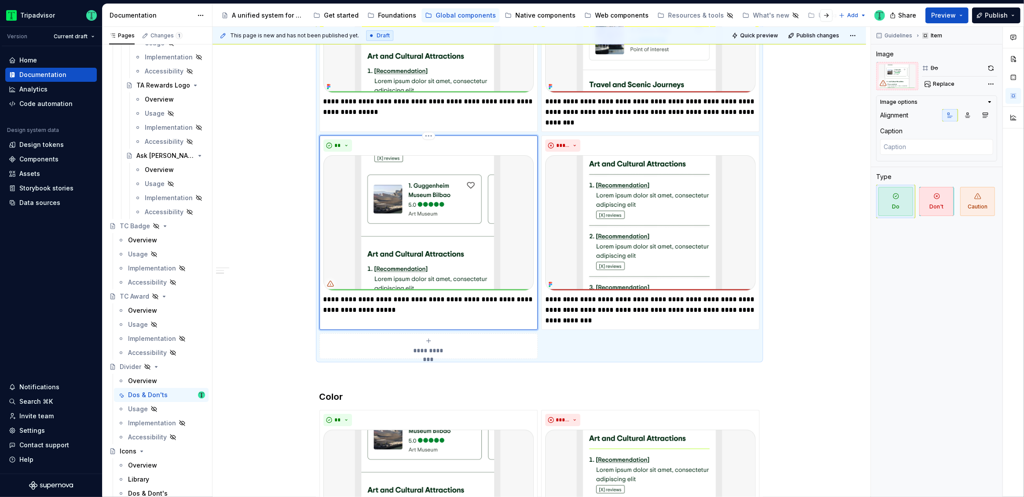
click at [417, 311] on p "**********" at bounding box center [428, 304] width 210 height 21
click at [482, 296] on p "**********" at bounding box center [428, 304] width 210 height 21
click at [256, 276] on div "**********" at bounding box center [540, 334] width 654 height 962
click at [422, 309] on p "**********" at bounding box center [428, 304] width 210 height 21
click at [262, 263] on div "**********" at bounding box center [540, 334] width 654 height 962
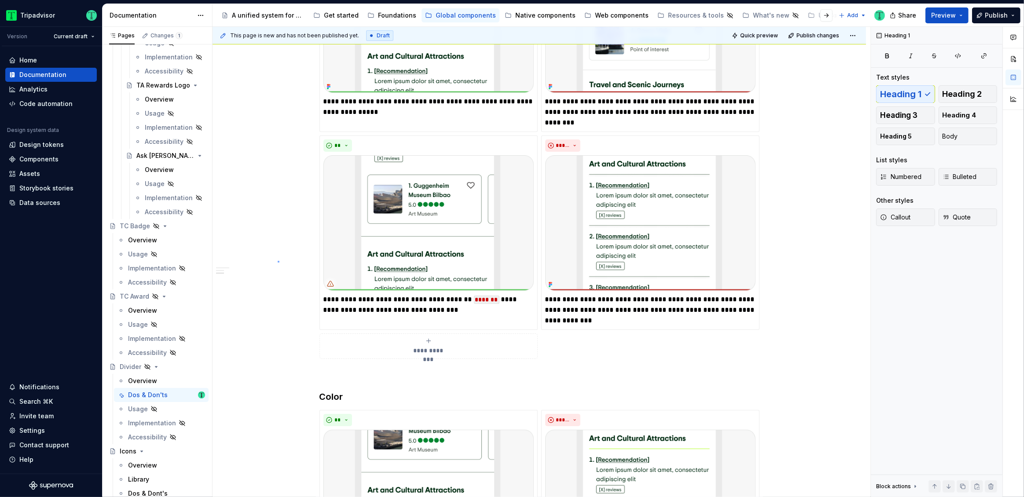
click at [279, 261] on div "**********" at bounding box center [542, 262] width 658 height 471
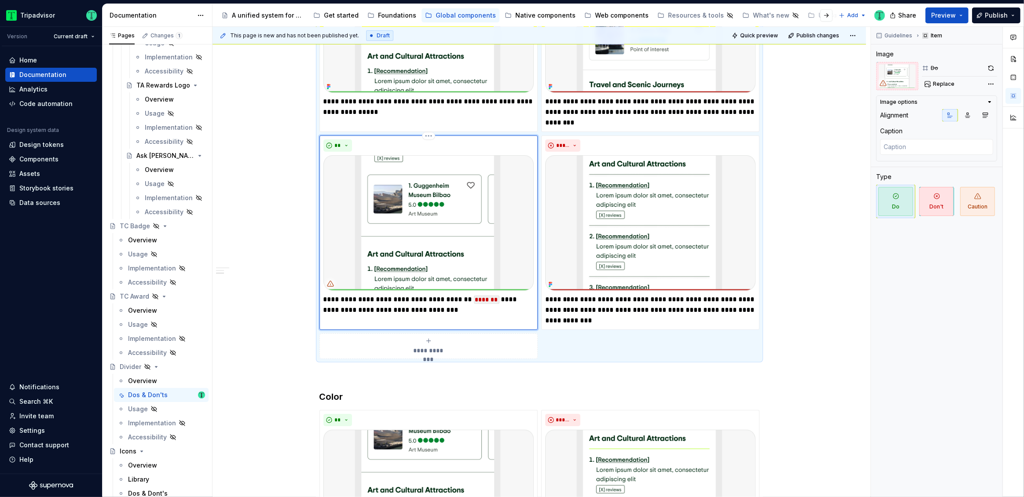
click at [446, 238] on img at bounding box center [428, 223] width 210 height 136
click at [994, 66] on button "button" at bounding box center [991, 68] width 12 height 12
click at [449, 211] on img at bounding box center [428, 223] width 210 height 136
click at [947, 87] on span "Replace" at bounding box center [944, 84] width 22 height 7
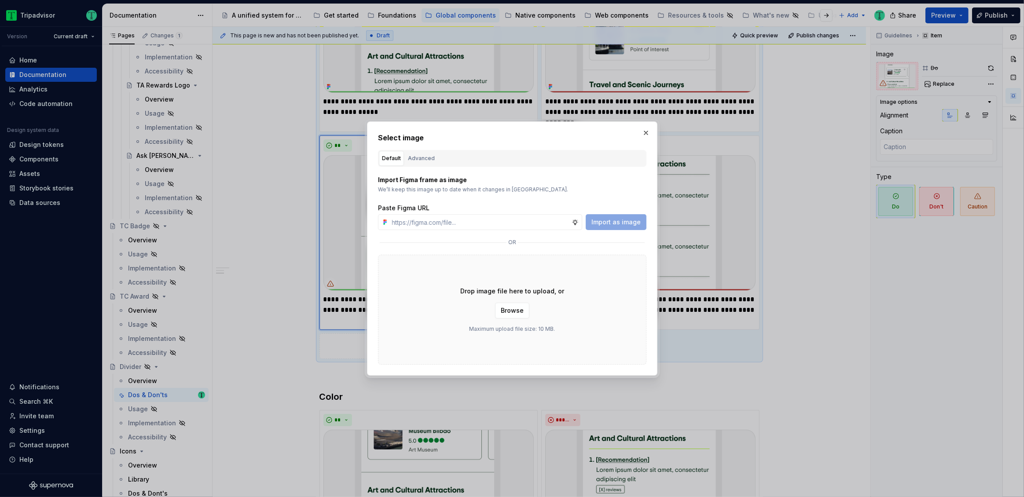
type textarea "*"
type input "[URL][DOMAIN_NAME]"
type textarea "*"
type input "[URL][DOMAIN_NAME]"
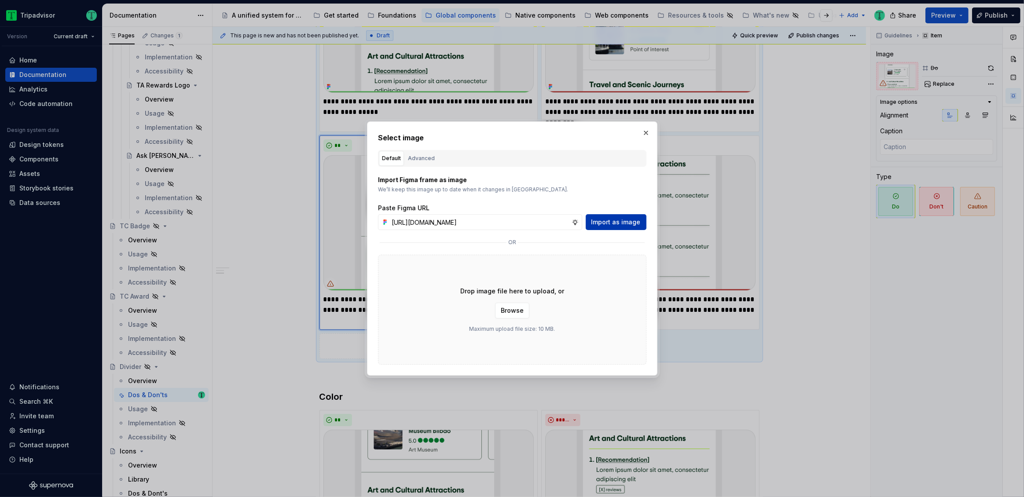
click at [601, 221] on span "Import as image" at bounding box center [615, 222] width 49 height 9
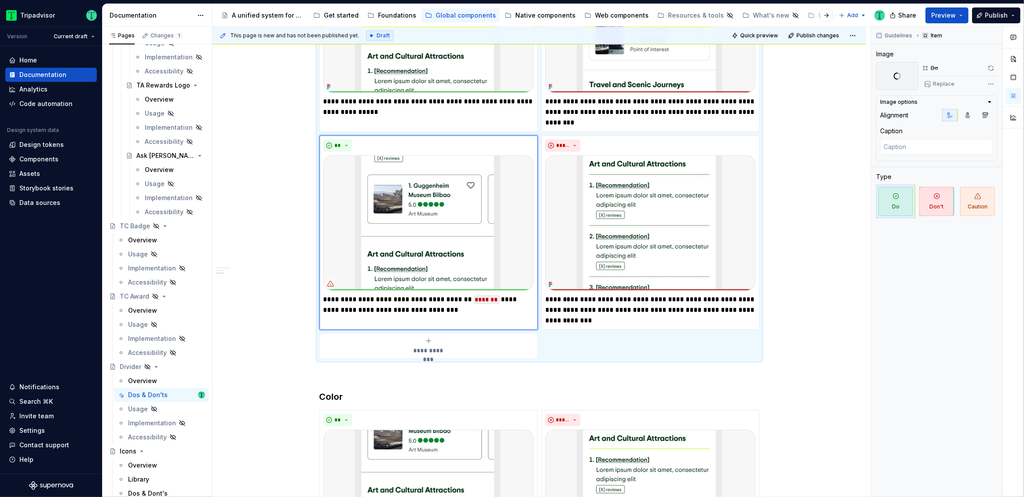
click at [830, 285] on div "**********" at bounding box center [540, 334] width 654 height 962
click at [700, 228] on img at bounding box center [650, 223] width 210 height 136
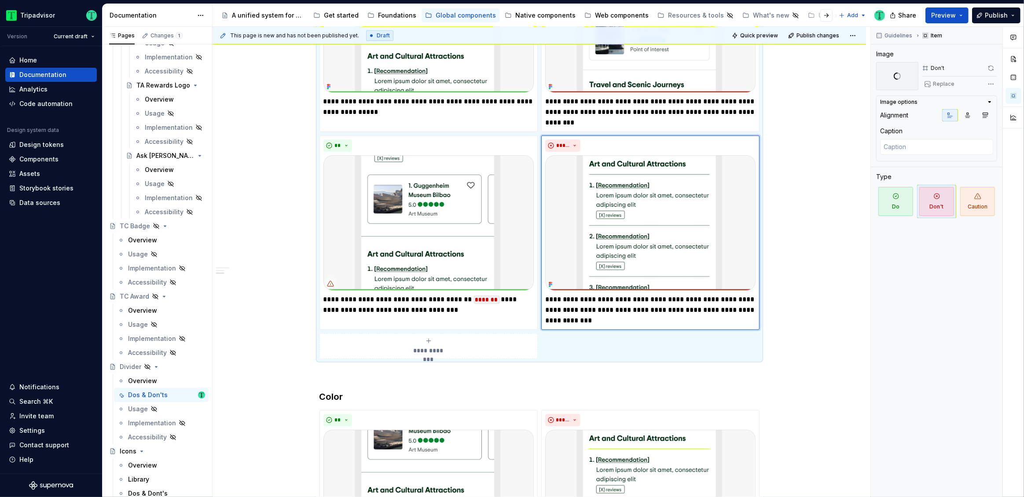
click at [819, 227] on div "**********" at bounding box center [540, 334] width 654 height 962
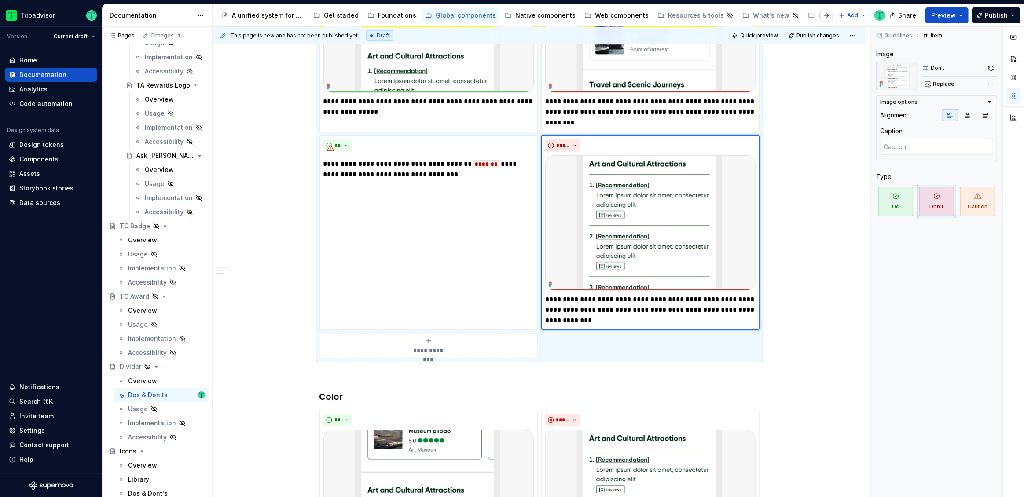
click at [797, 246] on div "**********" at bounding box center [540, 334] width 654 height 962
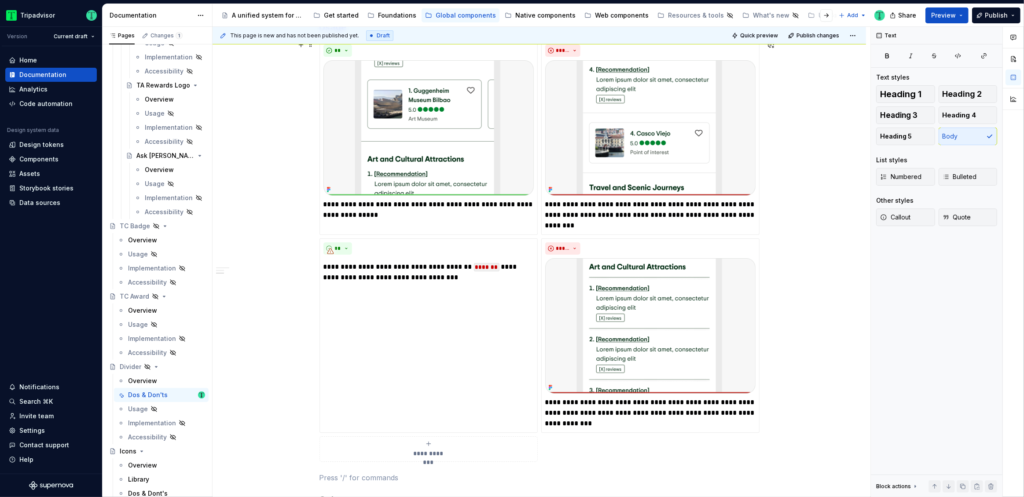
scroll to position [183, 0]
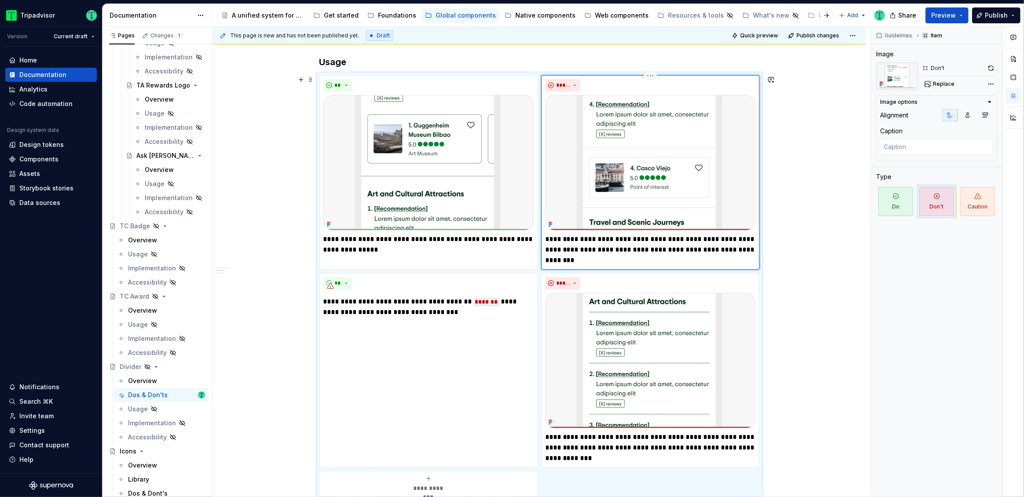
click at [715, 206] on img at bounding box center [650, 163] width 210 height 136
click at [944, 85] on span "Replace" at bounding box center [944, 84] width 22 height 7
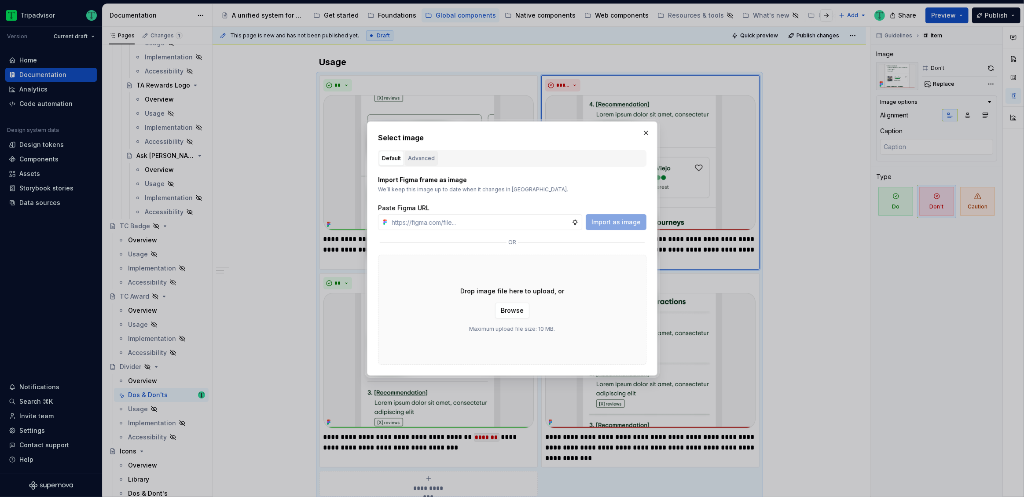
click at [429, 158] on div "Advanced" at bounding box center [421, 158] width 27 height 9
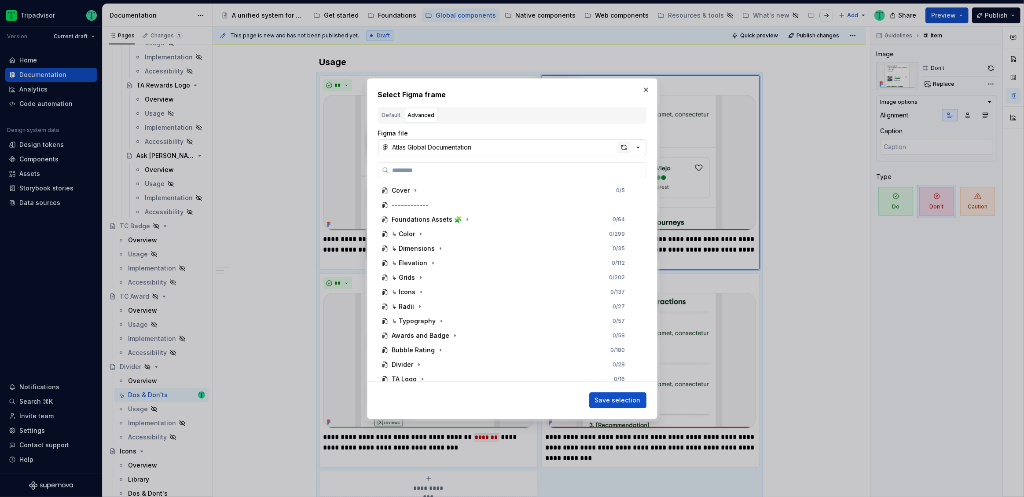
click at [624, 147] on div "button" at bounding box center [624, 147] width 12 height 12
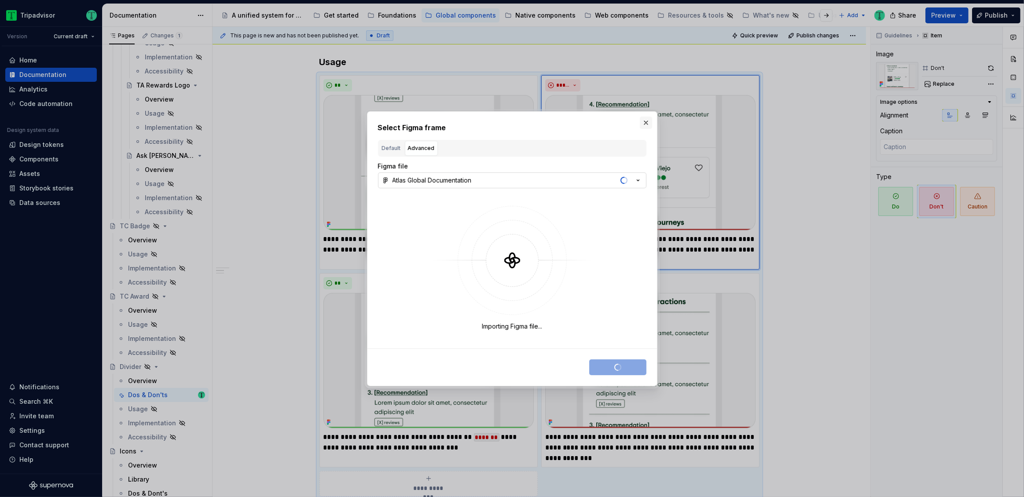
click at [647, 124] on button "button" at bounding box center [646, 123] width 12 height 12
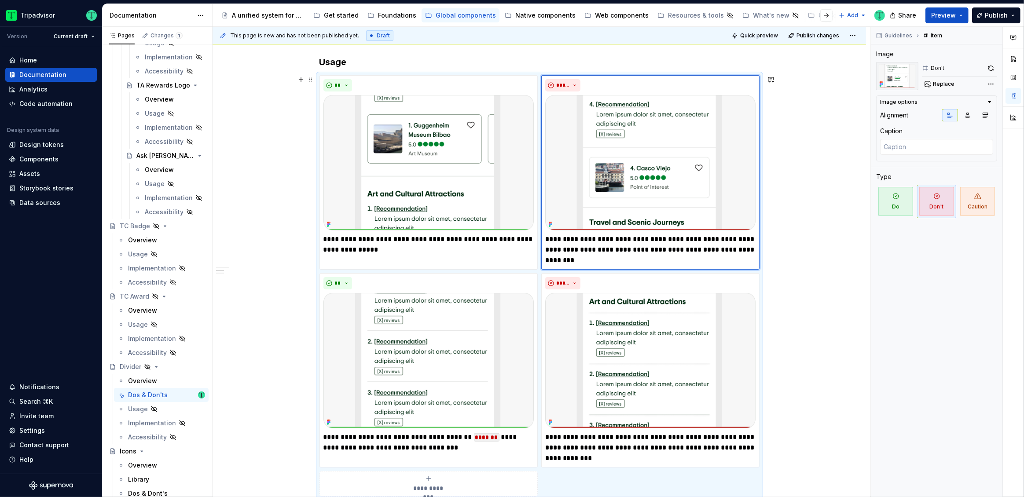
click at [856, 314] on div "**********" at bounding box center [540, 472] width 654 height 962
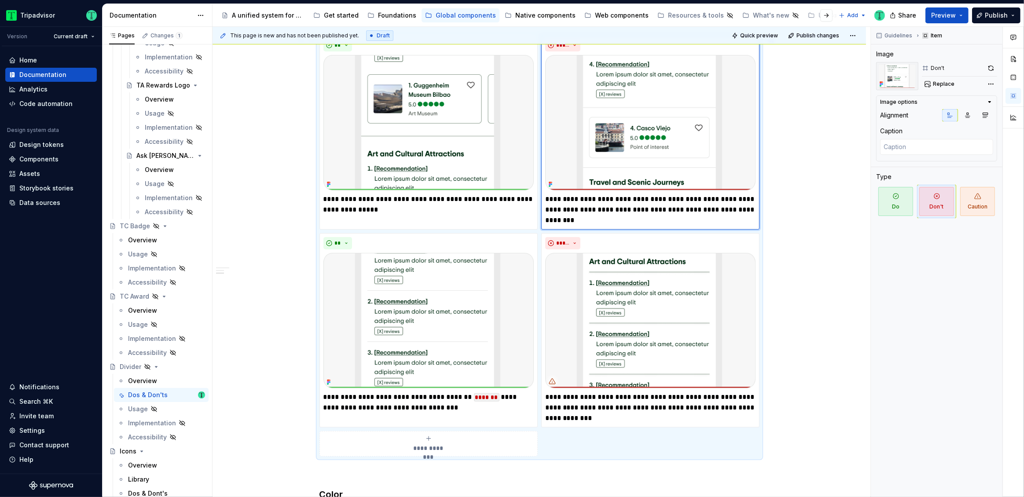
scroll to position [222, 0]
click at [435, 140] on img at bounding box center [428, 124] width 210 height 136
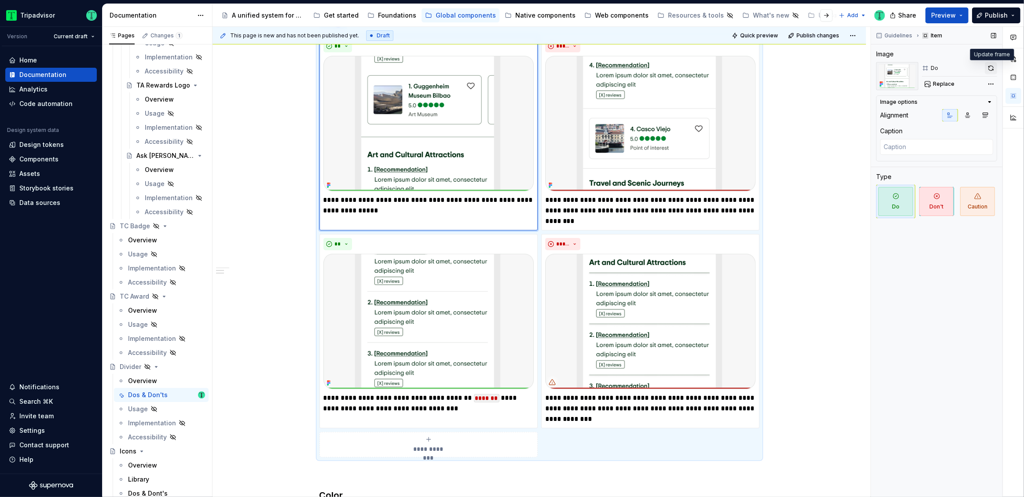
click at [992, 65] on button "button" at bounding box center [991, 68] width 12 height 12
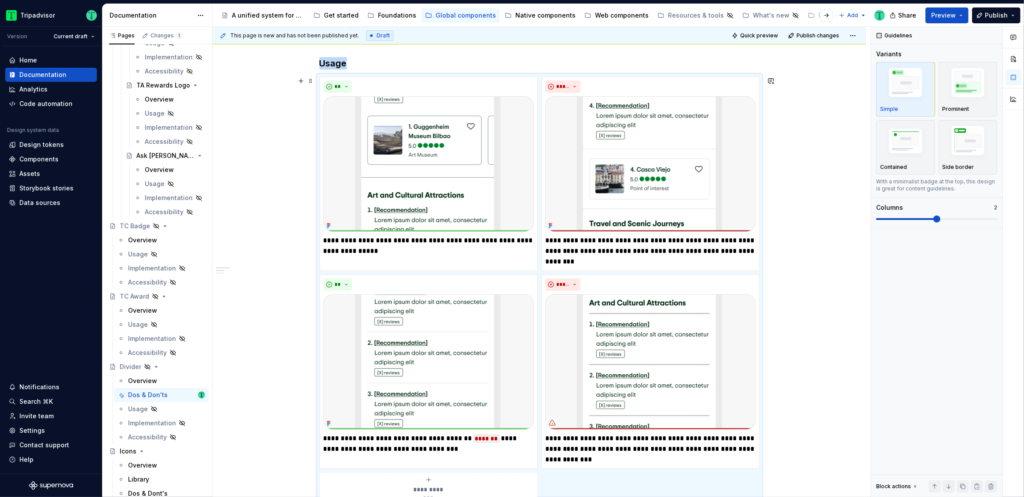
click at [283, 207] on div "**********" at bounding box center [540, 473] width 654 height 962
click at [272, 75] on div "**********" at bounding box center [540, 473] width 654 height 962
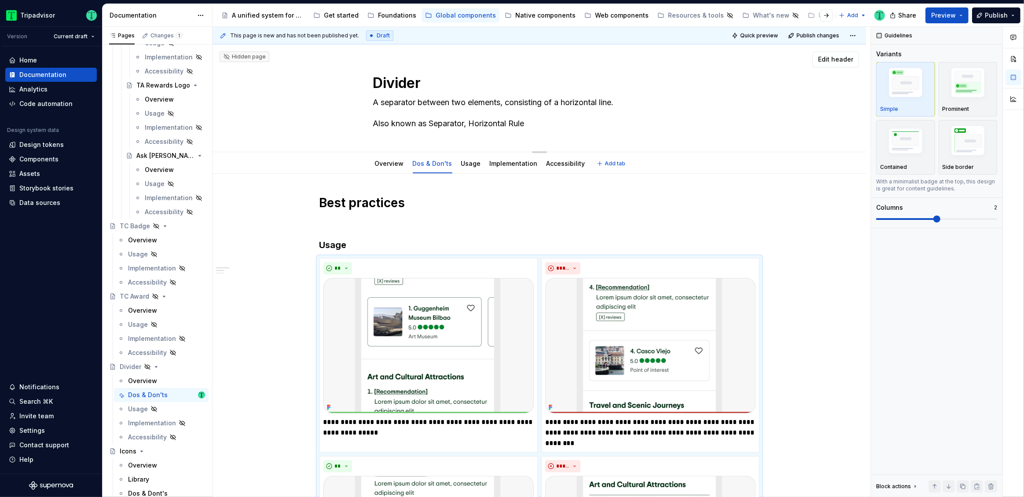
click at [531, 122] on textarea "A separator between two elements, consisting of a horizontal line. Also known a…" at bounding box center [537, 112] width 333 height 35
type textarea "*"
type textarea "A separator between two elements, consisting of a horizontal line. Also known a…"
type textarea "*"
type textarea "A separator between two elements, consisting of a horizontal line. Also known a…"
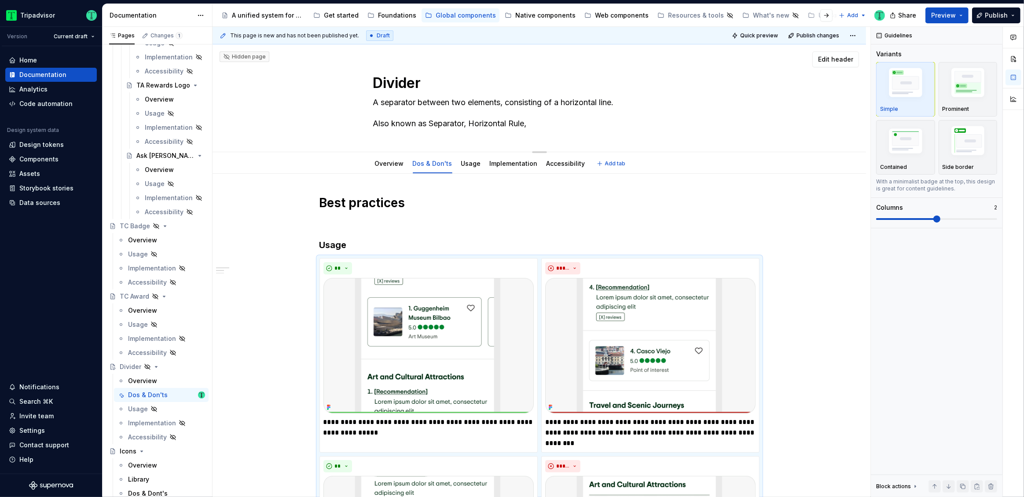
type textarea "*"
type textarea "A separator between two elements, consisting of a horizontal line. Also known a…"
type textarea "*"
type textarea "A separator between two elements, consisting of a horizontal line. Also known a…"
type textarea "*"
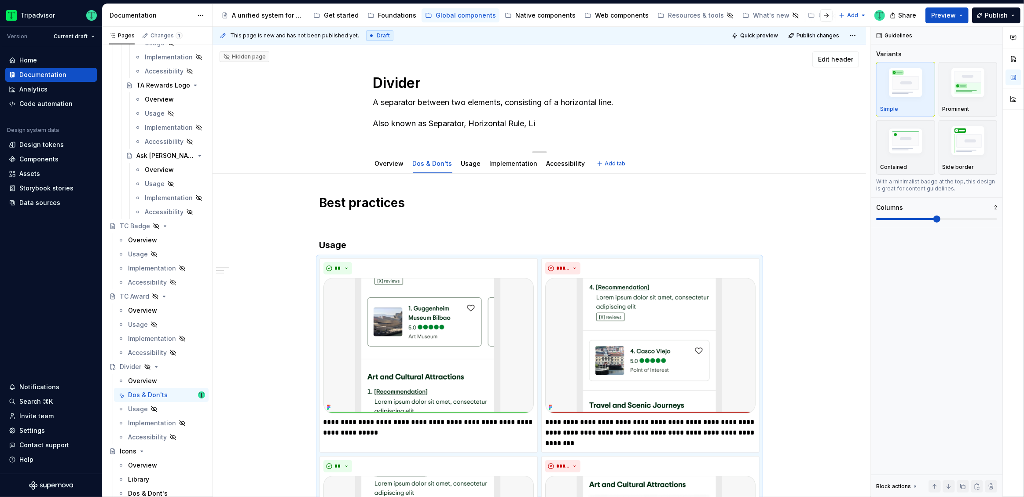
type textarea "A separator between two elements, consisting of a horizontal line. Also known a…"
type textarea "*"
type textarea "A separator between two elements, consisting of a horizontal line. Also known a…"
type textarea "*"
type textarea "A separator between two elements, consisting of a horizontal line. Also known a…"
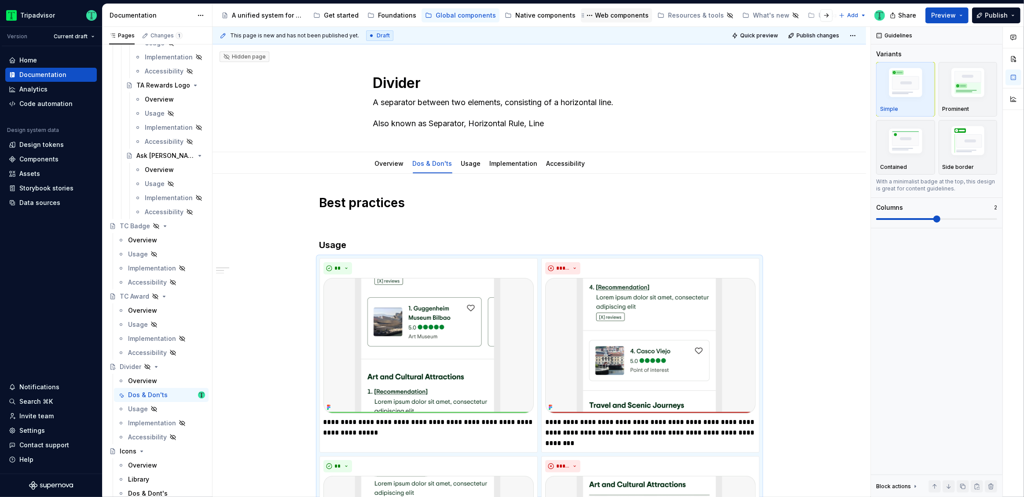
click at [592, 22] on div "Web components" at bounding box center [616, 15] width 71 height 14
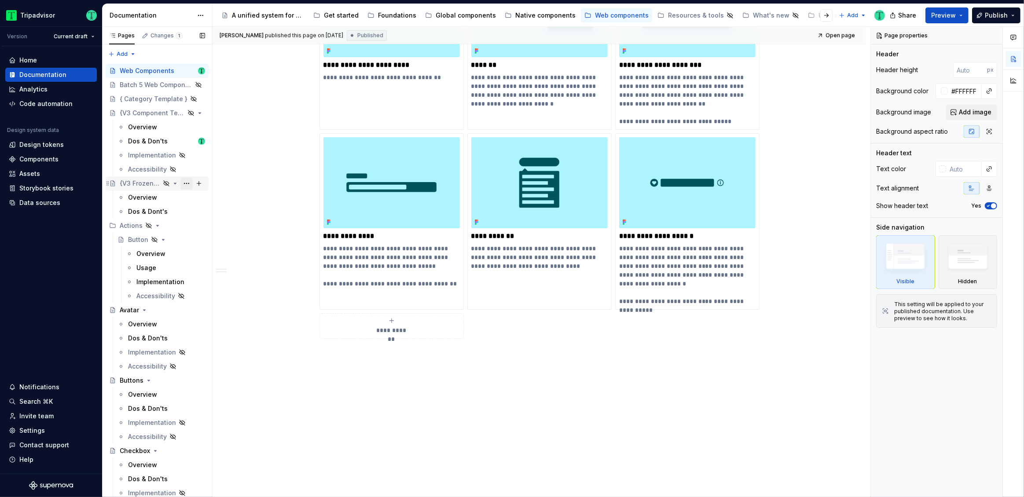
click at [180, 180] on button "Page tree" at bounding box center [186, 183] width 12 height 12
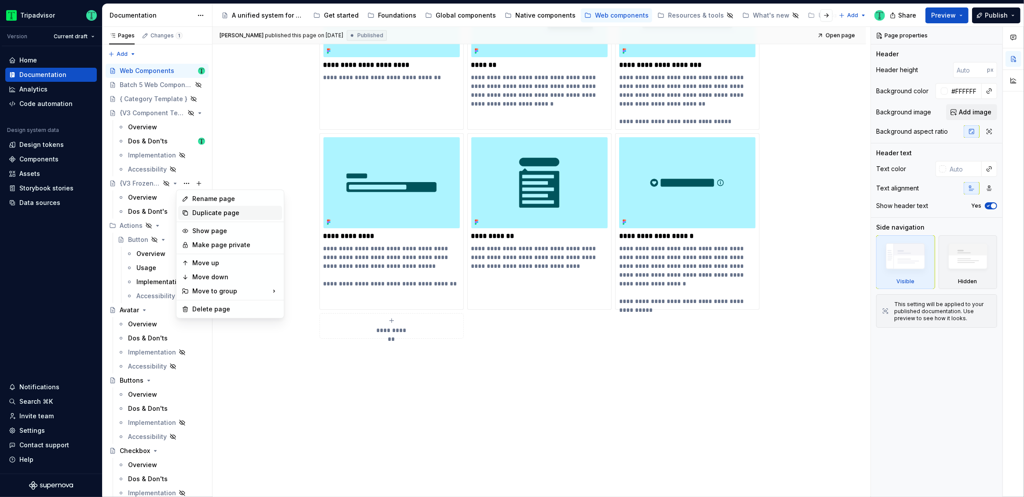
click at [202, 211] on div "Duplicate page" at bounding box center [235, 213] width 86 height 9
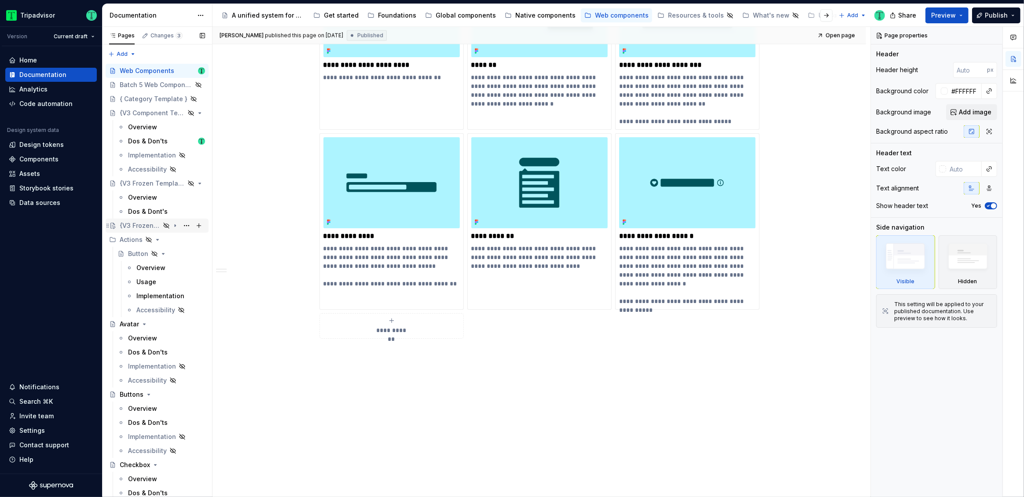
click at [139, 224] on div "{V3 Frozen Template}" at bounding box center [140, 225] width 40 height 9
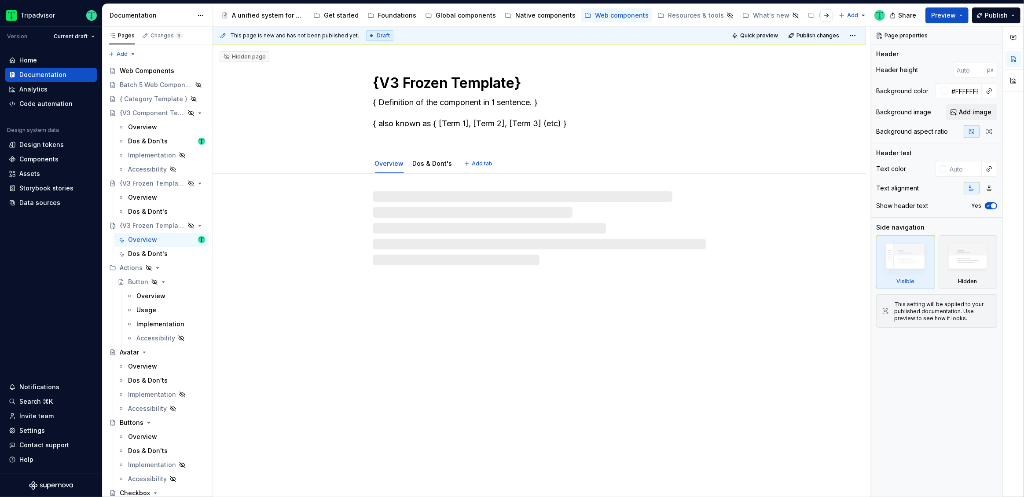
click at [435, 87] on textarea "{V3 Frozen Template}" at bounding box center [537, 83] width 333 height 21
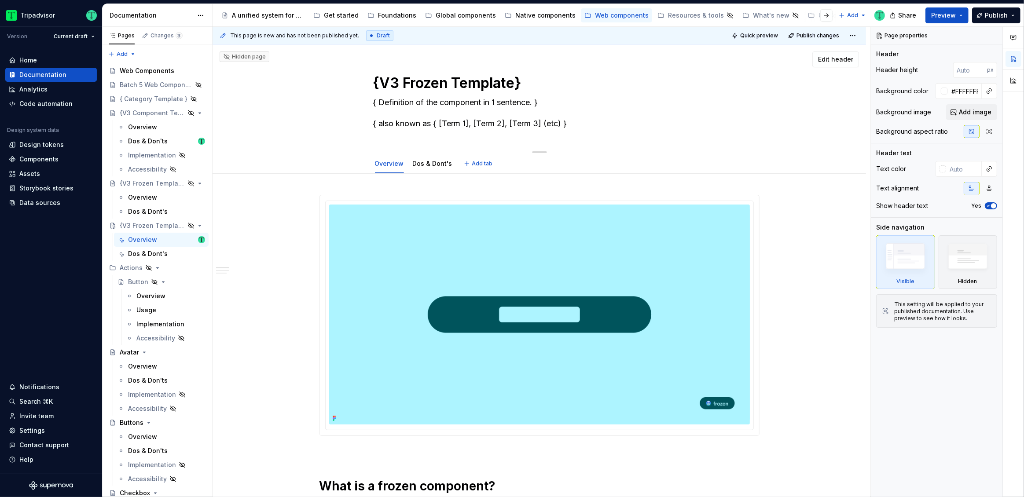
type textarea "*"
type textarea "L"
type textarea "*"
type textarea "La"
type textarea "*"
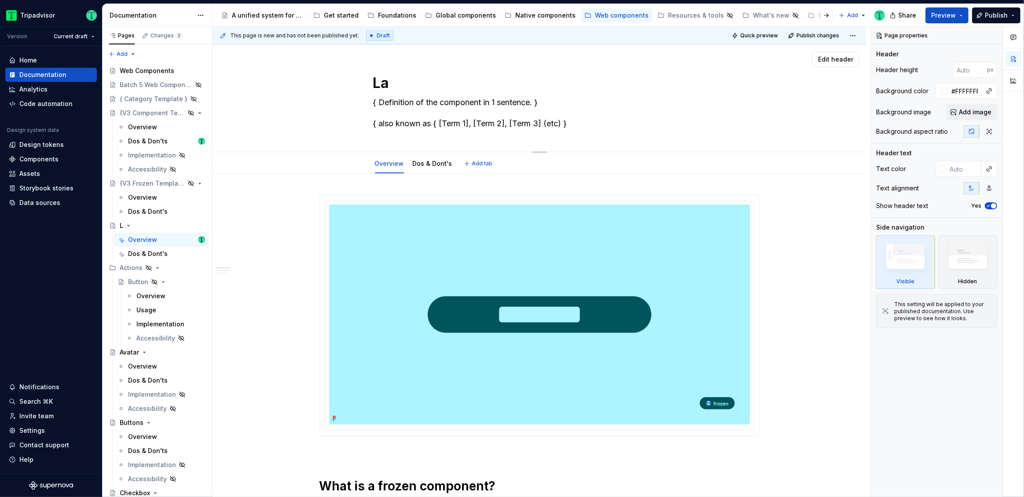
type textarea "Lab"
type textarea "*"
type textarea "Lable"
type textarea "*"
type textarea "Labl"
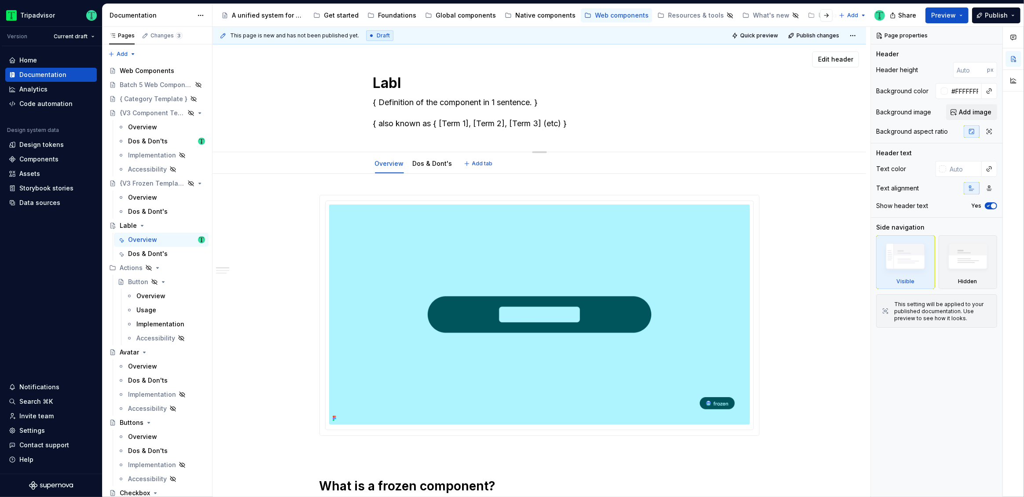
type textarea "*"
type textarea "Lab"
type textarea "*"
type textarea "Labe"
type textarea "*"
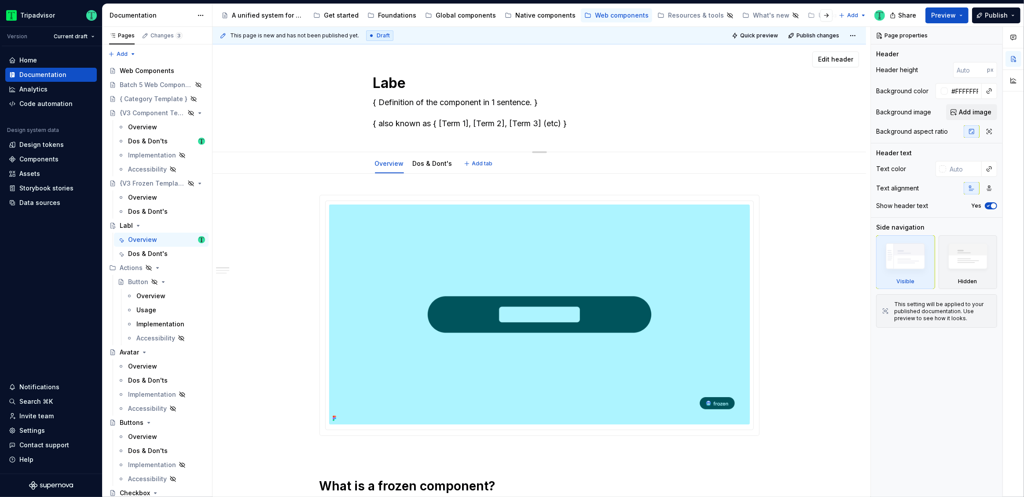
type textarea "Label"
type textarea "*"
type textarea "Labele"
type textarea "*"
type textarea "Labeled"
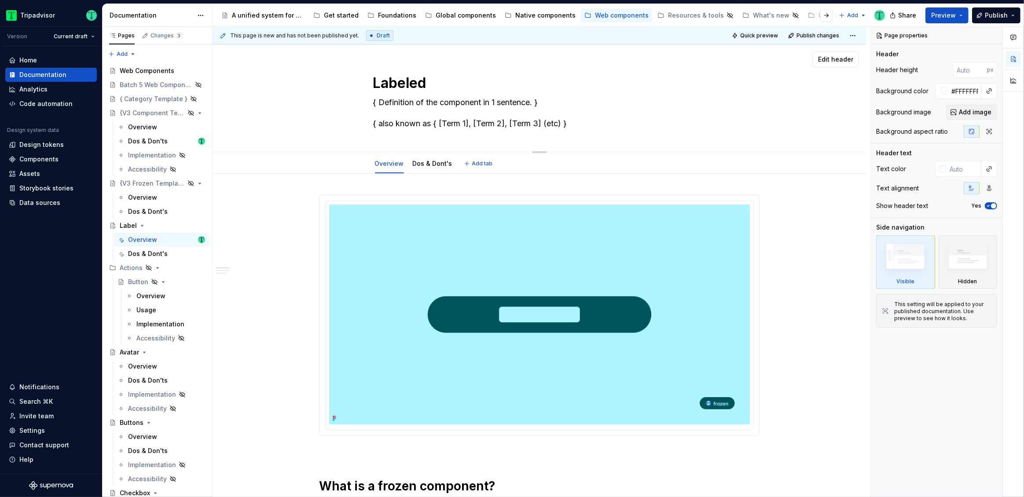
type textarea "*"
type textarea "Labeled"
type textarea "*"
type textarea "Labeled I"
type textarea "*"
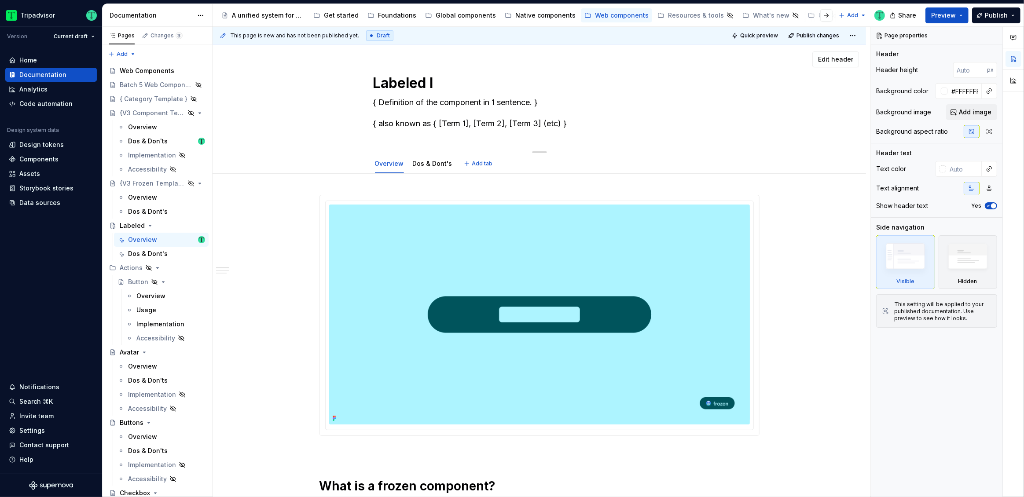
type textarea "Labeled In"
type textarea "*"
type textarea "Labeled Inpu"
type textarea "*"
type textarea "Labeled Input"
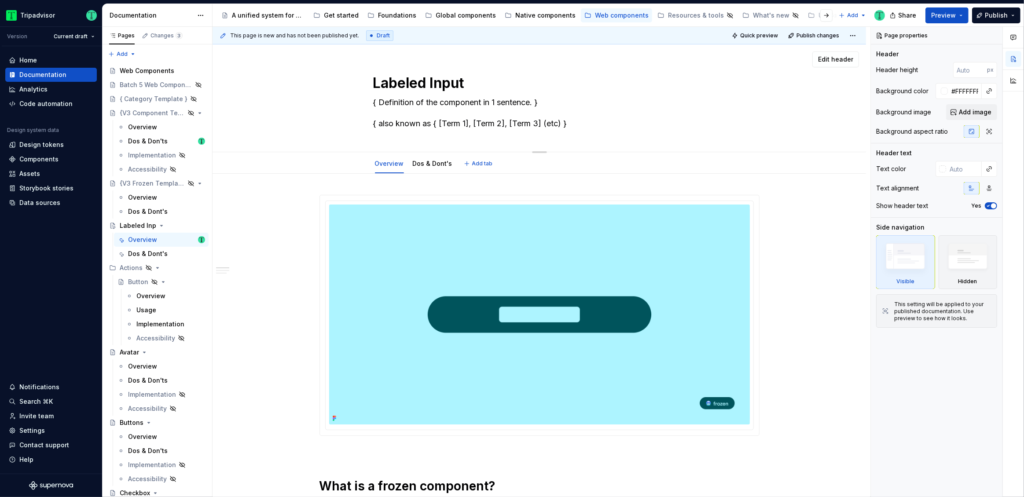
type textarea "*"
type textarea "Labeled Input"
type textarea "*"
type textarea "Labeled Input Fi"
type textarea "*"
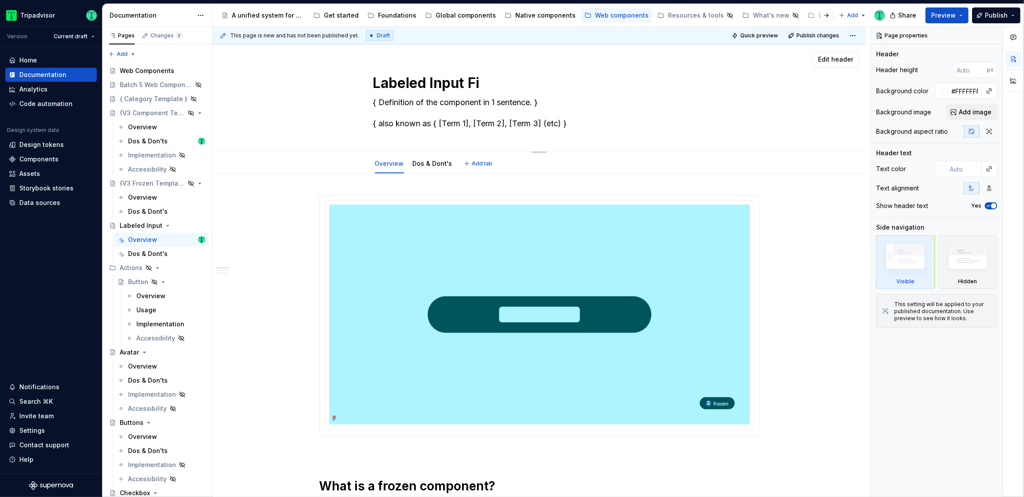
type textarea "Labeled Input Fie"
type textarea "*"
type textarea "Labeled Input Fiel"
type textarea "*"
type textarea "Labeled Input Fiels"
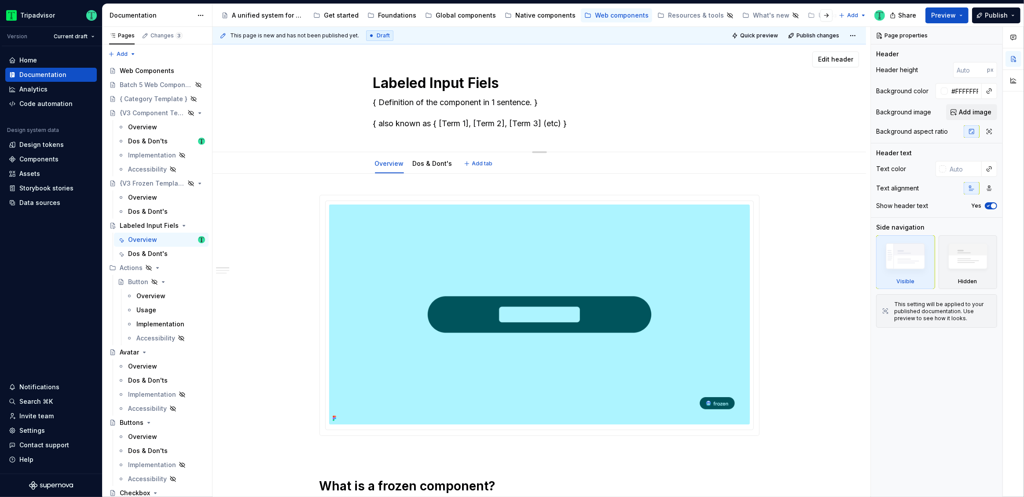
type textarea "*"
type textarea "Labeled Input Field"
type textarea "*"
type textarea "Labeled Input Field"
click at [475, 111] on textarea "{ Definition of the component in 1 sentence. } { also known as { [Term 1], [Ter…" at bounding box center [537, 112] width 333 height 35
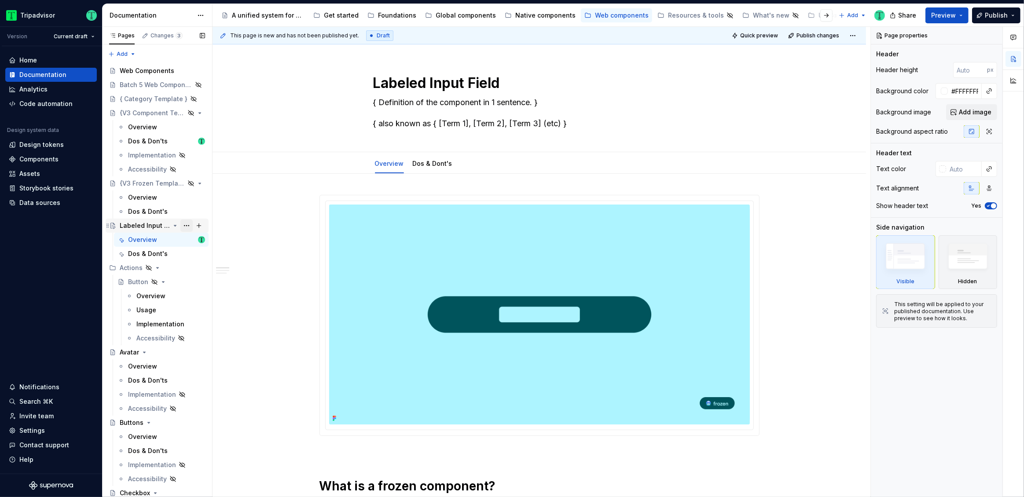
click at [180, 227] on button "Page tree" at bounding box center [186, 226] width 12 height 12
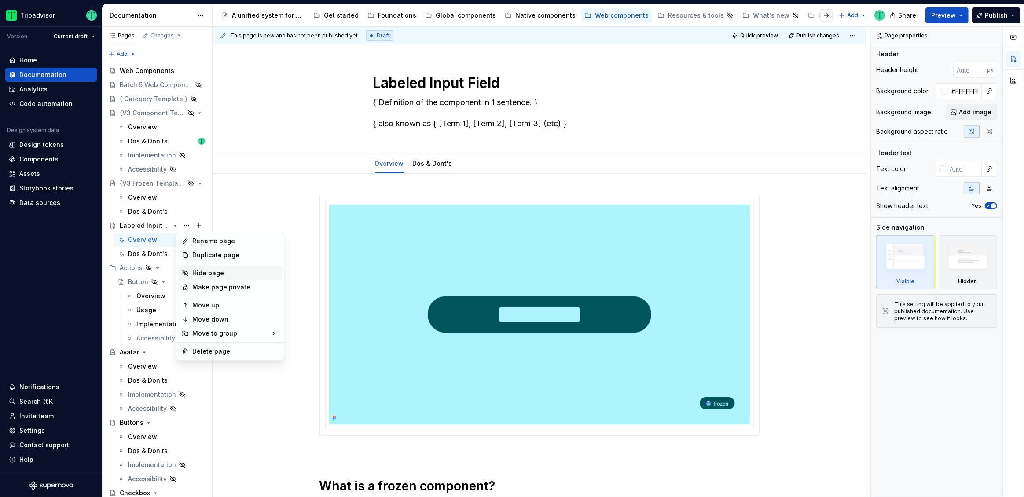
click at [199, 277] on div "Hide page" at bounding box center [235, 273] width 86 height 9
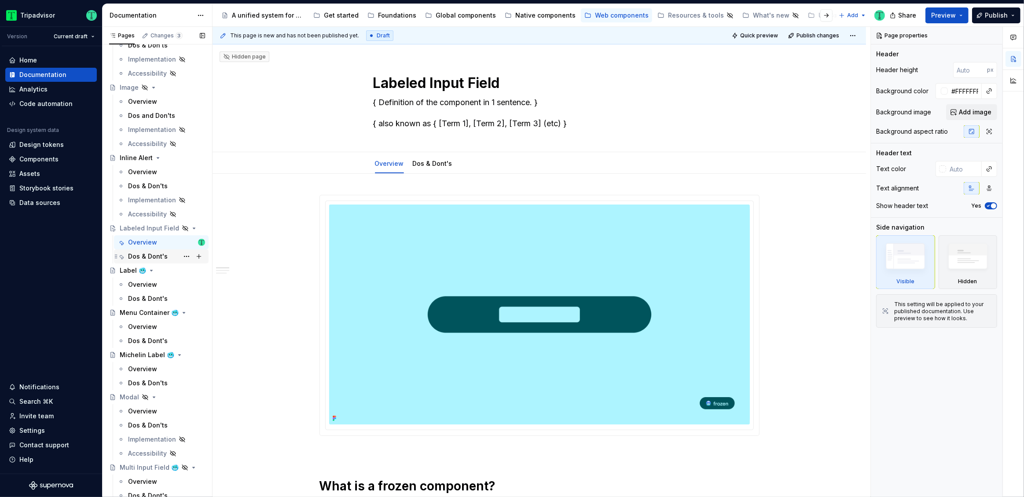
scroll to position [1098, 0]
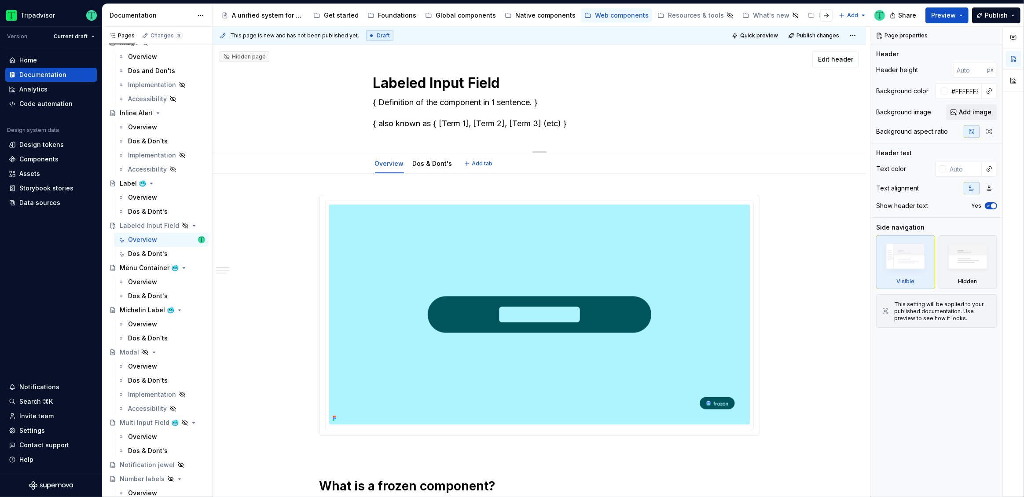
click at [505, 83] on textarea "Labeled Input Field" at bounding box center [537, 83] width 333 height 21
type textarea "*"
type textarea "Labeled Input Field"
type textarea "*"
type textarea "Labeled Input Field 🥶"
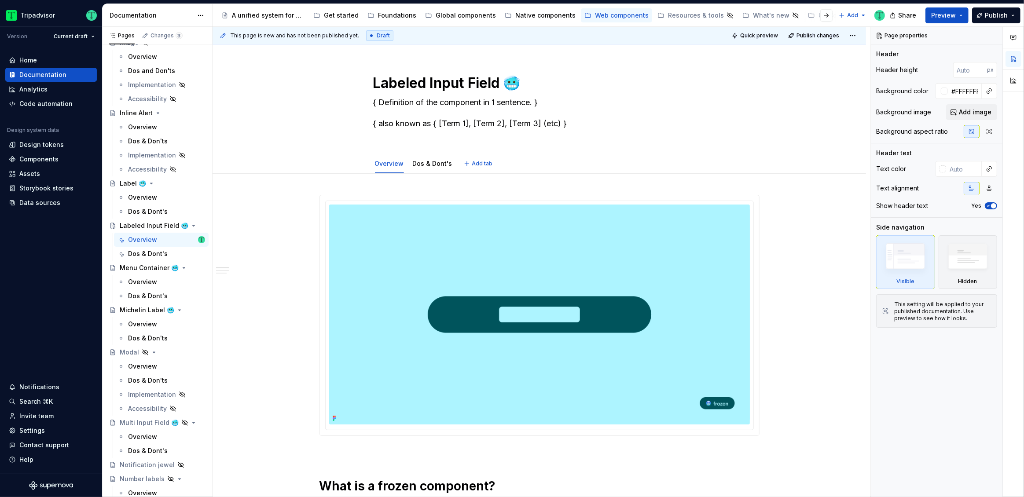
type textarea "*"
type textarea "Labeled Input Field 🥶"
click at [472, 126] on textarea "{ Definition of the component in 1 sentence. } { also known as { [Term 1], [Ter…" at bounding box center [537, 112] width 333 height 35
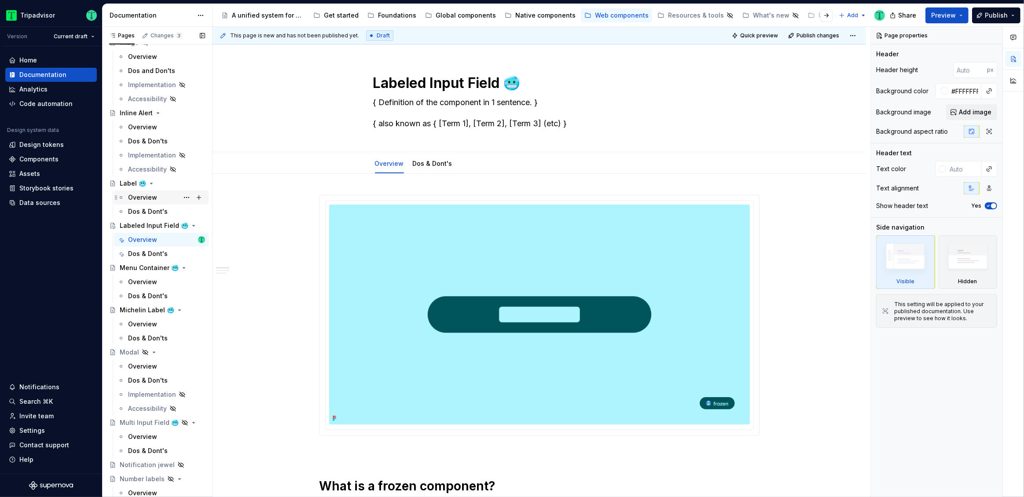
click at [136, 197] on div "Overview" at bounding box center [142, 197] width 29 height 9
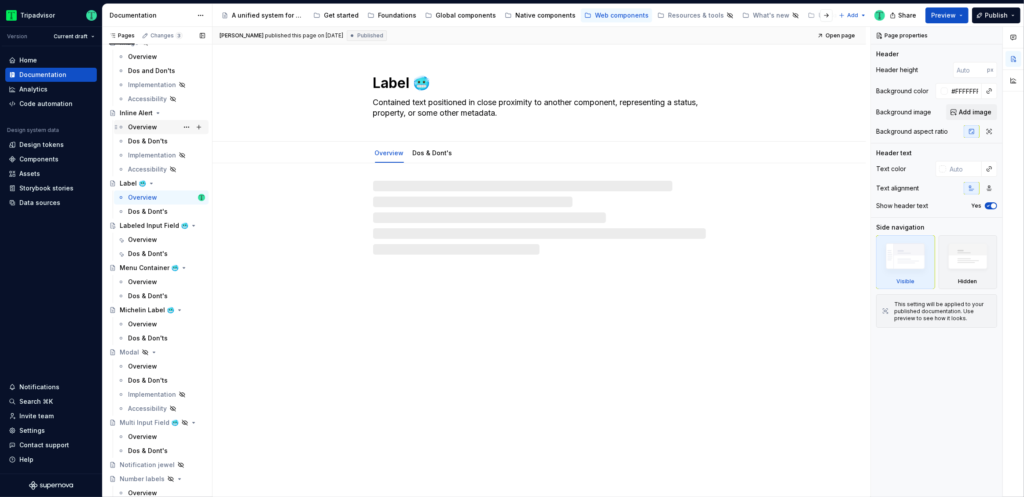
click at [133, 125] on div "Overview" at bounding box center [142, 127] width 29 height 9
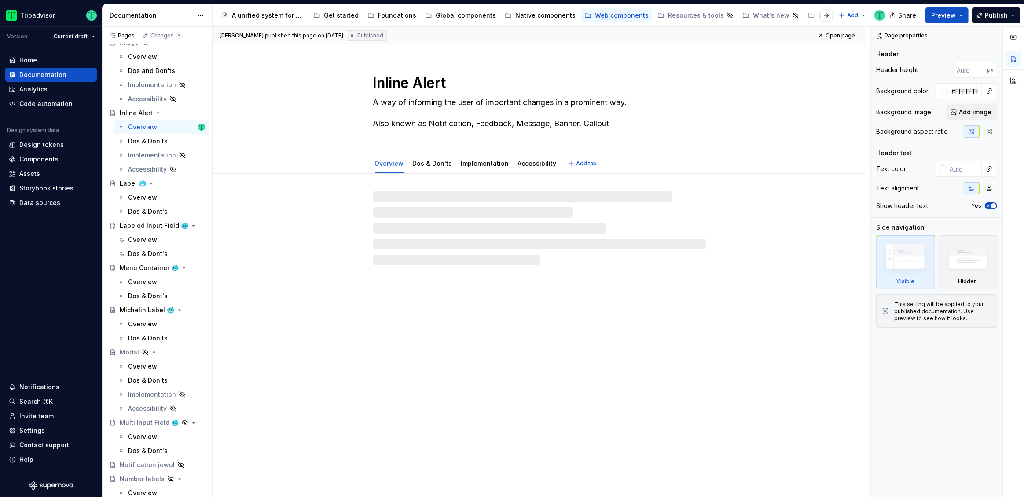
click at [411, 123] on textarea "A way of informing the user of important changes in a prominent way. Also known…" at bounding box center [537, 112] width 333 height 35
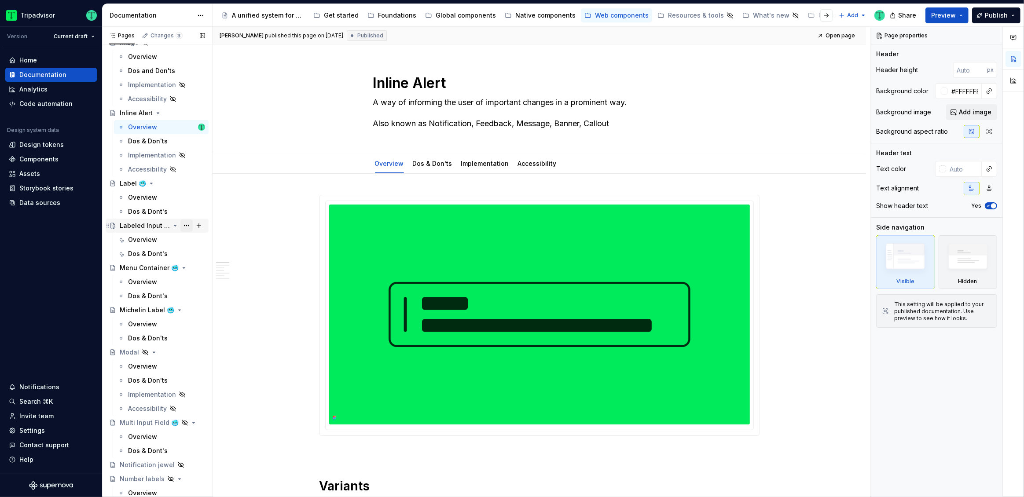
click at [182, 224] on button "Page tree" at bounding box center [186, 226] width 12 height 12
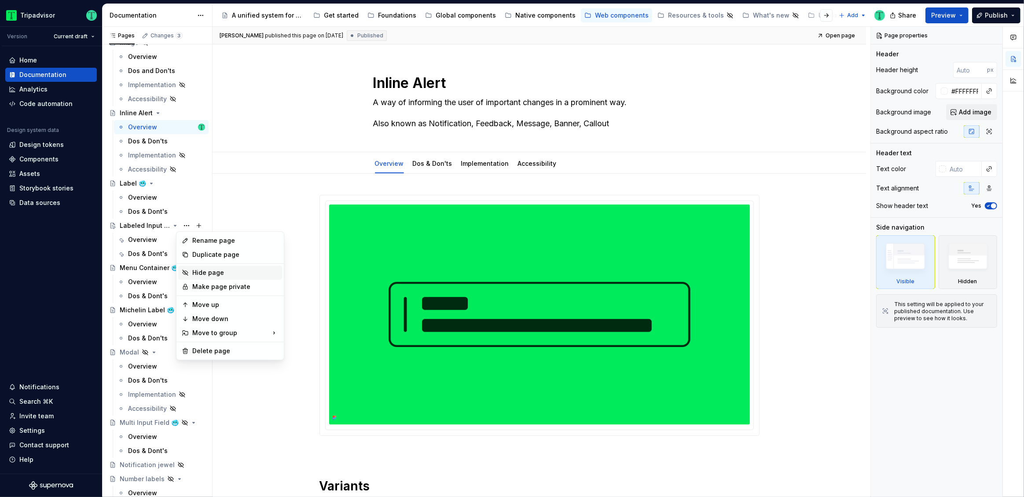
click at [196, 272] on div "Hide page" at bounding box center [235, 272] width 86 height 9
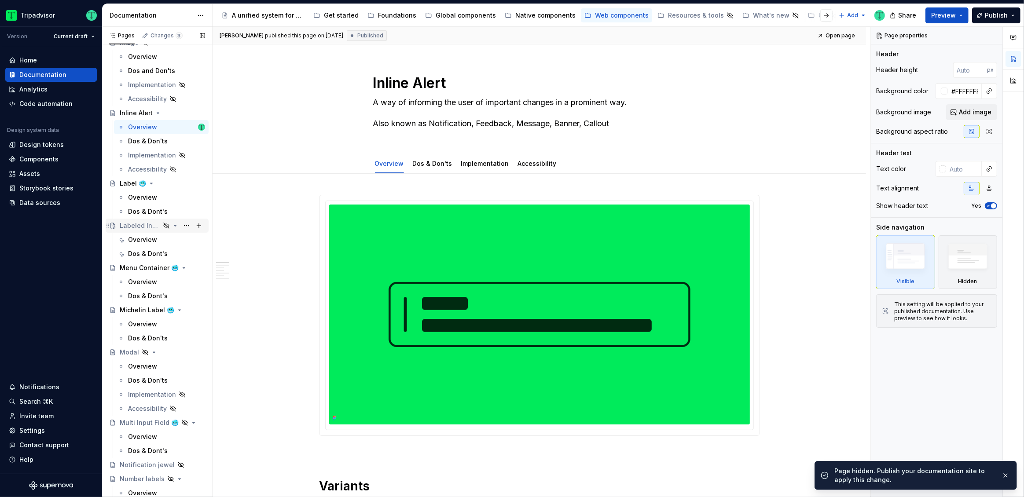
click at [135, 228] on div "Labeled Input Field 🥶" at bounding box center [140, 225] width 40 height 9
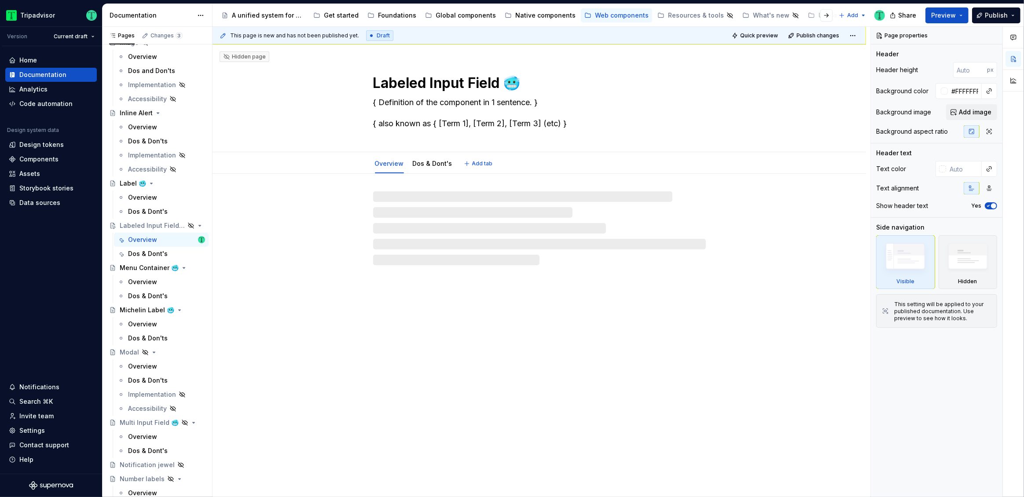
click at [432, 125] on textarea "{ Definition of the component in 1 sentence. } { also known as { [Term 1], [Ter…" at bounding box center [537, 112] width 333 height 35
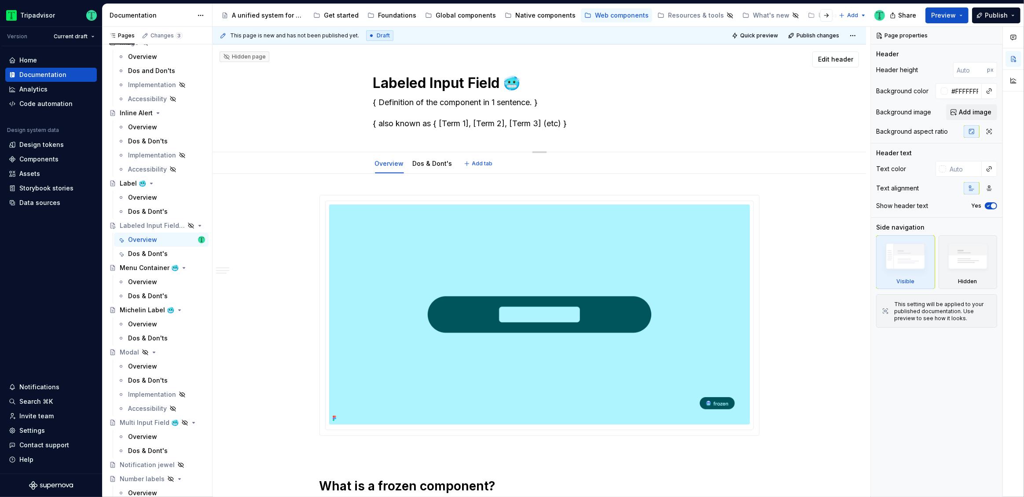
click at [432, 125] on textarea "{ Definition of the component in 1 sentence. } { also known as { [Term 1], [Ter…" at bounding box center [537, 112] width 333 height 35
paste textarea "Also known as Notification, Feedback, Message, Banner, Callout"
type textarea "*"
type textarea "{ Definition of the component in 1 sentence. } Also known as Notification, Feed…"
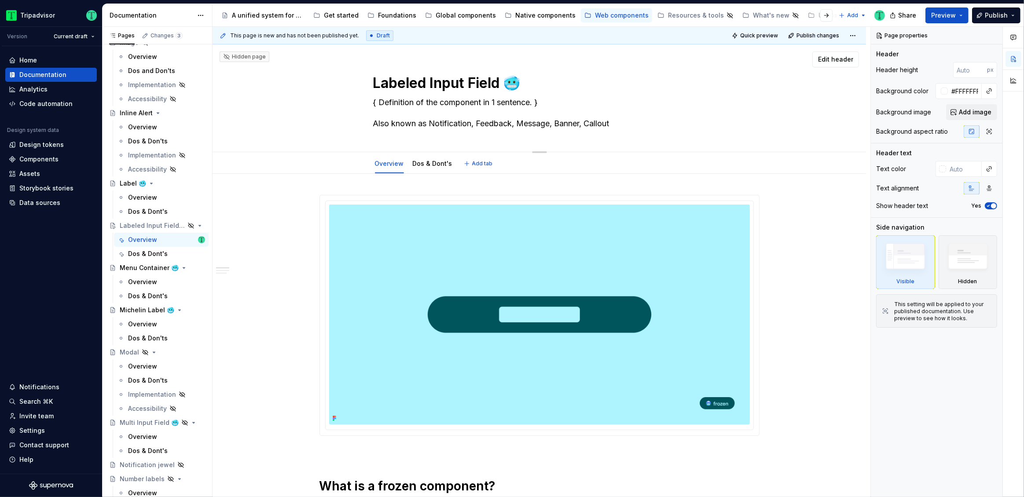
type textarea "*"
click at [437, 124] on textarea "{ Definition of the component in 1 sentence. } Also known as Notification, Feed…" at bounding box center [537, 112] width 333 height 35
type textarea "{ Definition of the component in 1 sentence. } Also known as I, Feedback, Messa…"
type textarea "*"
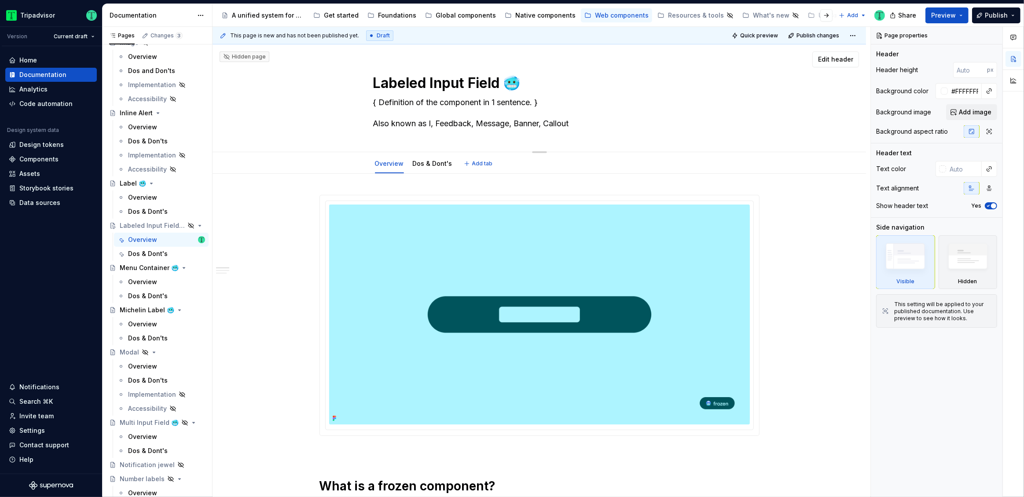
type textarea "{ Definition of the component in 1 sentence. } Also known as In, Feedback, Mess…"
type textarea "*"
type textarea "{ Definition of the component in 1 sentence. } Also known as Inp, Feedback, Mes…"
type textarea "*"
type textarea "{ Definition of the component in 1 sentence. } Also known as Inpu, Feedback, Me…"
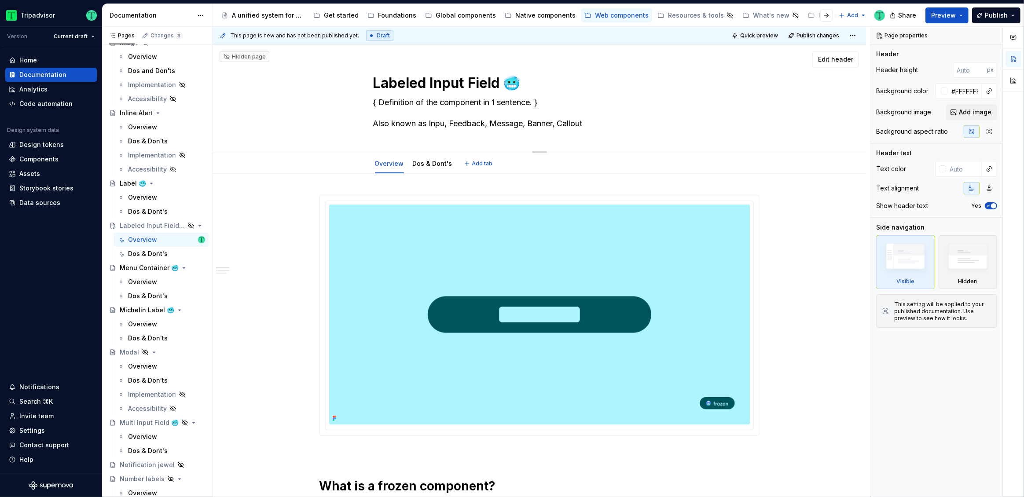
type textarea "*"
type textarea "{ Definition of the component in 1 sentence. } Also known as Input, Feedback, M…"
type textarea "*"
type textarea "{ Definition of the component in 1 sentence. } Also known as Input, Feedback, M…"
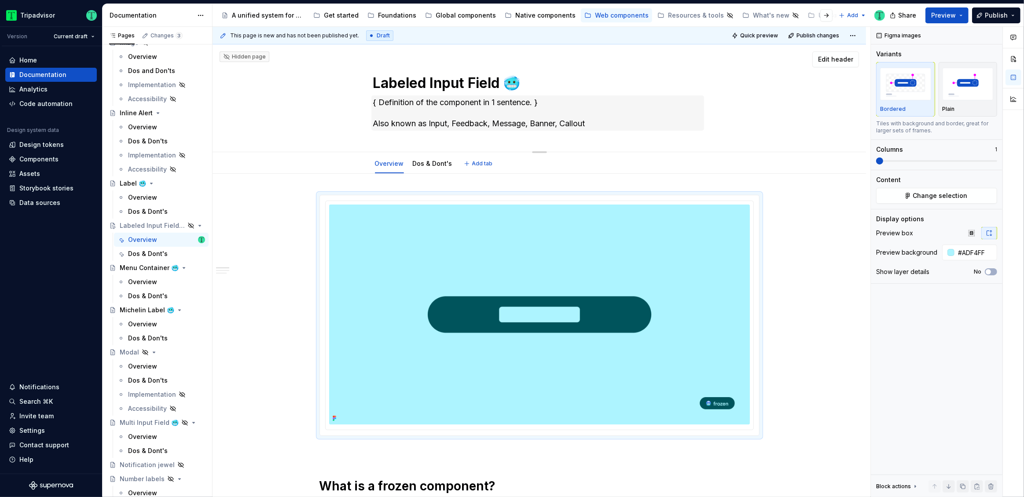
type textarea "*"
click at [498, 122] on textarea "{ Definition of the component in 1 sentence. } Also known as Input, Feedback, M…" at bounding box center [537, 112] width 333 height 35
click at [473, 124] on textarea "{ Definition of the component in 1 sentence. } Also known as Input, Feedback, M…" at bounding box center [537, 112] width 333 height 35
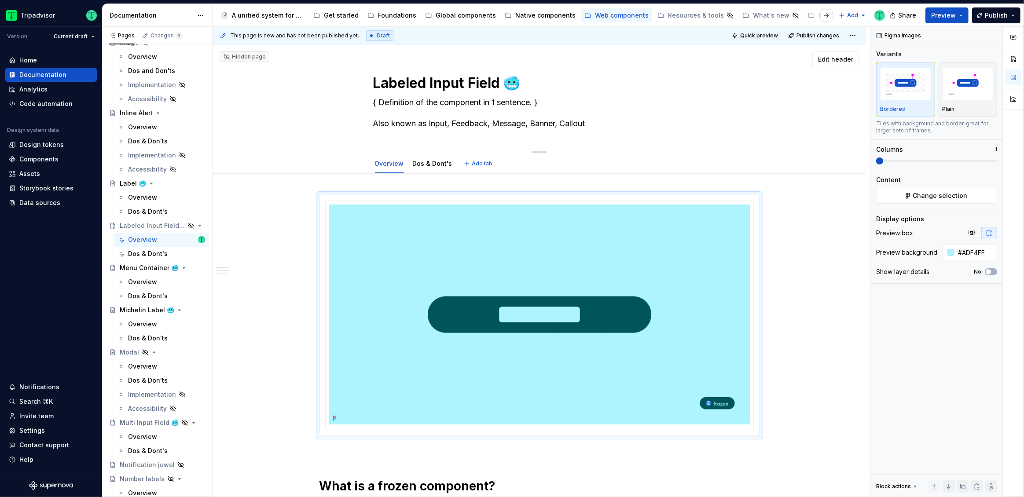
click at [475, 119] on textarea "{ Definition of the component in 1 sentence. } Also known as Input, Feedback, M…" at bounding box center [537, 112] width 333 height 35
type textarea "{ Definition of the component in 1 sentence. } Also known as Input,, Message, B…"
type textarea "*"
type textarea "{ Definition of the component in 1 sentence. } Also known as Input, Message, Ba…"
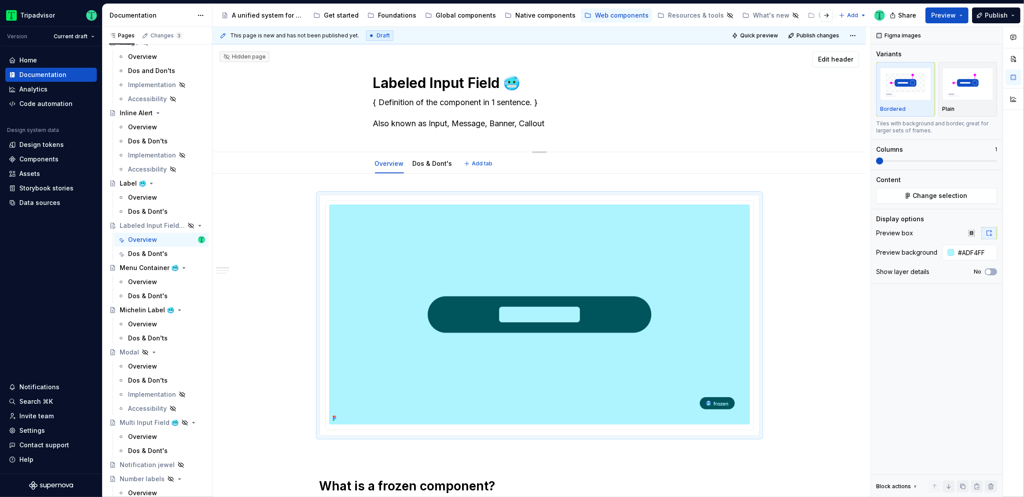
type textarea "*"
type textarea "{ Definition of the component in 1 sentence. } Also known as Input,Message, Ban…"
type textarea "*"
type textarea "{ Definition of the component in 1 sentence. } Also known as Input,essage, Bann…"
type textarea "*"
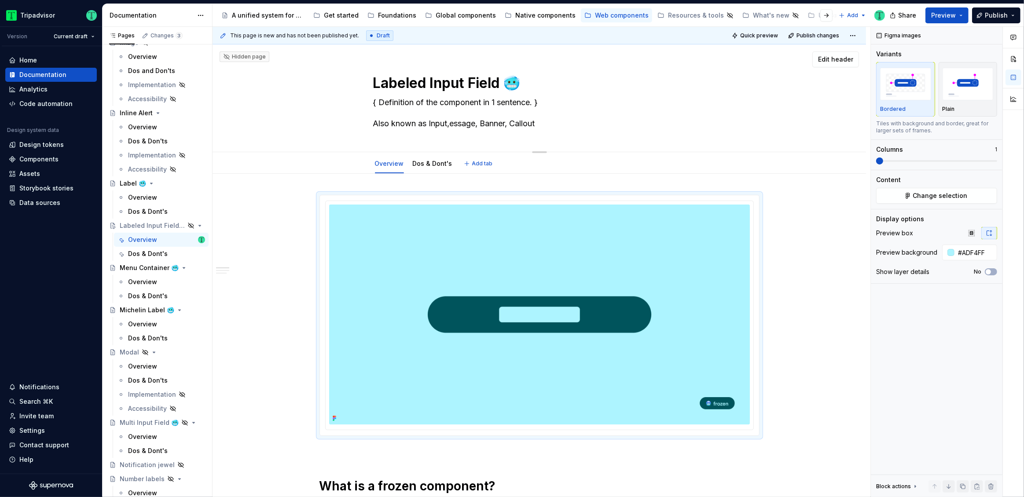
type textarea "{ Definition of the component in 1 sentence. } Also known as Input,ssage, Banne…"
type textarea "*"
type textarea "{ Definition of the component in 1 sentence. } Also known as Input,sage, Banner…"
type textarea "*"
type textarea "{ Definition of the component in 1 sentence. } Also known as Input,age, Banner,…"
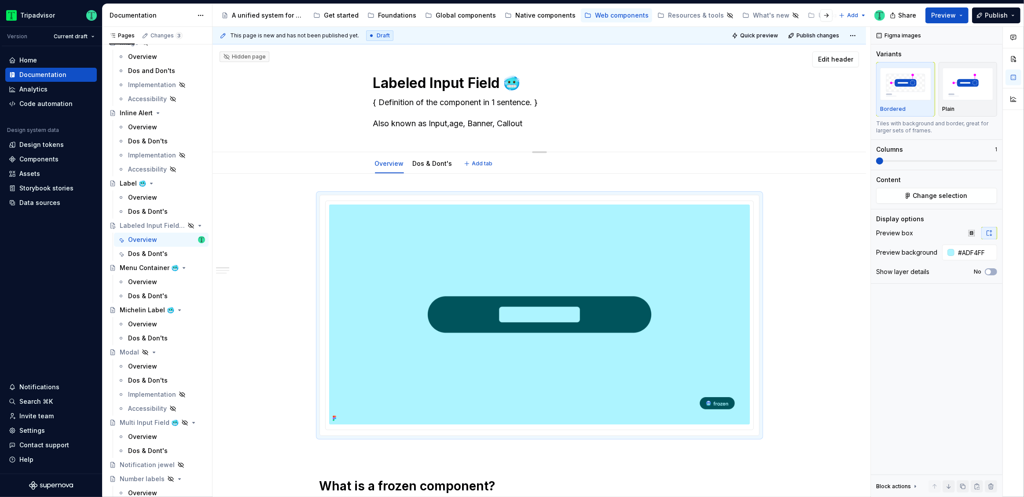
type textarea "*"
type textarea "{ Definition of the component in 1 sentence. } Also known as Input,ge, Banner, …"
type textarea "*"
type textarea "{ Definition of the component in 1 sentence. } Also known as Input,e, Banner, C…"
type textarea "*"
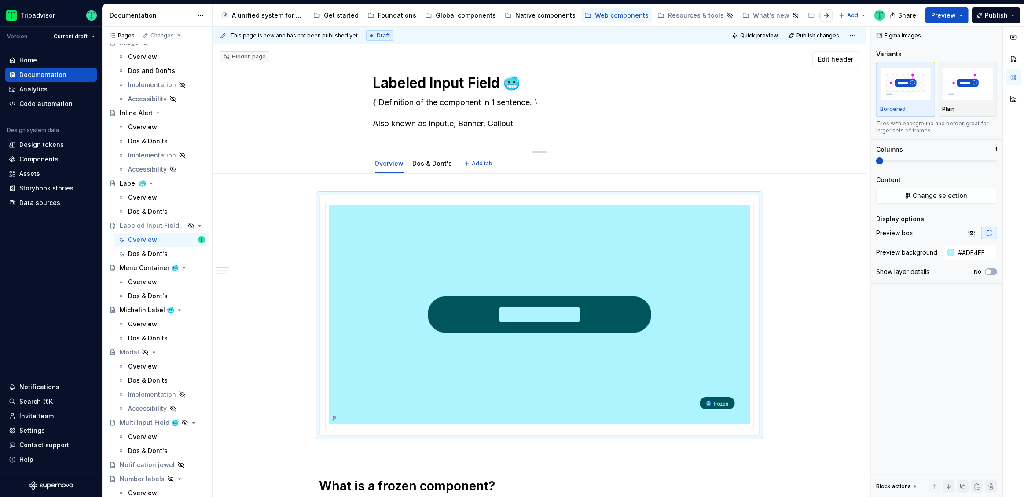
type textarea "{ Definition of the component in 1 sentence. } Also known as Input,, Banner, Ca…"
type textarea "*"
type textarea "{ Definition of the component in 1 sentence. } Also known as Input, Banner, Cal…"
type textarea "*"
type textarea "{ Definition of the component in 1 sentence. } Also known as Input,Banner, Call…"
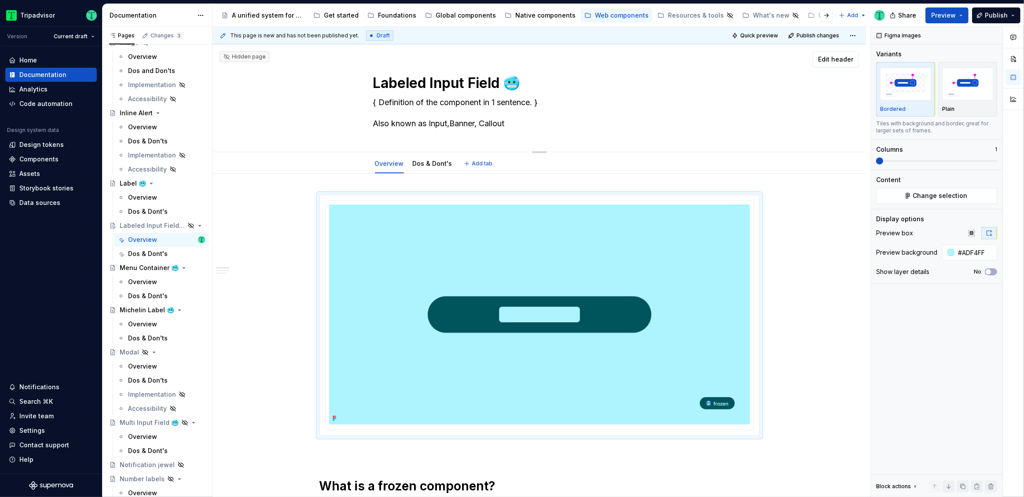
type textarea "*"
type textarea "{ Definition of the component in 1 sentence. } Also known as Input,anner, Callo…"
type textarea "*"
type textarea "{ Definition of the component in 1 sentence. } Also known as Input,nner, Callout"
type textarea "*"
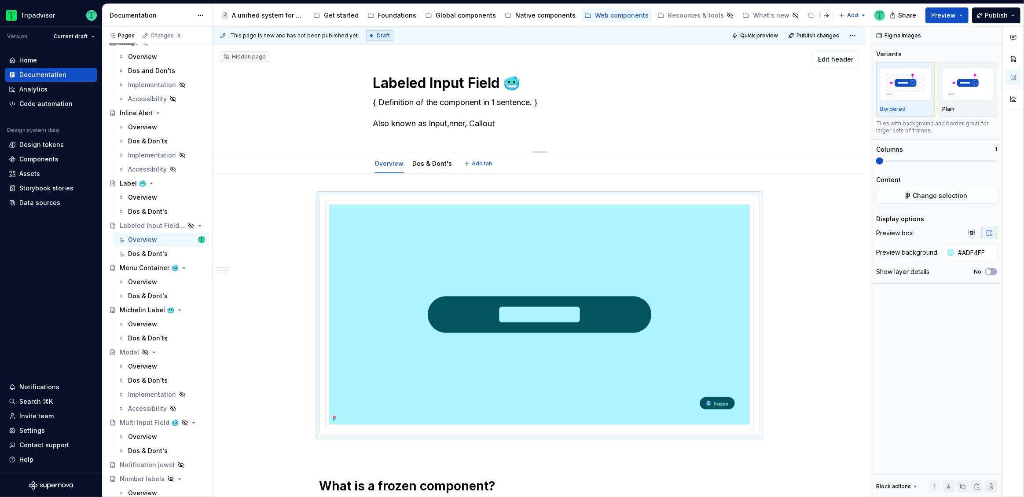
type textarea "{ Definition of the component in 1 sentence. } Also known as Input,ner, Callout"
type textarea "*"
type textarea "{ Definition of the component in 1 sentence. } Also known as Input,er, Callout"
type textarea "*"
type textarea "{ Definition of the component in 1 sentence. } Also known as Input,r, Callout"
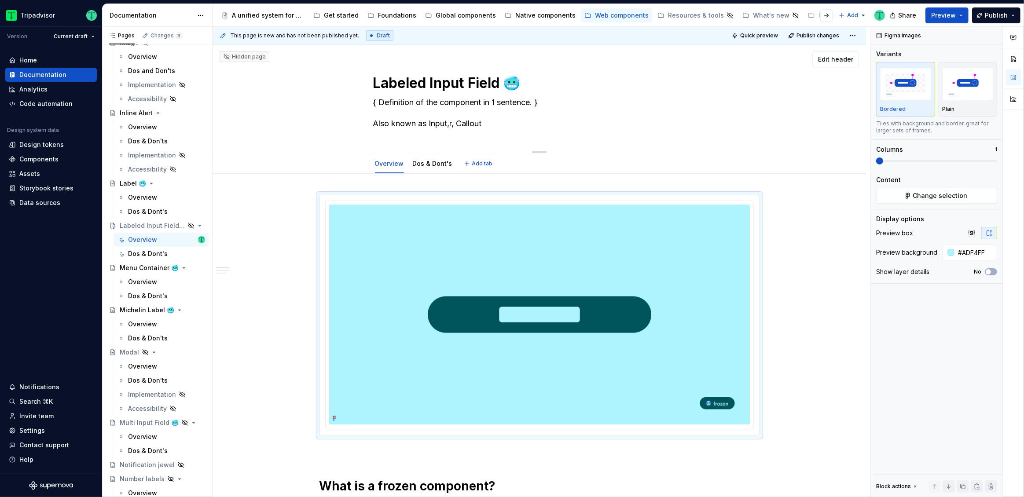
type textarea "*"
type textarea "{ Definition of the component in 1 sentence. } Also known as Input,, Callout"
type textarea "*"
type textarea "{ Definition of the component in 1 sentence. } Also known as Input, Callout"
type textarea "*"
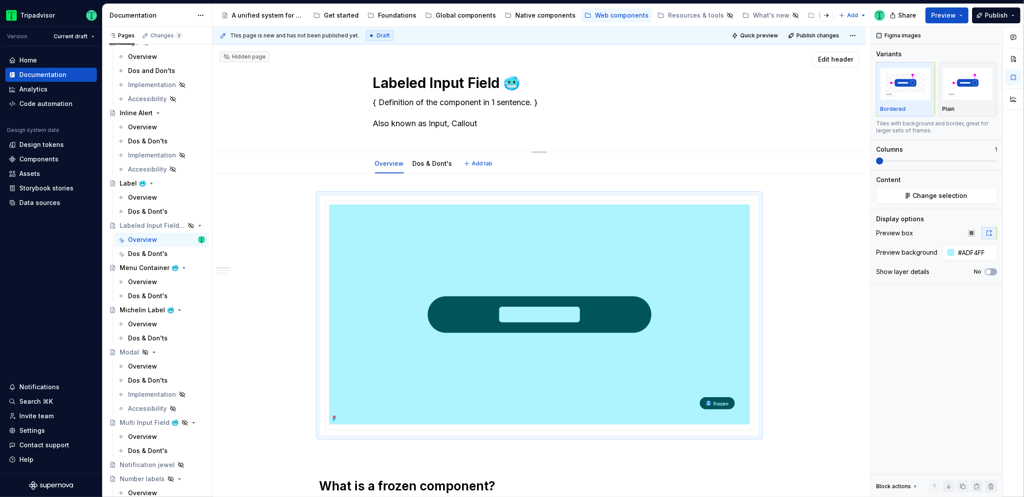
type textarea "{ Definition of the component in 1 sentence. } Also known as Input,Callout"
type textarea "*"
type textarea "{ Definition of the component in 1 sentence. } Also known as Input,allout"
type textarea "*"
type textarea "{ Definition of the component in 1 sentence. } Also known as Input,llout"
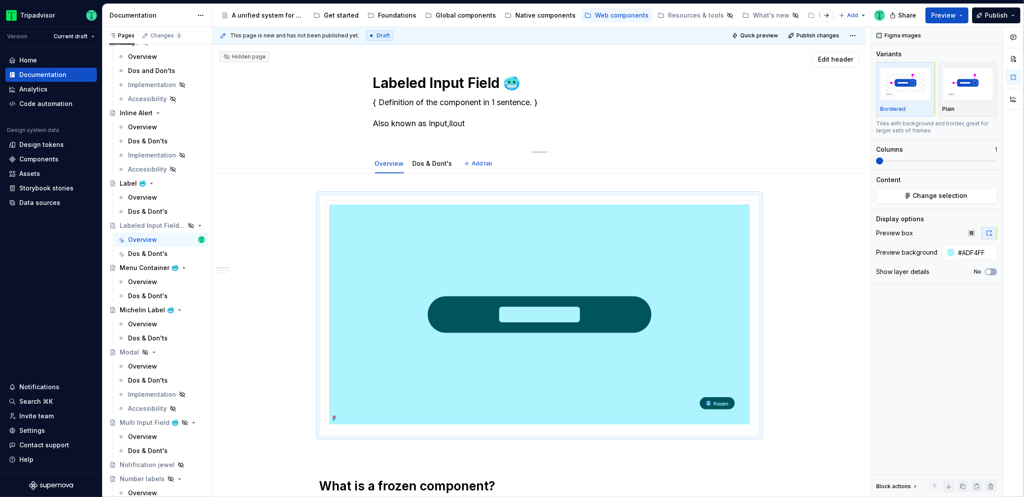
type textarea "*"
type textarea "{ Definition of the component in 1 sentence. } Also known as [GEOGRAPHIC_DATA],…"
type textarea "*"
type textarea "{ Definition of the component in 1 sentence. } Also known as Input,out"
type textarea "*"
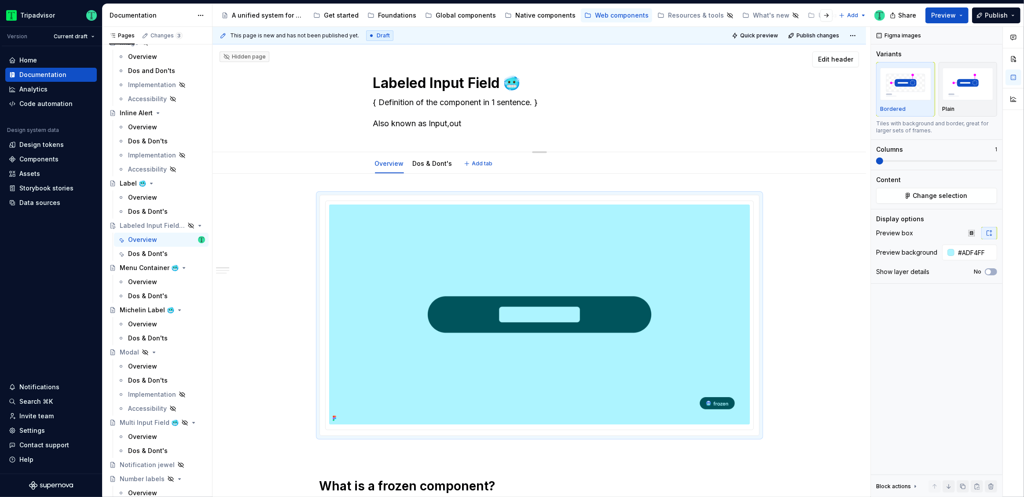
type textarea "{ Definition of the component in 1 sentence. } Also known as Input,ut"
type textarea "*"
type textarea "{ Definition of the component in 1 sentence. } Also known as Input,t"
type textarea "*"
type textarea "{ Definition of the component in 1 sentence. } Also known as Input,"
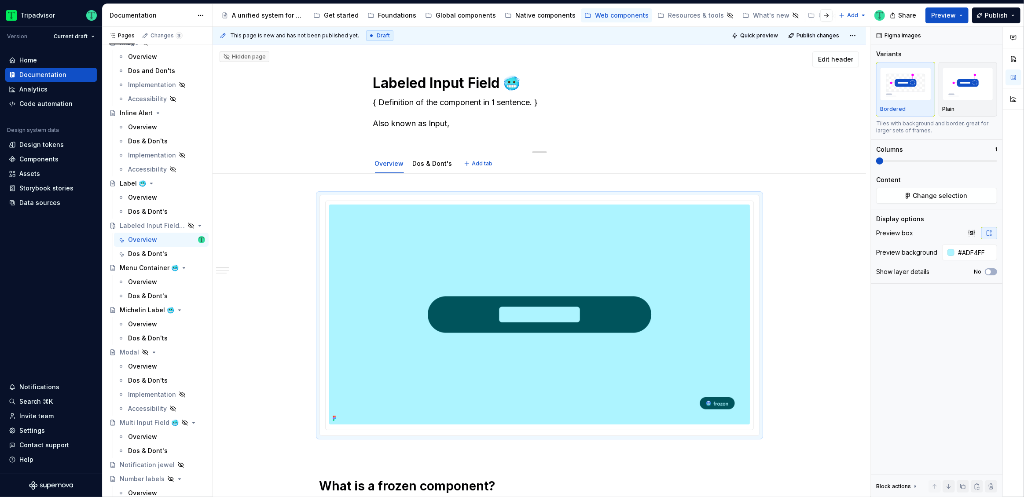
type textarea "*"
type textarea "{ Definition of the component in 1 sentence. } Also known as Input,"
type textarea "*"
type textarea "{ Definition of the component in 1 sentence. } Also known as Input, I"
type textarea "*"
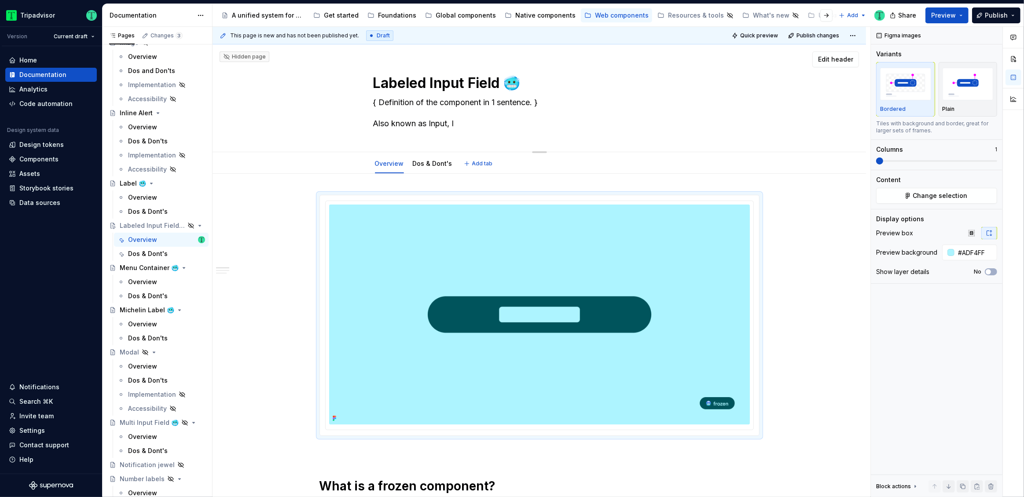
type textarea "{ Definition of the component in 1 sentence. } Also known as Input, In"
type textarea "*"
type textarea "{ Definition of the component in 1 sentence. } Also known as Input, Inpu"
type textarea "*"
type textarea "{ Definition of the component in 1 sentence. } Also known as Input, Input"
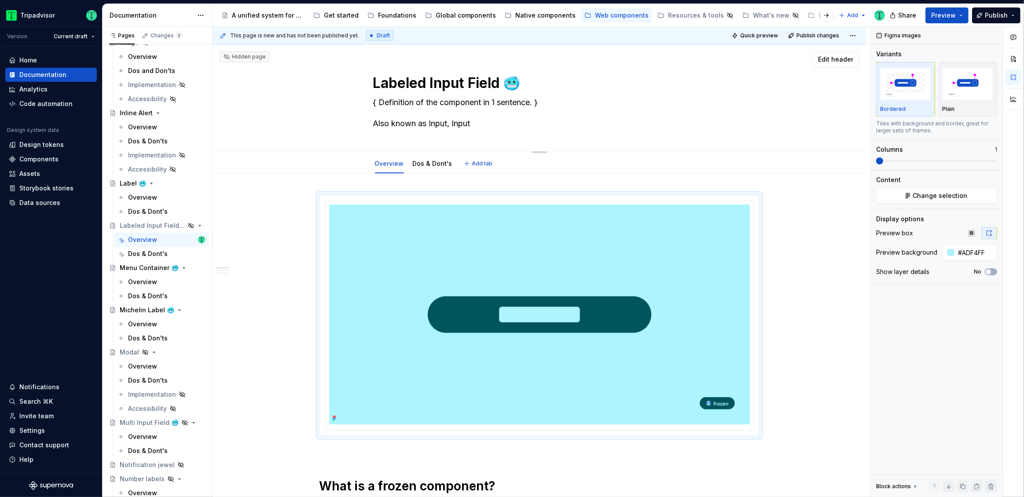
type textarea "*"
type textarea "{ Definition of the component in 1 sentence. } Also known as Input, Input"
type textarea "*"
type textarea "{ Definition of the component in 1 sentence. } Also known as Input, Input F"
type textarea "*"
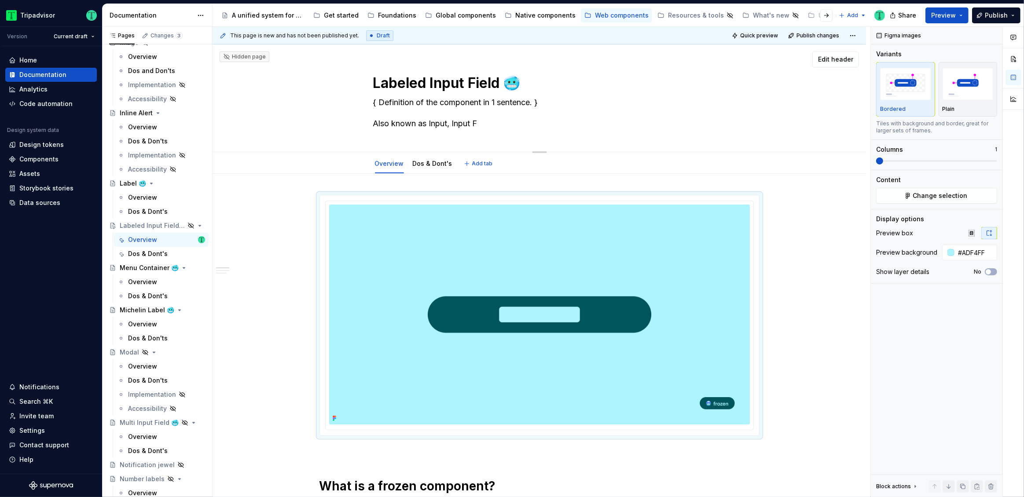
type textarea "{ Definition of the component in 1 sentence. } Also known as Input, Input Fi"
type textarea "*"
type textarea "{ Definition of the component in 1 sentence. } Also known as Input, Input Fie"
type textarea "*"
type textarea "{ Definition of the component in 1 sentence. } Also known as Input, [GEOGRAPHIC…"
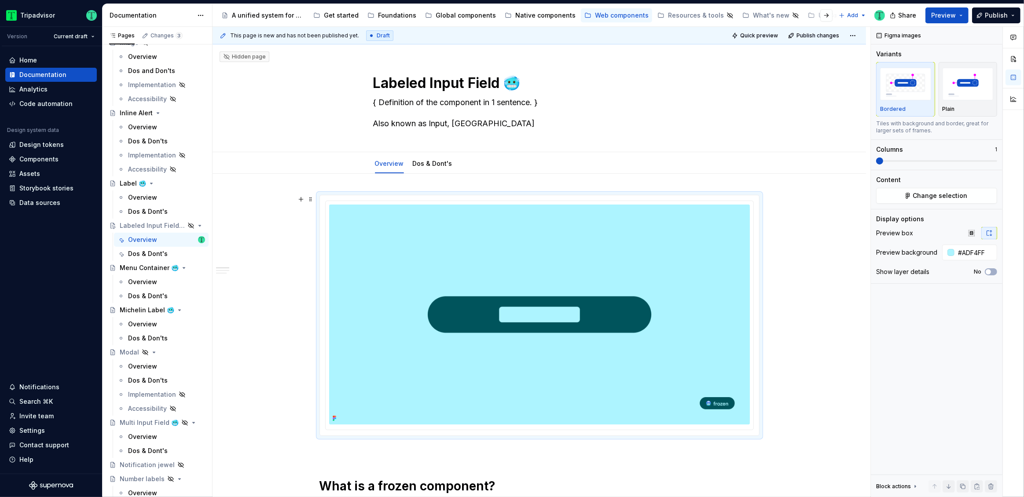
type textarea "*"
type textarea "{ Definition of the component in 1 sentence. } Also known as Input, [GEOGRAPHIC…"
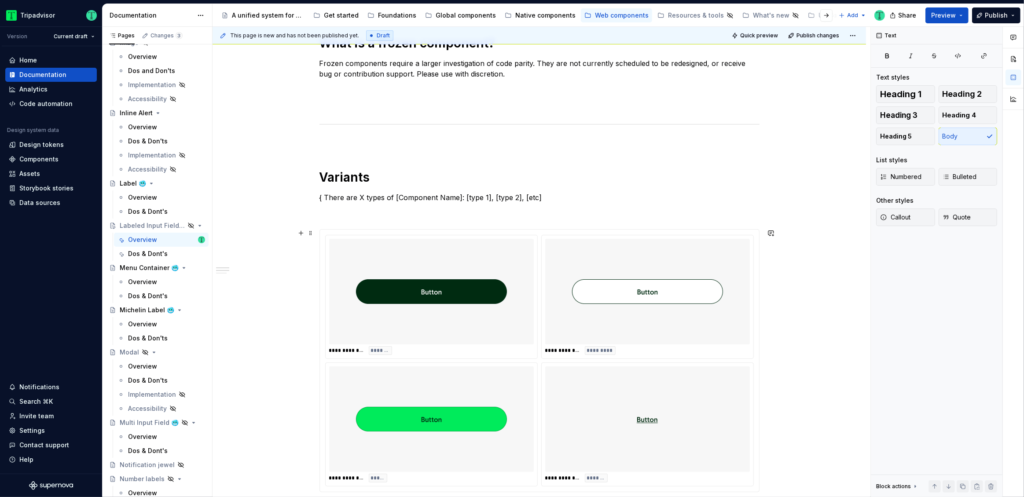
scroll to position [488, 0]
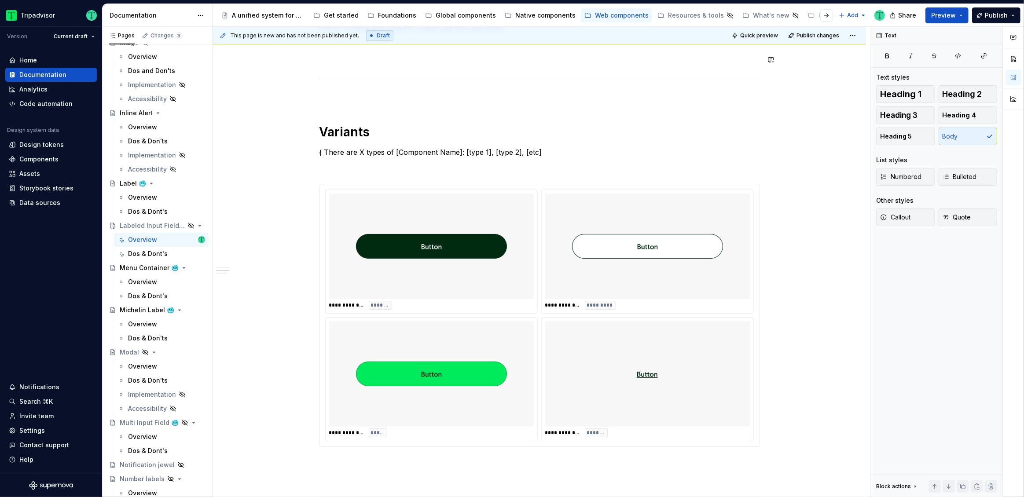
type textarea "*"
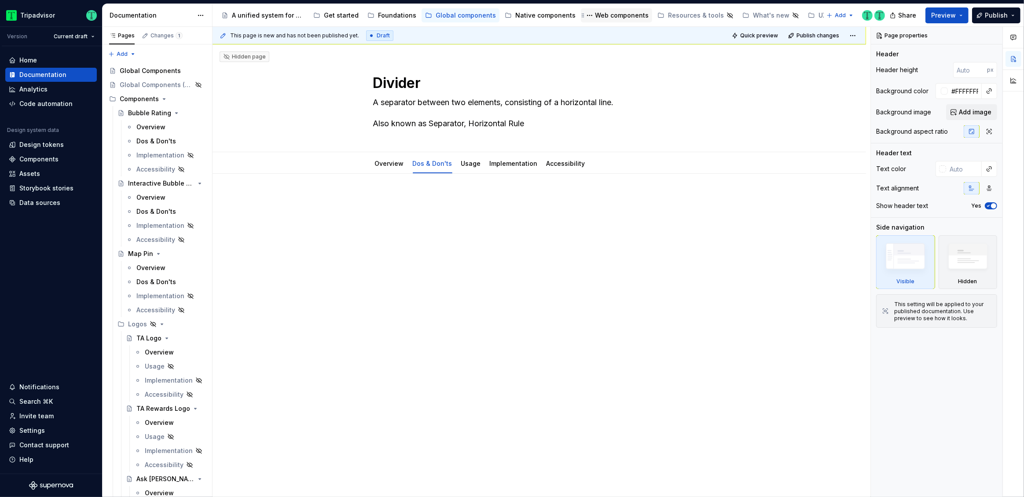
click at [624, 13] on div "Web components" at bounding box center [622, 15] width 54 height 9
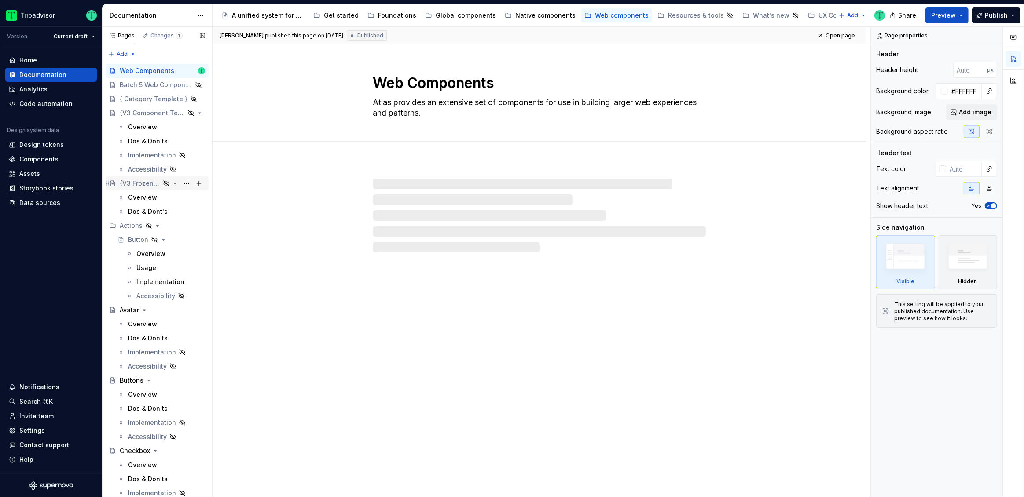
click at [138, 182] on div "{V3 Frozen Template}" at bounding box center [140, 183] width 40 height 9
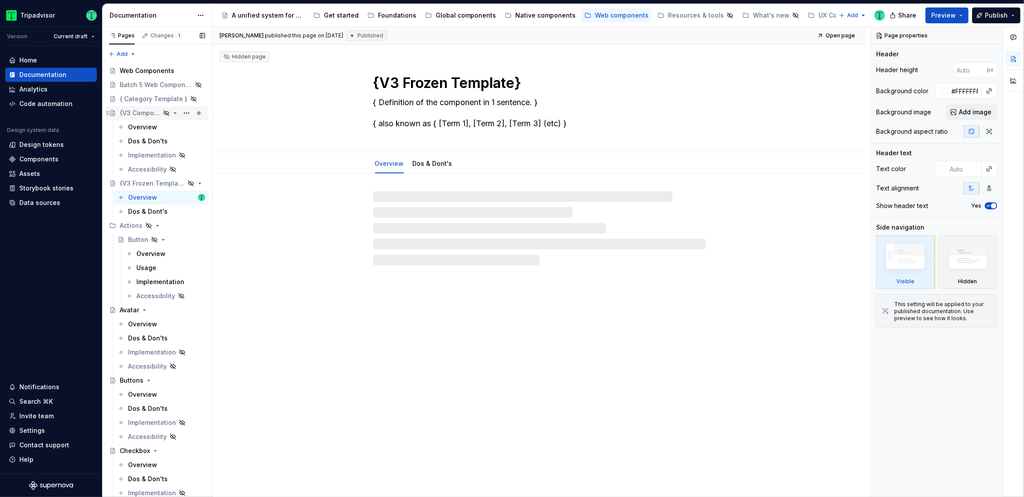
click at [136, 111] on div "{V3 Component Template}" at bounding box center [140, 113] width 40 height 9
click at [142, 144] on div "Dos & Don'ts" at bounding box center [148, 141] width 40 height 9
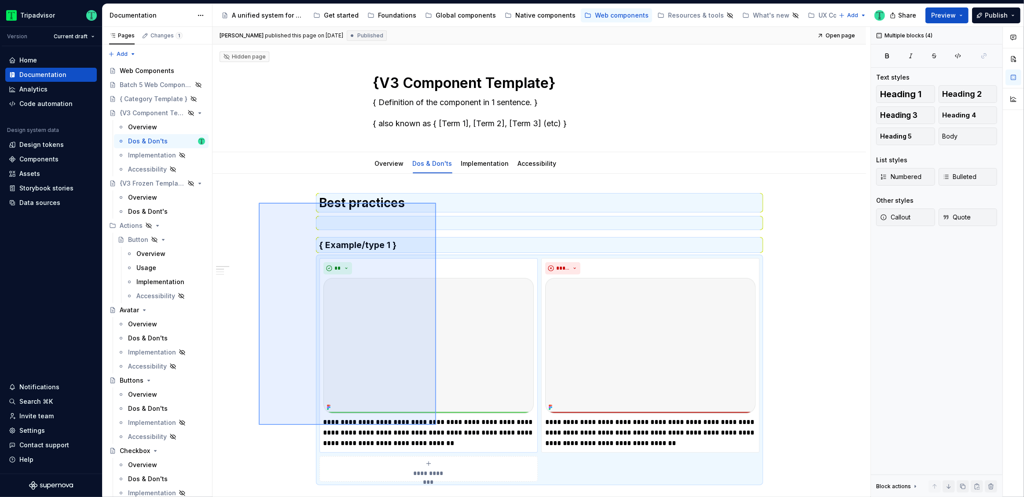
drag, startPoint x: 274, startPoint y: 217, endPoint x: 437, endPoint y: 422, distance: 262.4
click at [436, 425] on div "**********" at bounding box center [542, 262] width 658 height 471
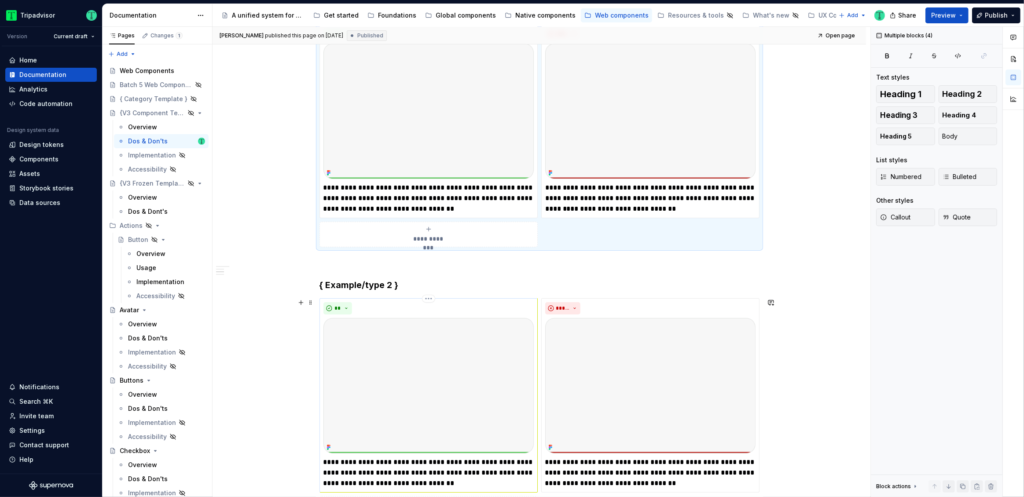
scroll to position [57, 0]
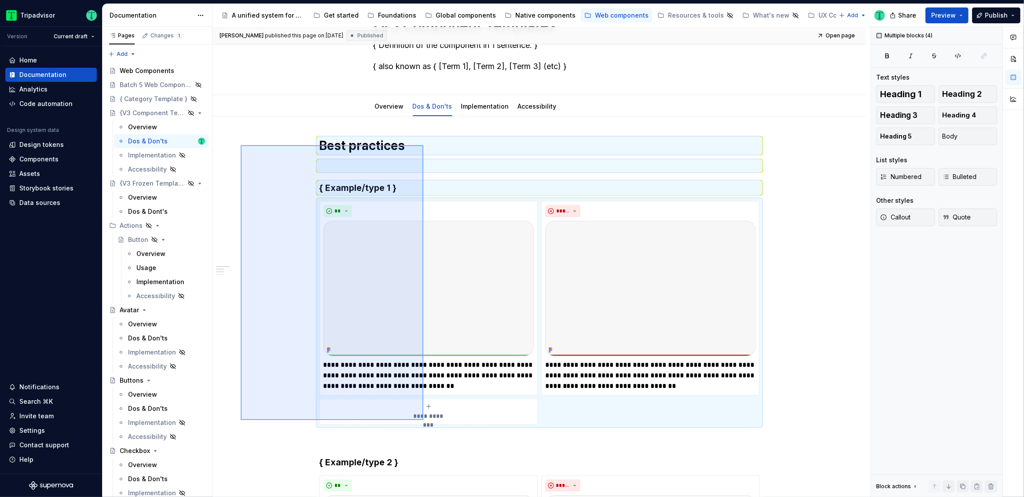
drag, startPoint x: 241, startPoint y: 145, endPoint x: 425, endPoint y: 417, distance: 328.3
click at [424, 419] on div "**********" at bounding box center [542, 262] width 658 height 471
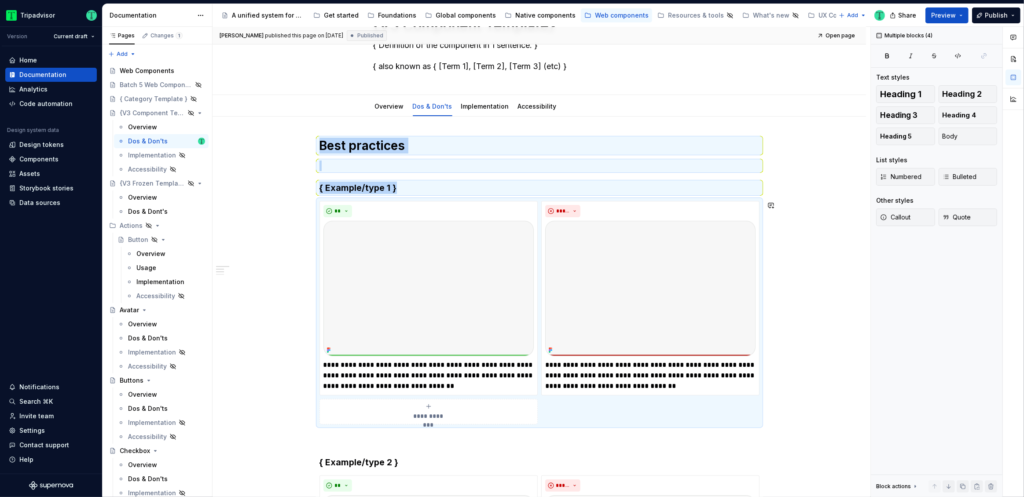
copy div "Best practices { Example/type 1 }"
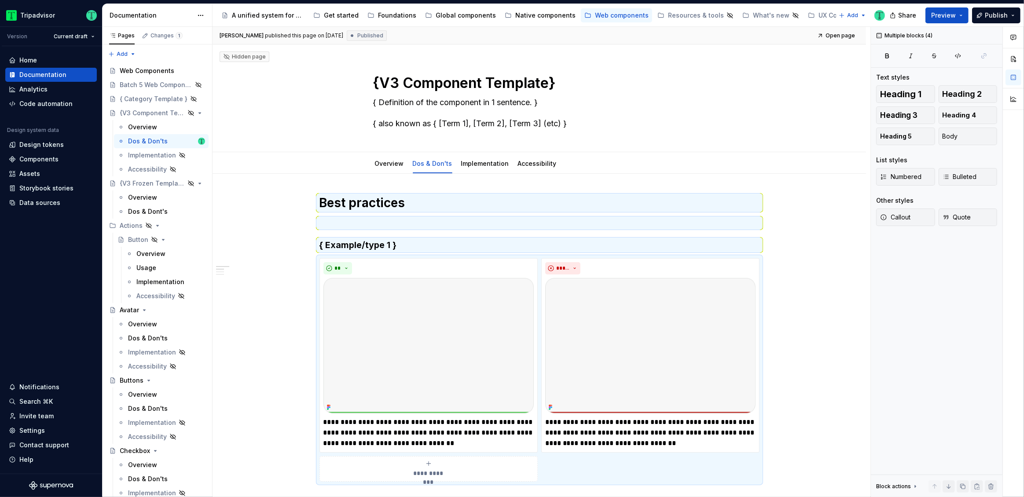
type textarea "*"
